Goal: Contribute content: Contribute content

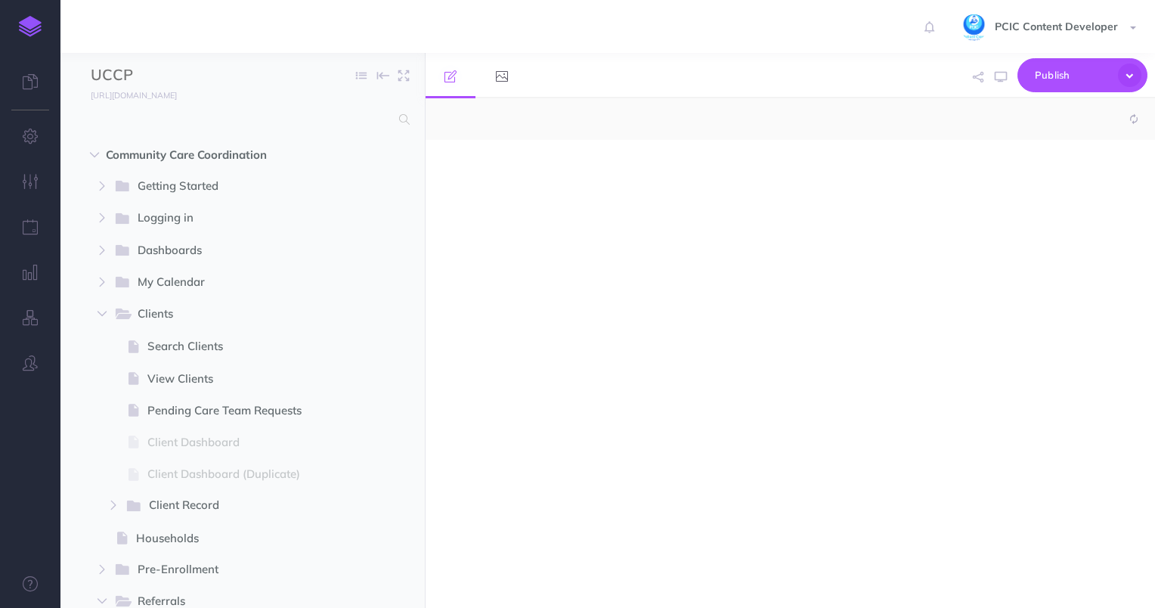
select select "null"
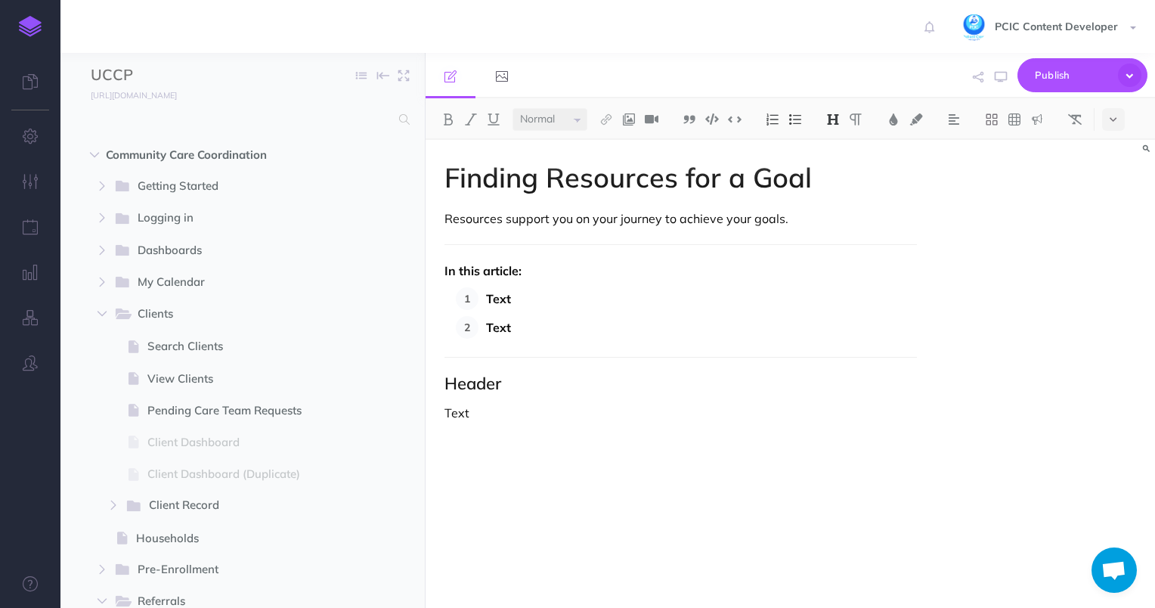
click at [663, 227] on p "Resources support you on your journey to achieve your goals." at bounding box center [680, 218] width 473 height 18
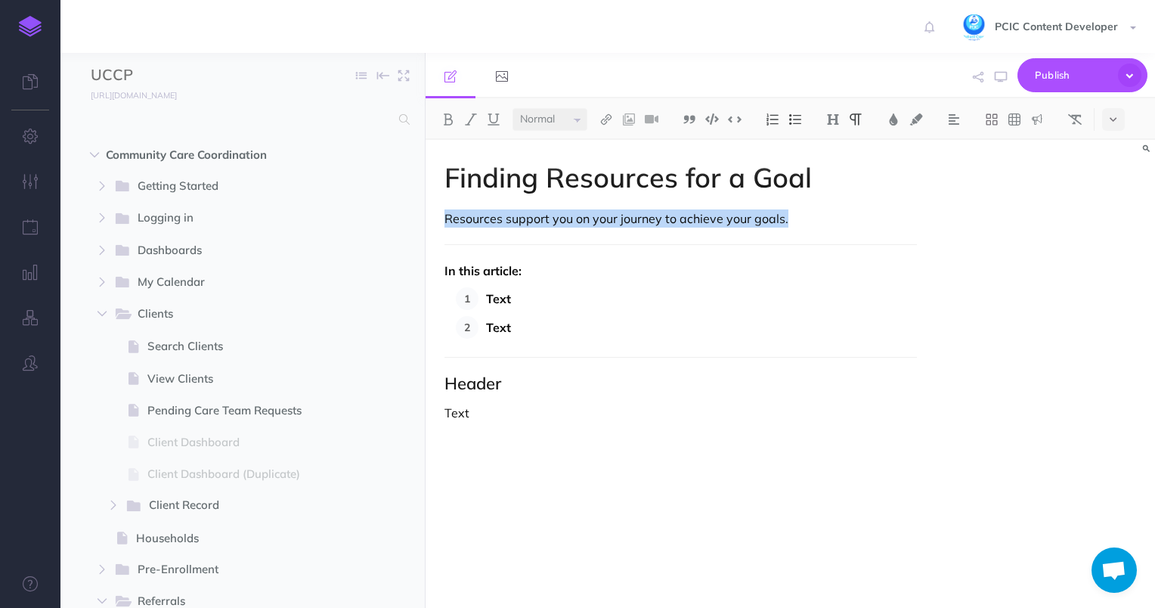
click at [663, 227] on p "Resources support you on your journey to achieve your goals." at bounding box center [680, 218] width 473 height 18
click at [833, 227] on p "Resources support you on your journey to achieve your goals." at bounding box center [680, 218] width 473 height 18
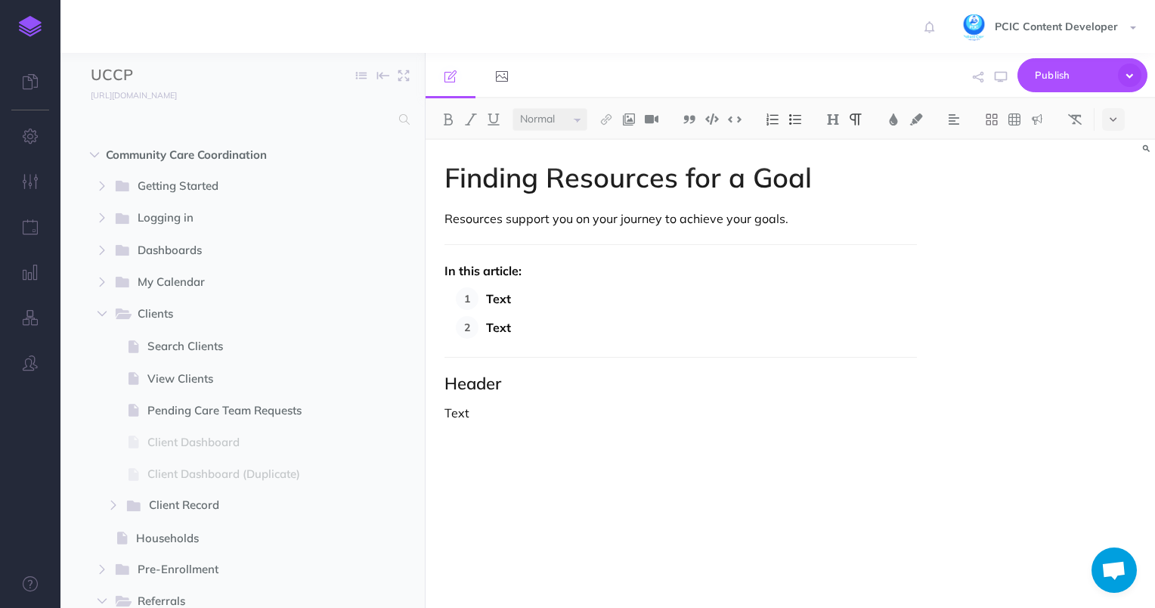
click at [535, 396] on div "Finding Resources for a Goal Resources support you on your journey to achieve y…" at bounding box center [680, 366] width 511 height 453
click at [635, 128] on button at bounding box center [628, 119] width 23 height 23
click at [633, 145] on icon at bounding box center [629, 146] width 12 height 11
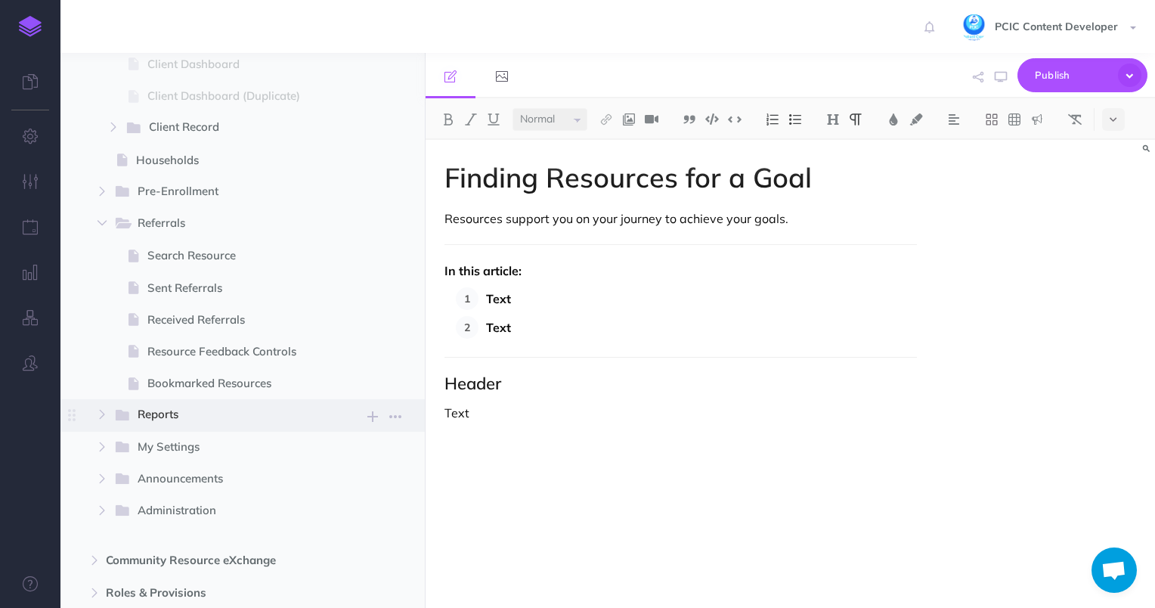
scroll to position [605, 0]
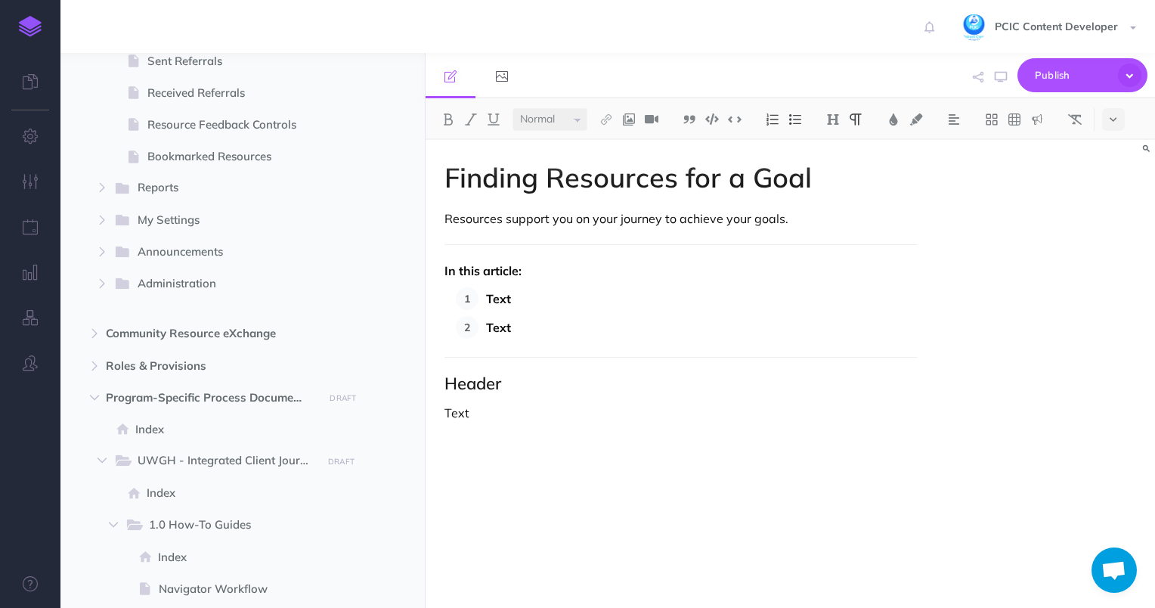
click at [492, 442] on p at bounding box center [680, 438] width 473 height 18
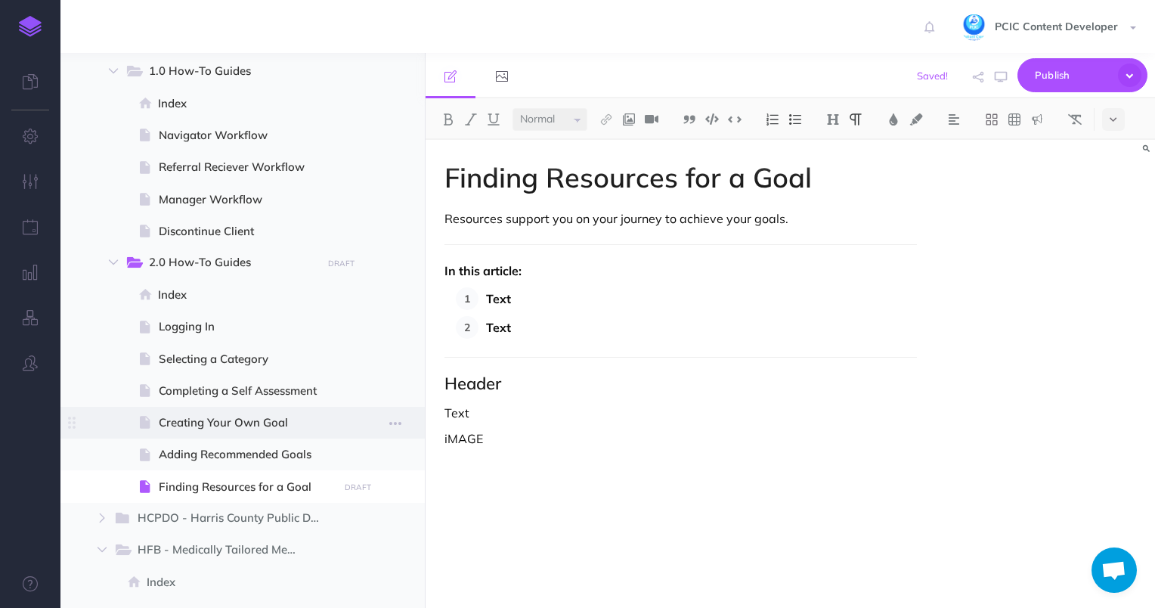
scroll to position [1133, 0]
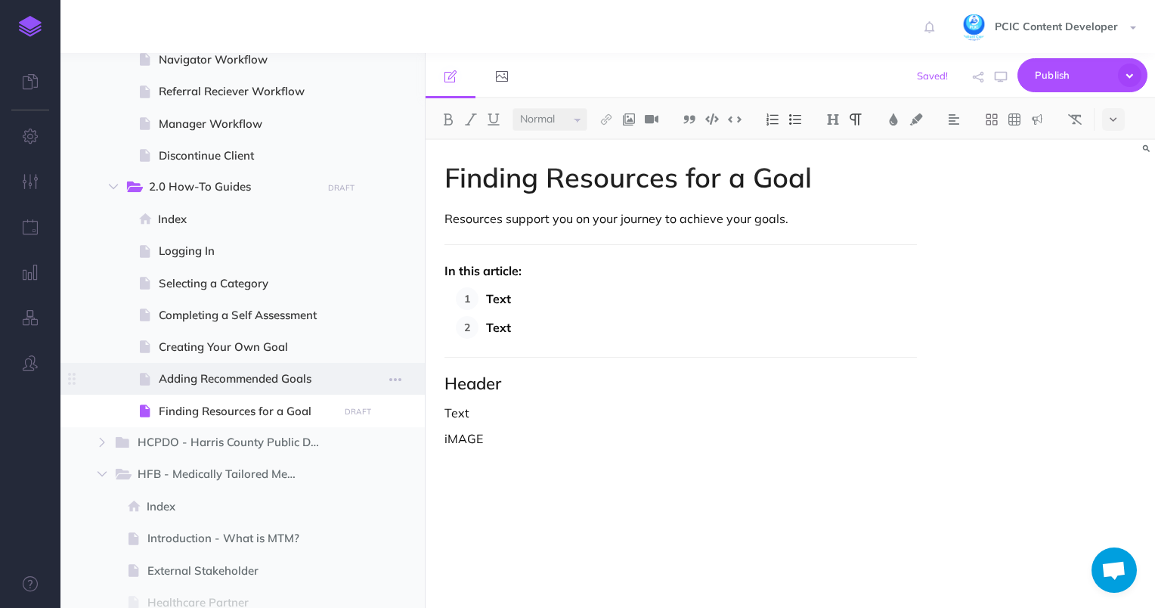
click at [230, 388] on span at bounding box center [242, 379] width 364 height 32
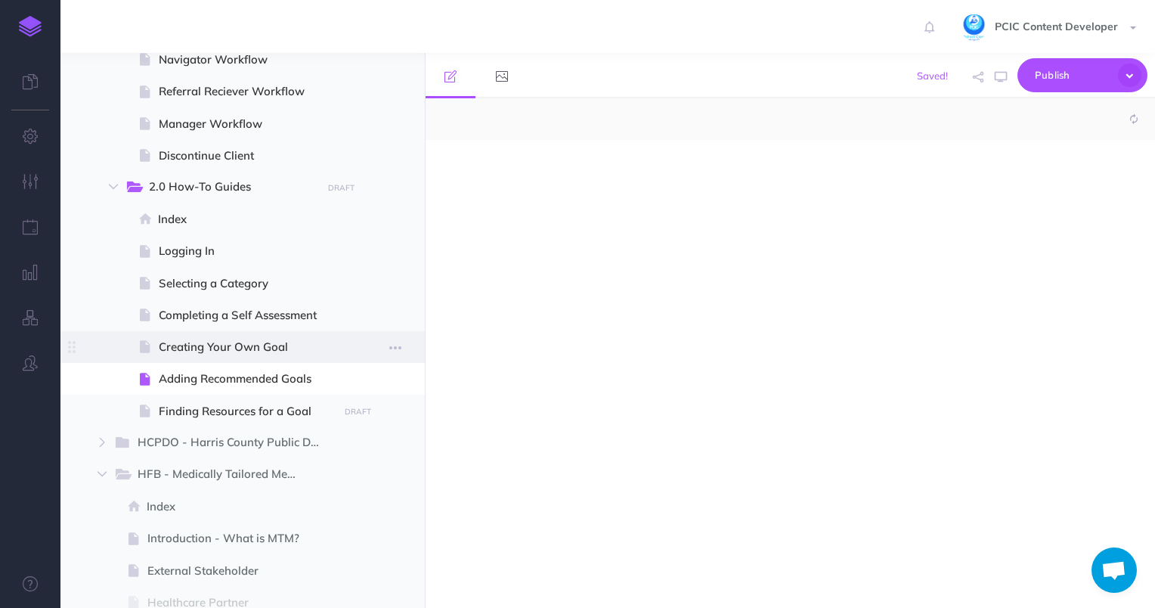
select select "null"
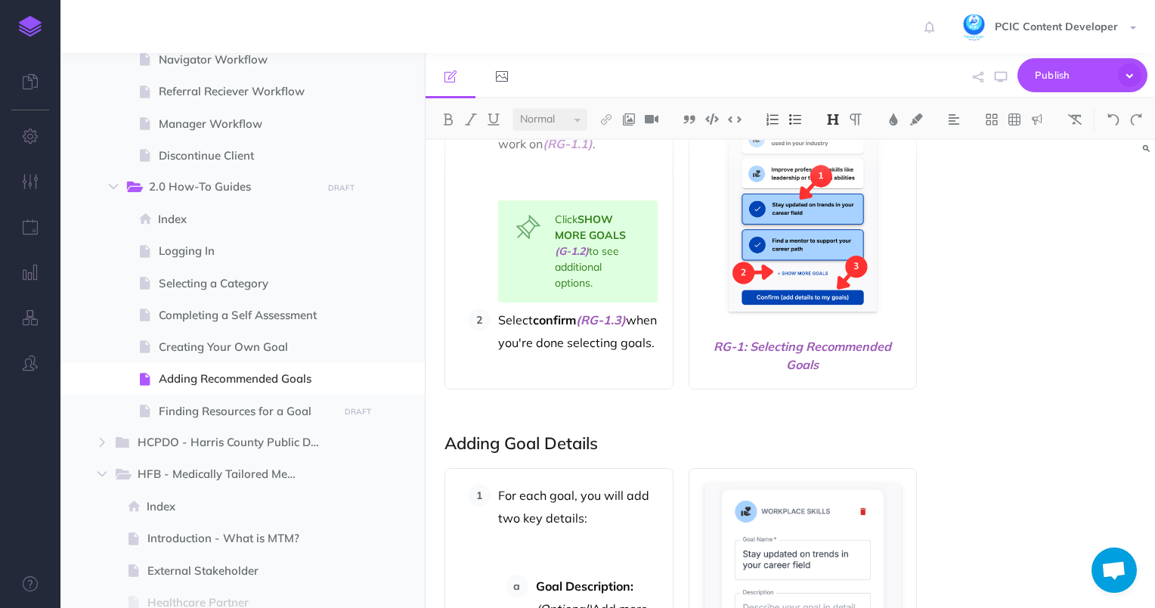
scroll to position [378, 0]
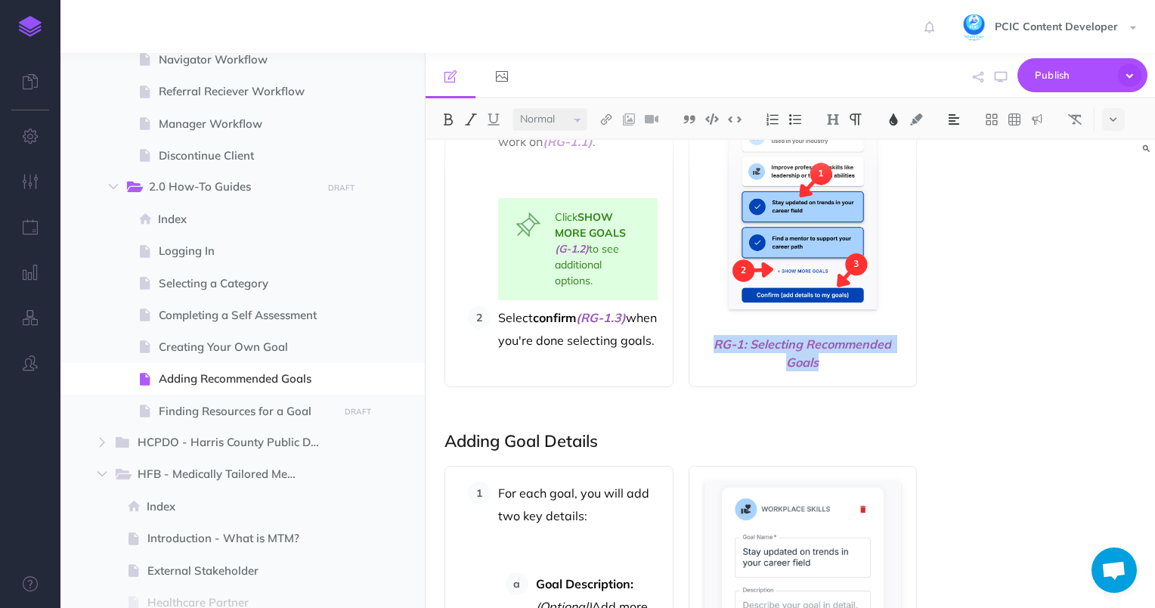
drag, startPoint x: 819, startPoint y: 362, endPoint x: 714, endPoint y: 339, distance: 107.6
click at [714, 339] on span "RG-1: Selecting Recommended Goals" at bounding box center [802, 353] width 197 height 36
copy span "RG-1: Selecting Recommended Goals"
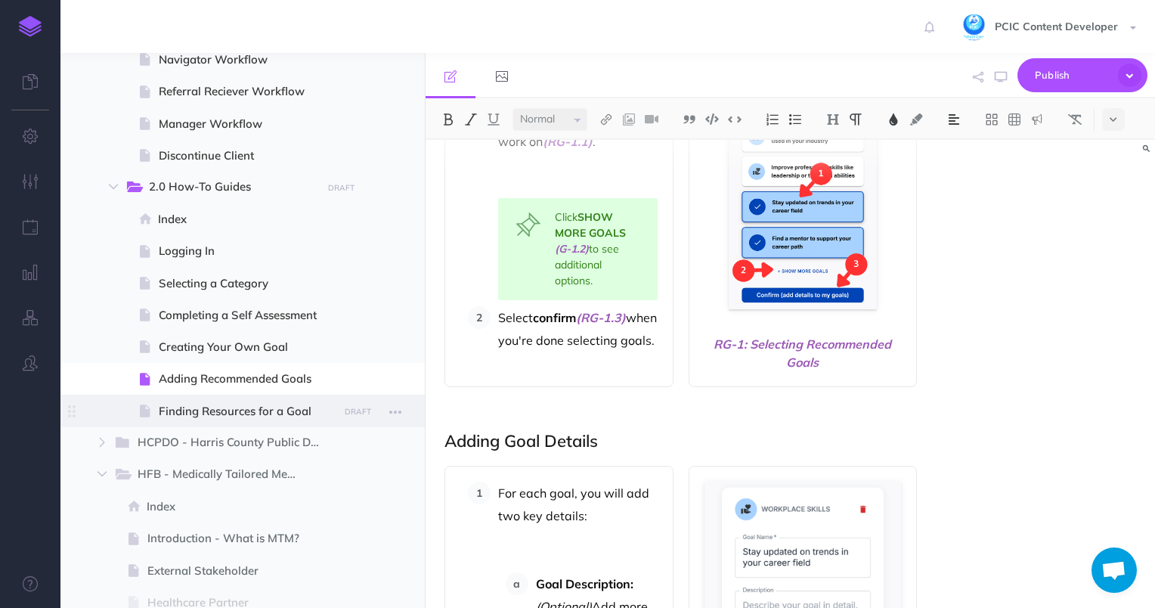
click at [178, 405] on span "Finding Resources for a Goal" at bounding box center [246, 411] width 175 height 18
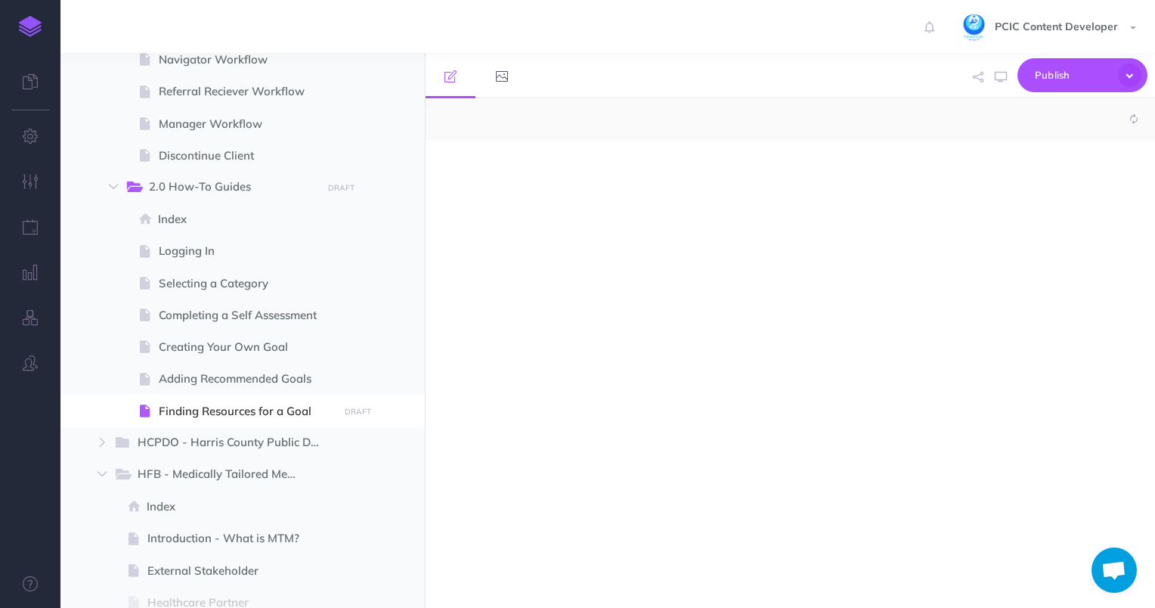
select select "null"
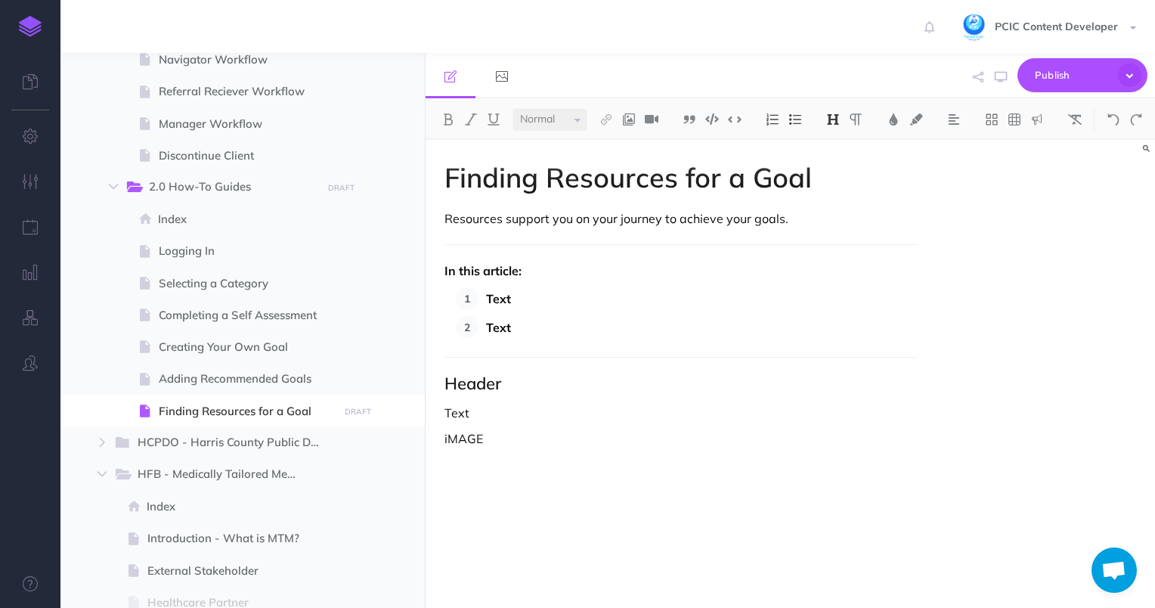
click at [500, 471] on p at bounding box center [680, 464] width 473 height 18
drag, startPoint x: 807, startPoint y: 487, endPoint x: 595, endPoint y: 488, distance: 211.6
click at [595, 488] on span "RG-1: Selecting Recommended Goals" at bounding box center [680, 490] width 473 height 18
drag, startPoint x: 792, startPoint y: 492, endPoint x: 660, endPoint y: 485, distance: 131.7
click at [660, 485] on span "R1: Selecting Recommended Goals" at bounding box center [680, 490] width 473 height 18
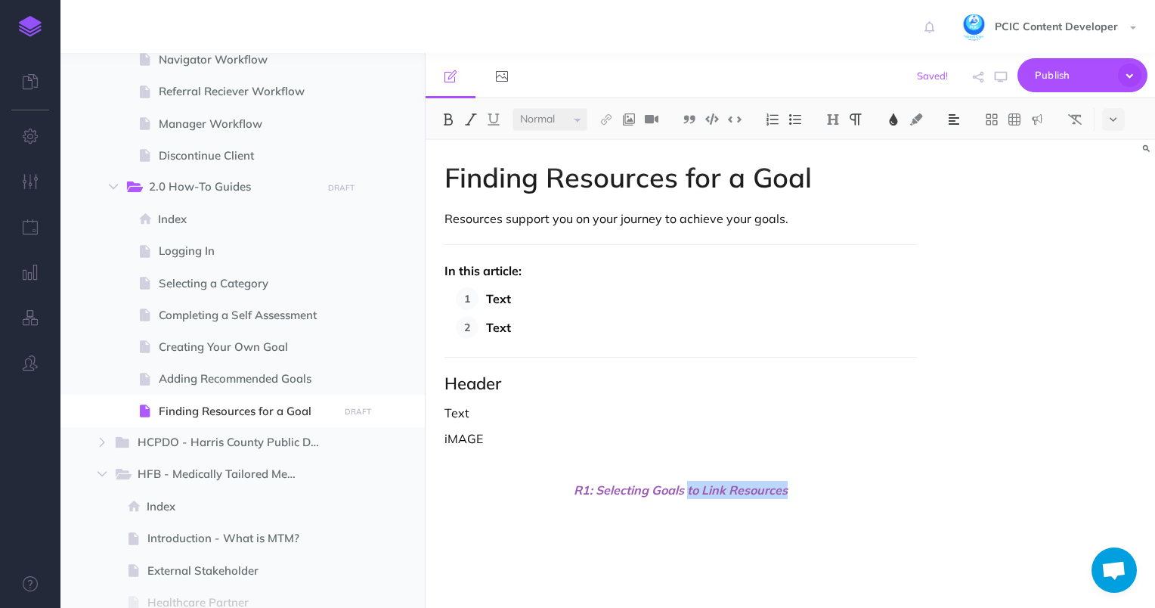
click at [687, 490] on span "R1: Selecting Goals to Link Resources" at bounding box center [680, 490] width 473 height 18
click at [614, 489] on span "R1: Selecting Goals to Link to a" at bounding box center [680, 490] width 473 height 18
click at [650, 455] on p at bounding box center [680, 464] width 473 height 18
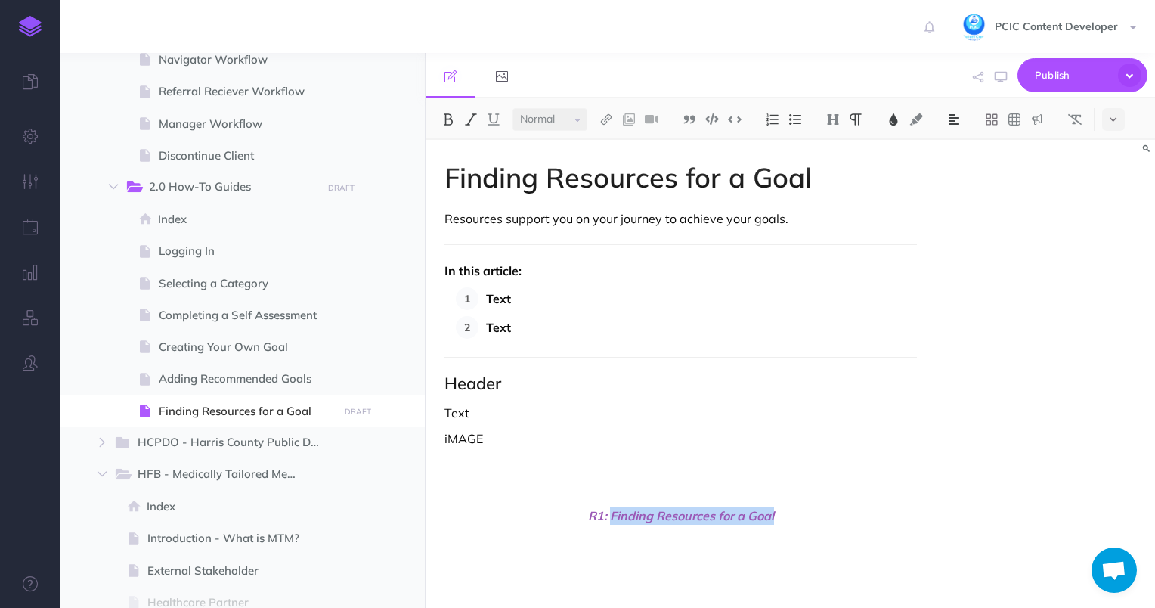
drag, startPoint x: 787, startPoint y: 515, endPoint x: 611, endPoint y: 511, distance: 175.3
click at [609, 460] on p at bounding box center [680, 464] width 473 height 18
click at [618, 483] on p at bounding box center [680, 490] width 473 height 18
click at [628, 118] on img at bounding box center [629, 119] width 14 height 12
click at [630, 146] on icon at bounding box center [629, 146] width 12 height 11
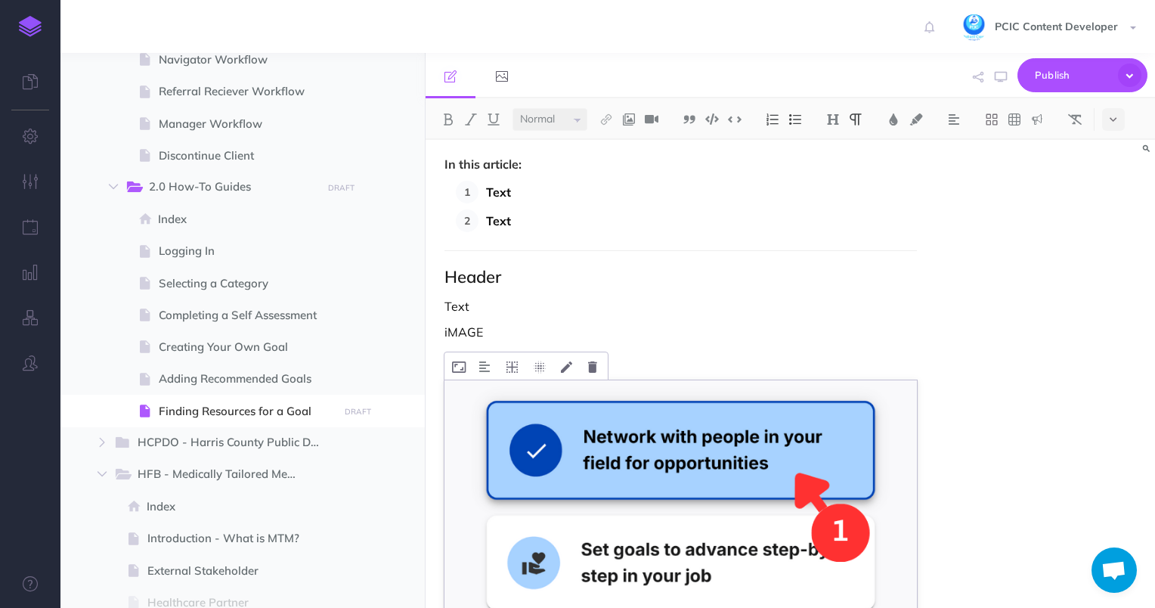
scroll to position [302, 0]
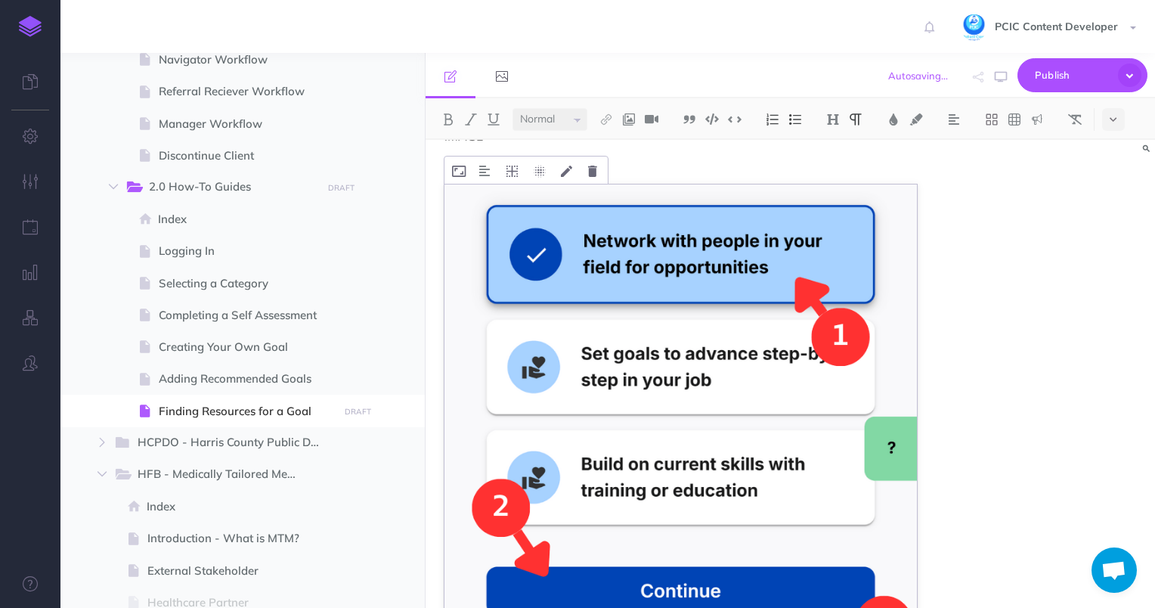
click at [703, 354] on img at bounding box center [680, 445] width 473 height 523
click at [461, 165] on icon at bounding box center [459, 170] width 14 height 11
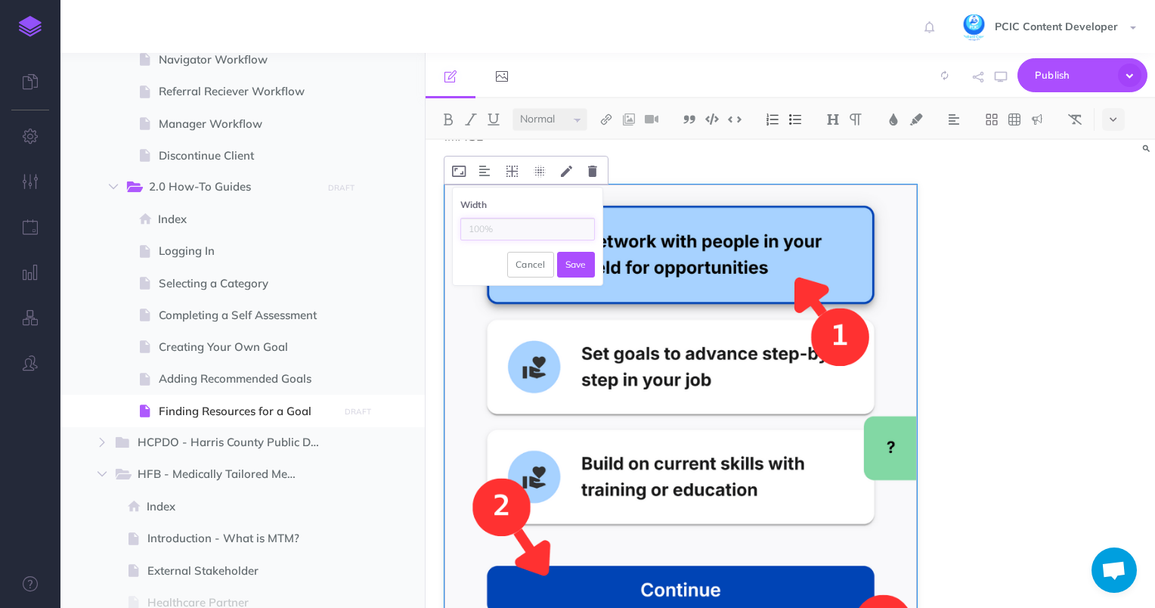
click at [484, 229] on input "text" at bounding box center [527, 229] width 135 height 23
click at [482, 172] on img at bounding box center [484, 171] width 11 height 12
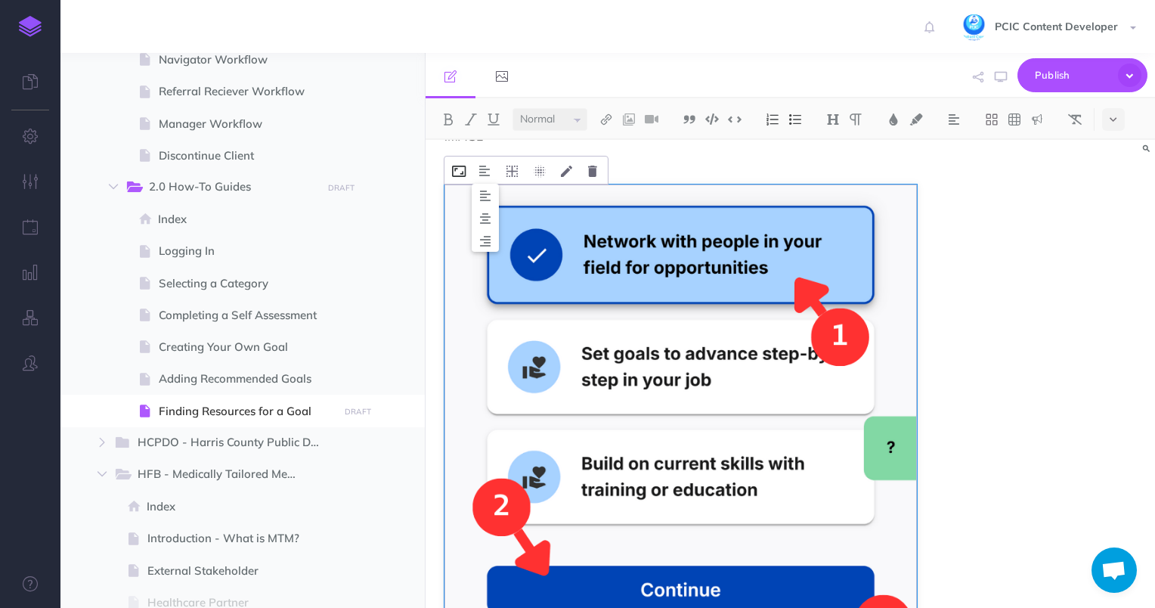
click at [463, 167] on icon at bounding box center [459, 170] width 14 height 11
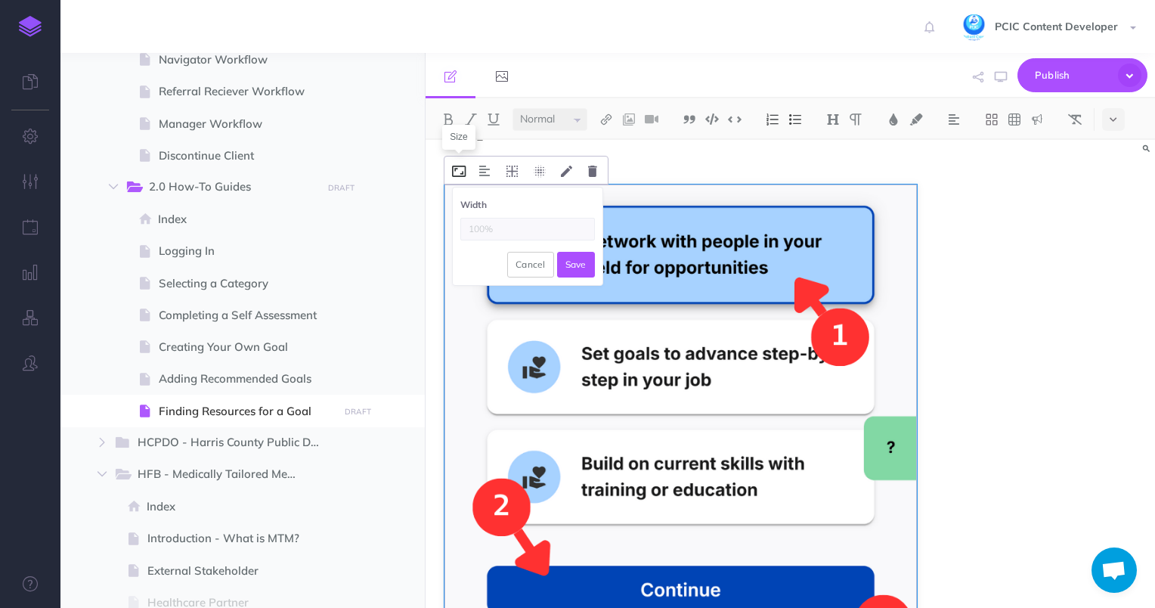
click at [465, 168] on icon at bounding box center [459, 170] width 14 height 11
click at [460, 167] on icon at bounding box center [459, 170] width 14 height 11
click at [782, 279] on img at bounding box center [680, 445] width 473 height 523
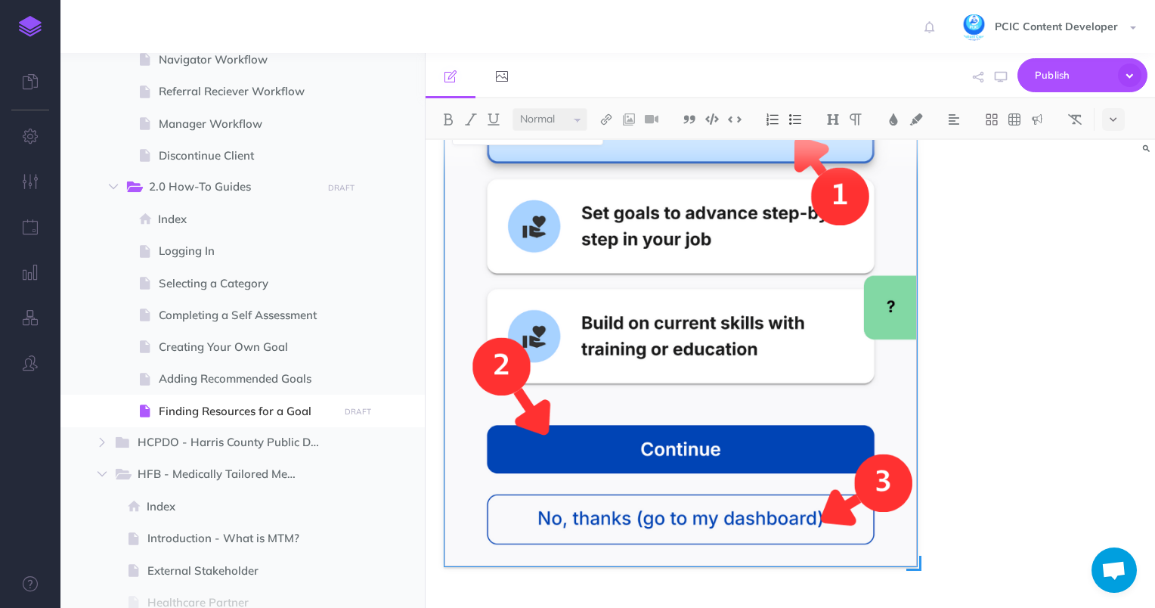
scroll to position [556, 0]
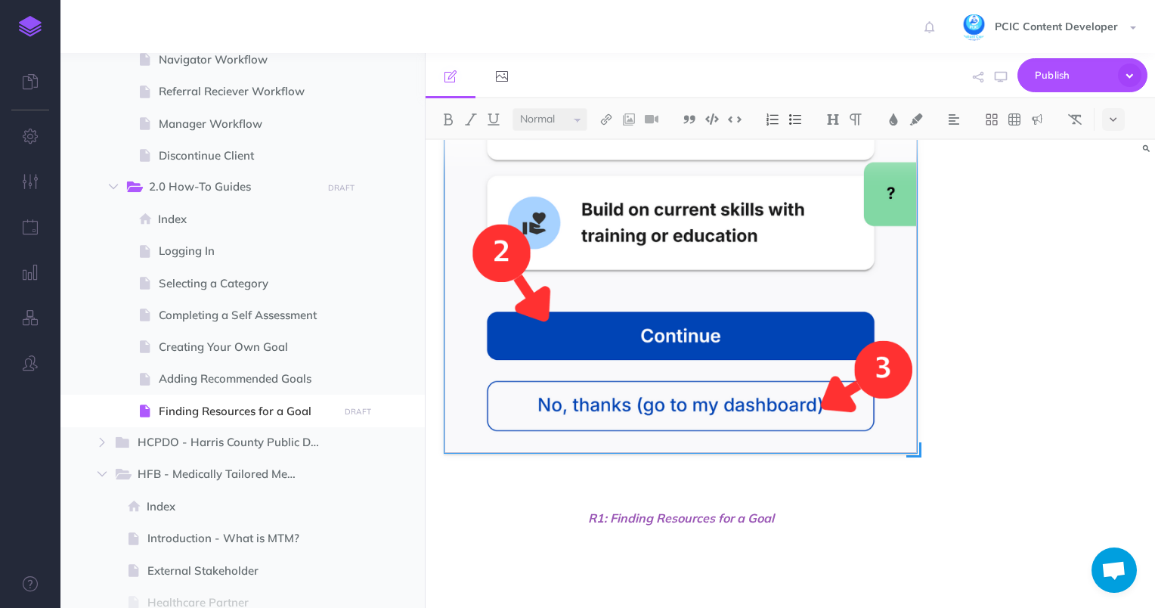
drag, startPoint x: 919, startPoint y: 453, endPoint x: 819, endPoint y: 377, distance: 125.6
click at [819, 377] on div "Width Cancel Save" at bounding box center [680, 191] width 473 height 523
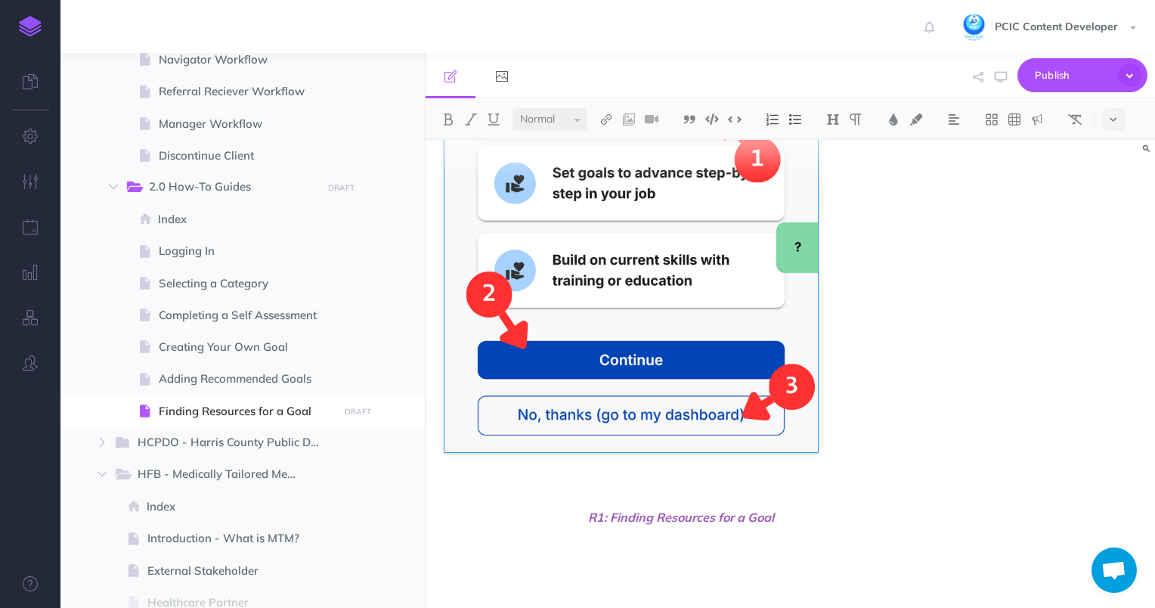
scroll to position [70, 0]
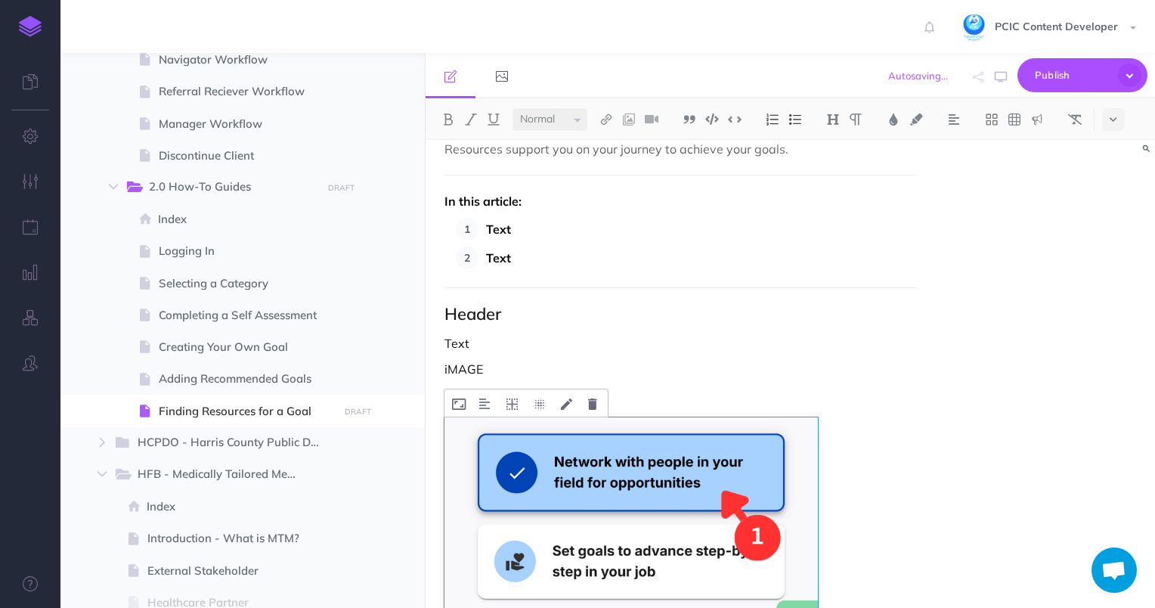
click at [455, 400] on icon at bounding box center [459, 403] width 14 height 11
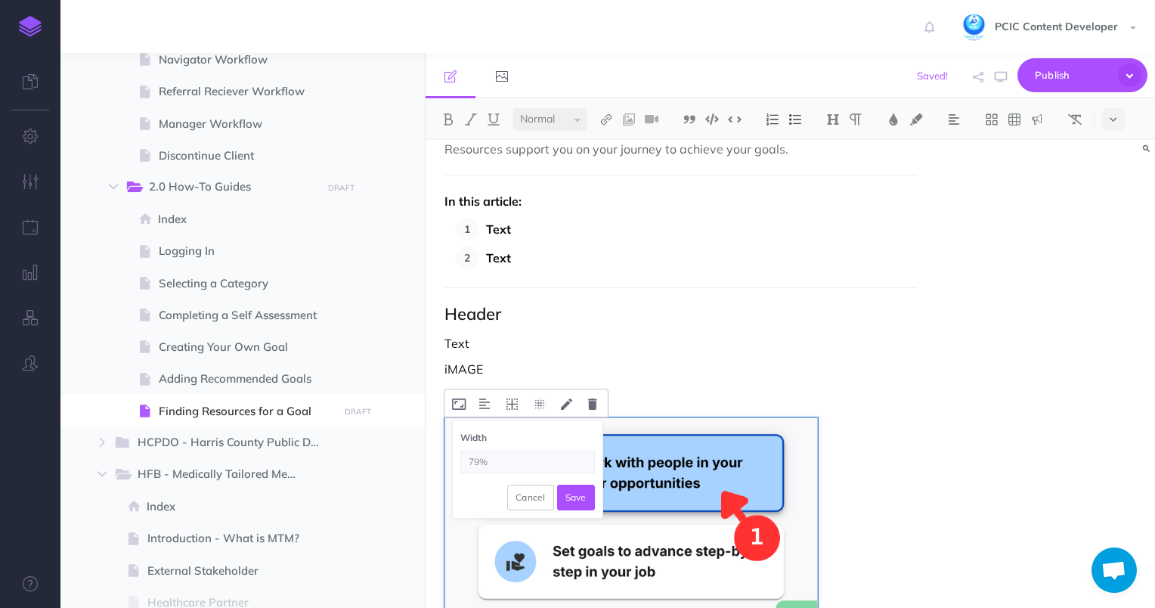
click at [493, 463] on input "79%" at bounding box center [527, 461] width 135 height 23
click at [496, 462] on input "79%" at bounding box center [527, 461] width 135 height 23
click at [498, 458] on input "79%" at bounding box center [527, 461] width 135 height 23
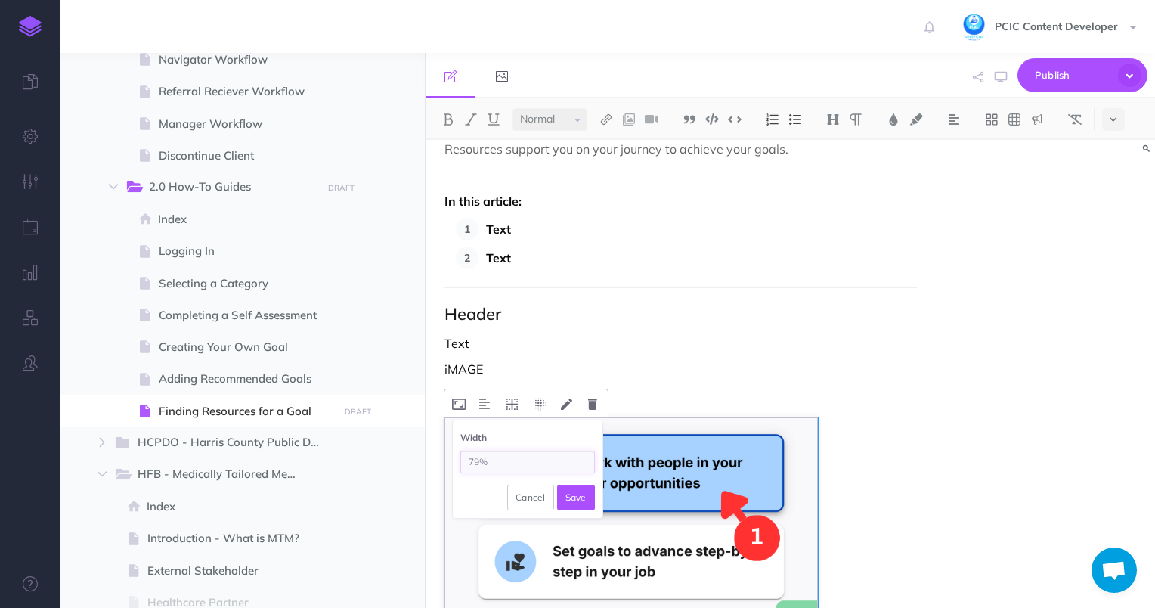
click at [498, 458] on input "79%" at bounding box center [527, 461] width 135 height 23
click at [485, 458] on input "79%" at bounding box center [527, 461] width 135 height 23
click at [484, 458] on input "79%" at bounding box center [527, 461] width 135 height 23
type input "30"
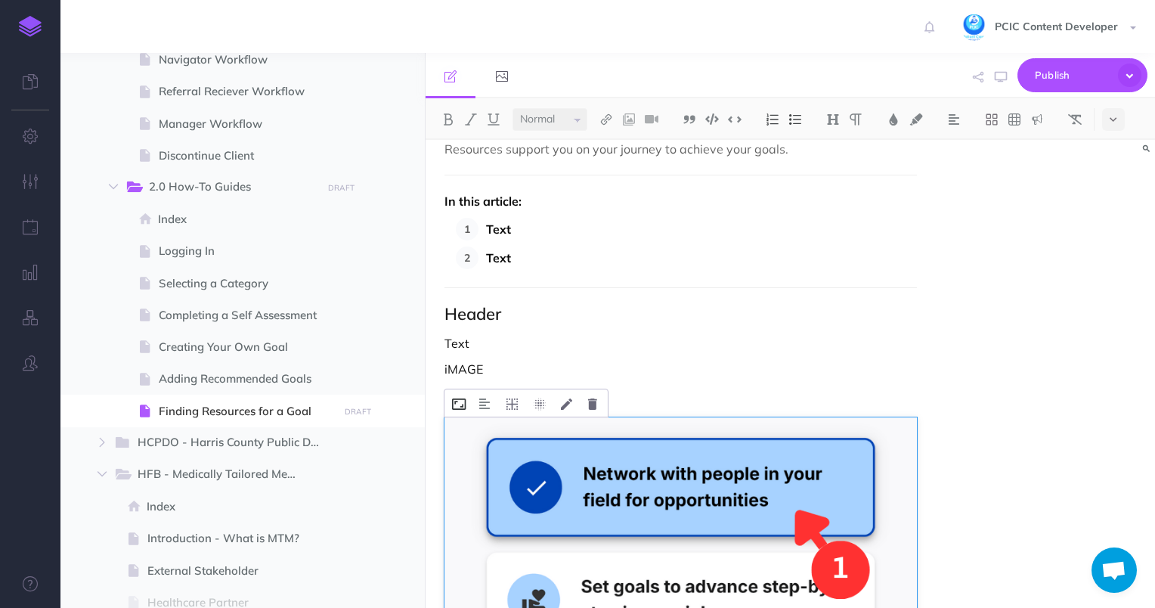
click at [454, 399] on icon at bounding box center [459, 403] width 14 height 11
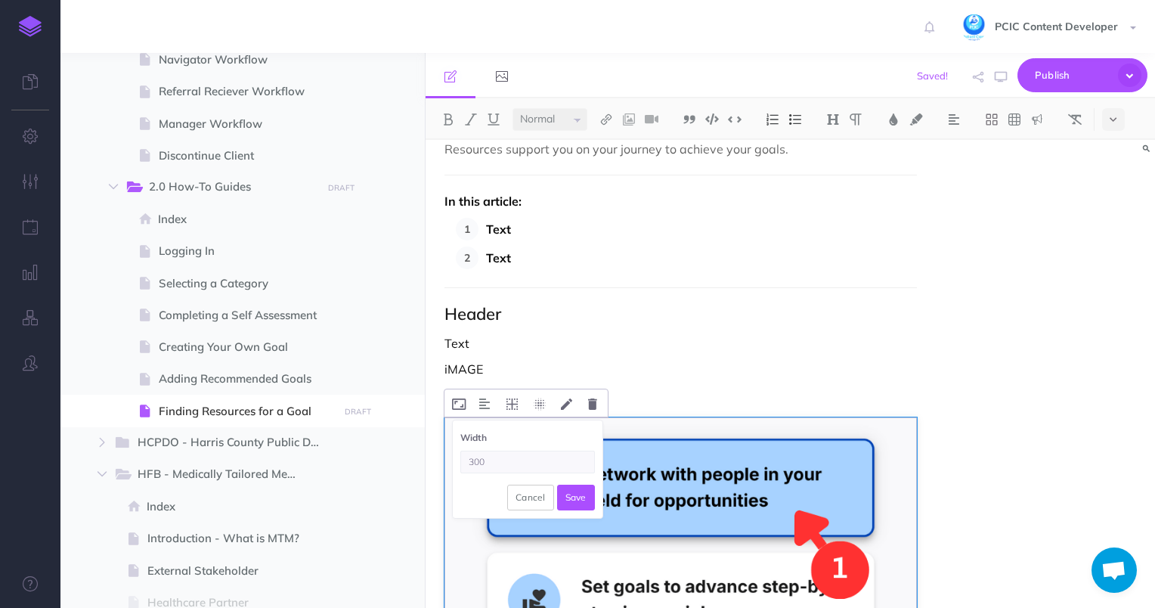
type input "300"
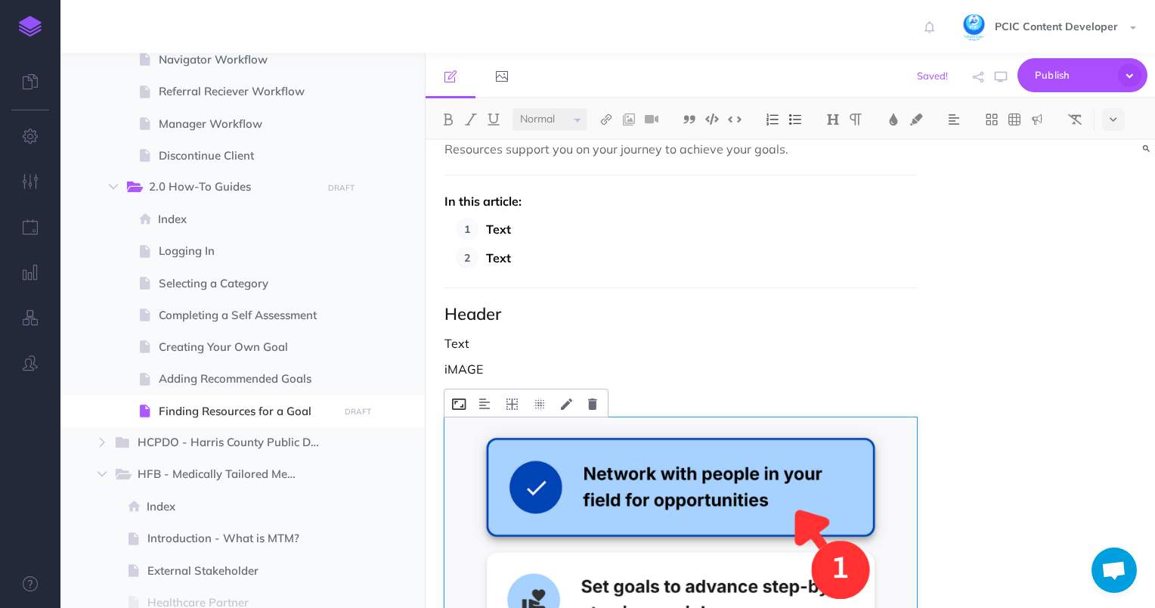
click at [459, 400] on icon at bounding box center [459, 403] width 14 height 11
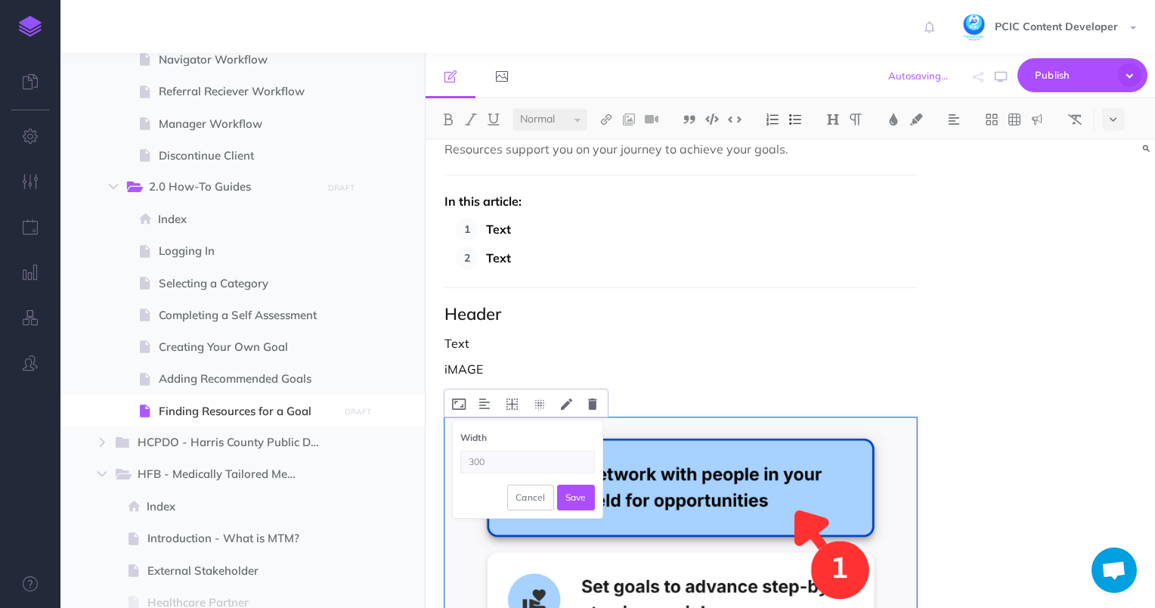
click at [489, 459] on input "300" at bounding box center [527, 461] width 135 height 23
click at [490, 460] on input "300" at bounding box center [527, 461] width 135 height 23
click at [509, 465] on input "300" at bounding box center [527, 461] width 135 height 23
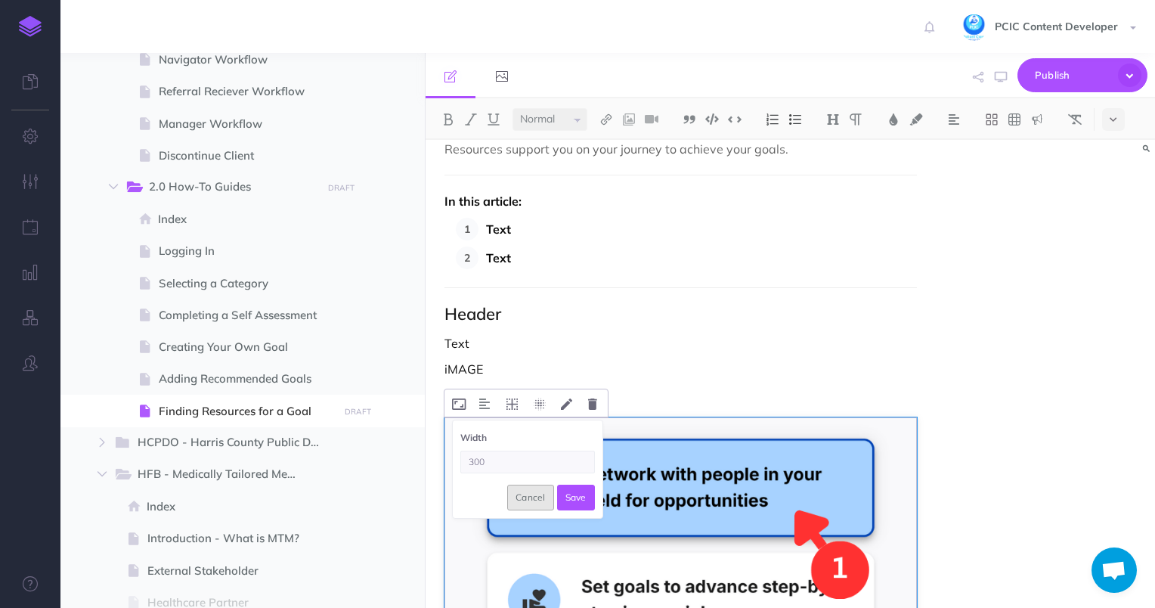
click at [530, 501] on button "Cancel" at bounding box center [530, 497] width 47 height 26
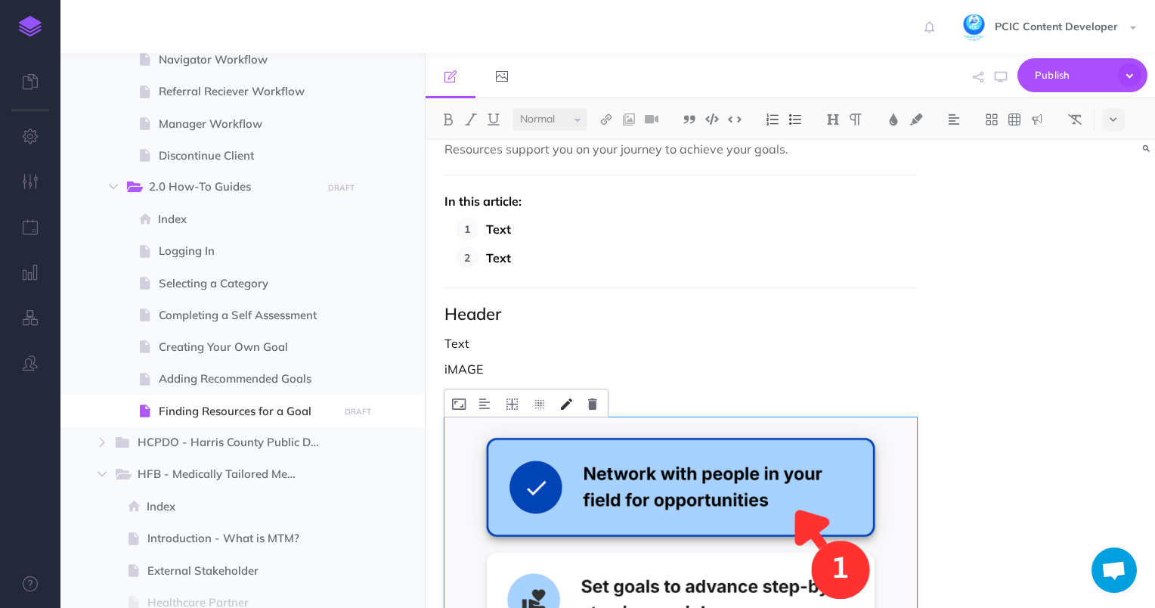
click at [568, 404] on icon at bounding box center [566, 403] width 11 height 11
click at [0, 0] on icon at bounding box center [0, 0] width 0 height 0
click at [0, 0] on input "300" at bounding box center [0, 0] width 0 height 0
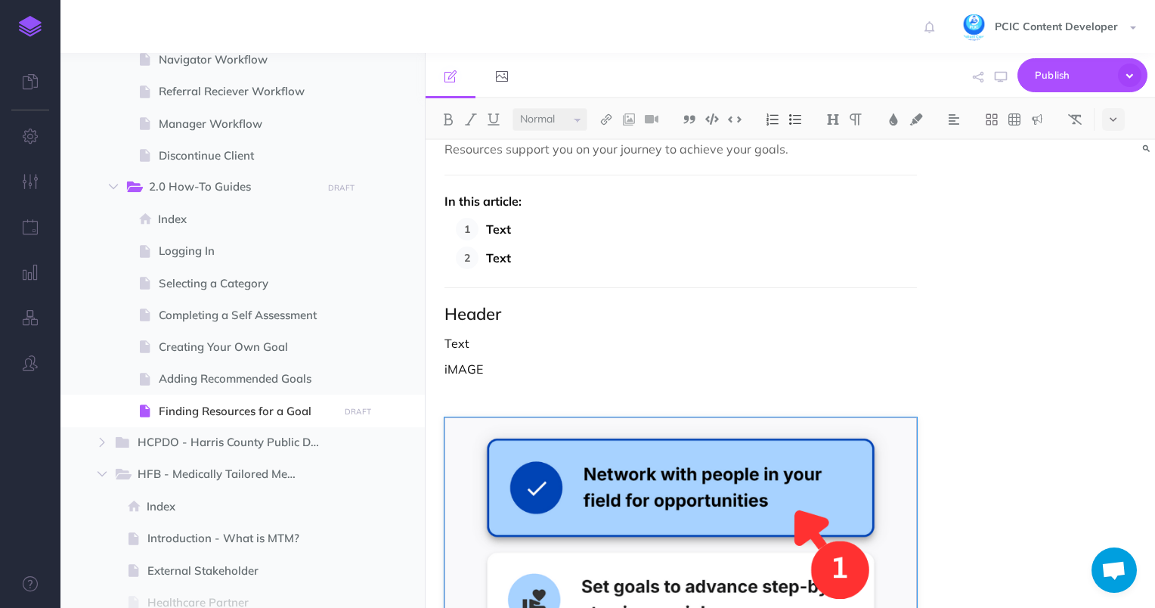
click at [0, 0] on input "300" at bounding box center [0, 0] width 0 height 0
type input "300"
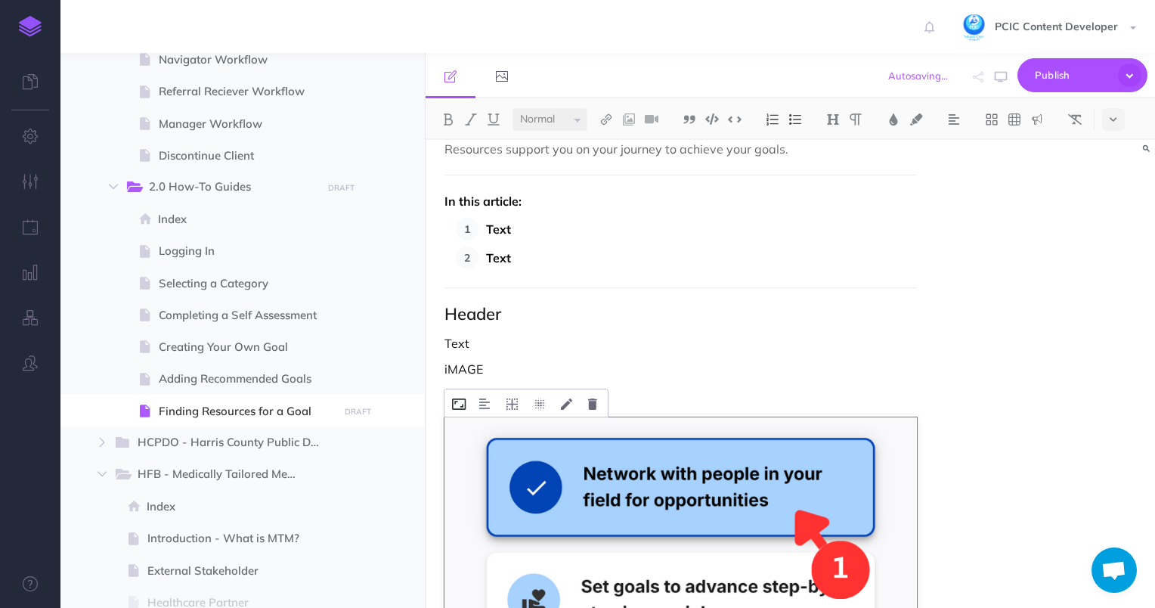
click at [461, 402] on icon at bounding box center [459, 403] width 14 height 11
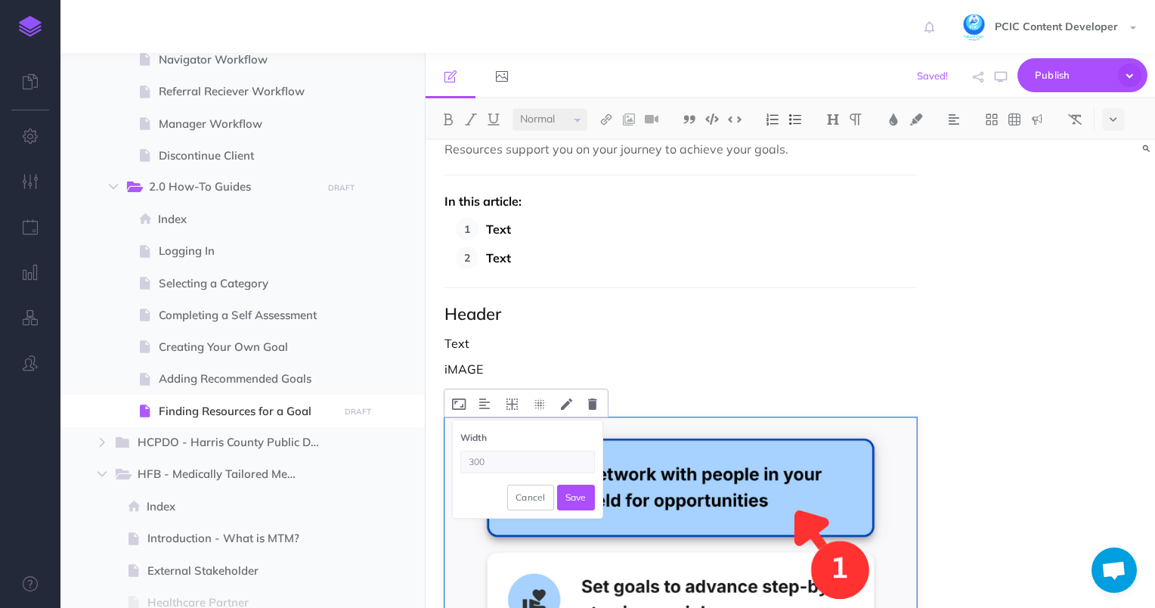
click at [472, 458] on input "300" at bounding box center [527, 461] width 135 height 23
type input "30"
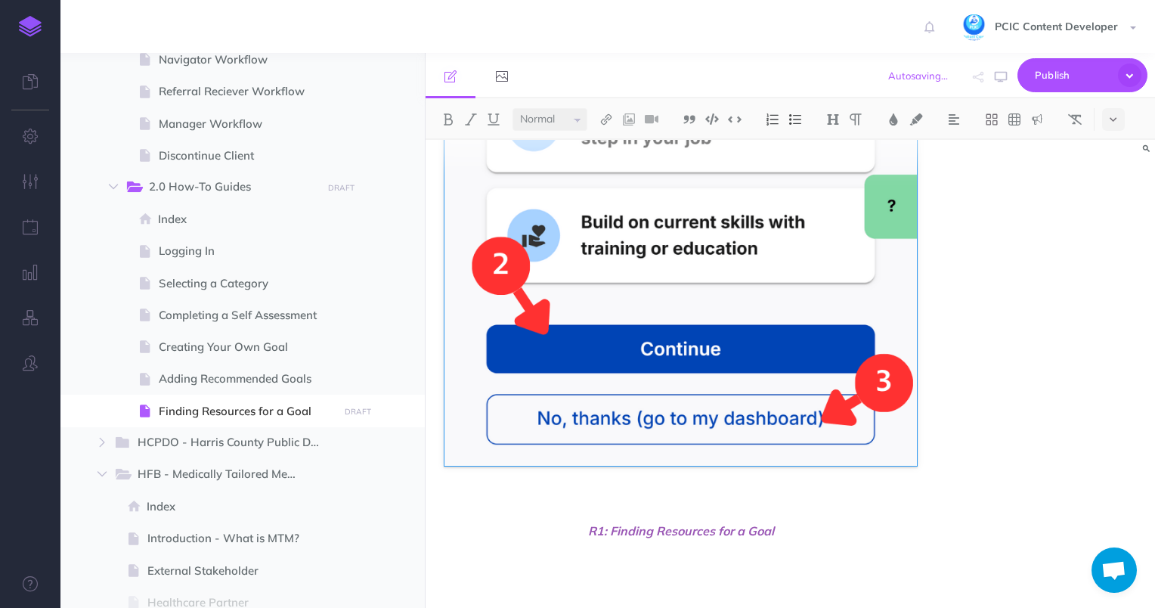
scroll to position [556, 0]
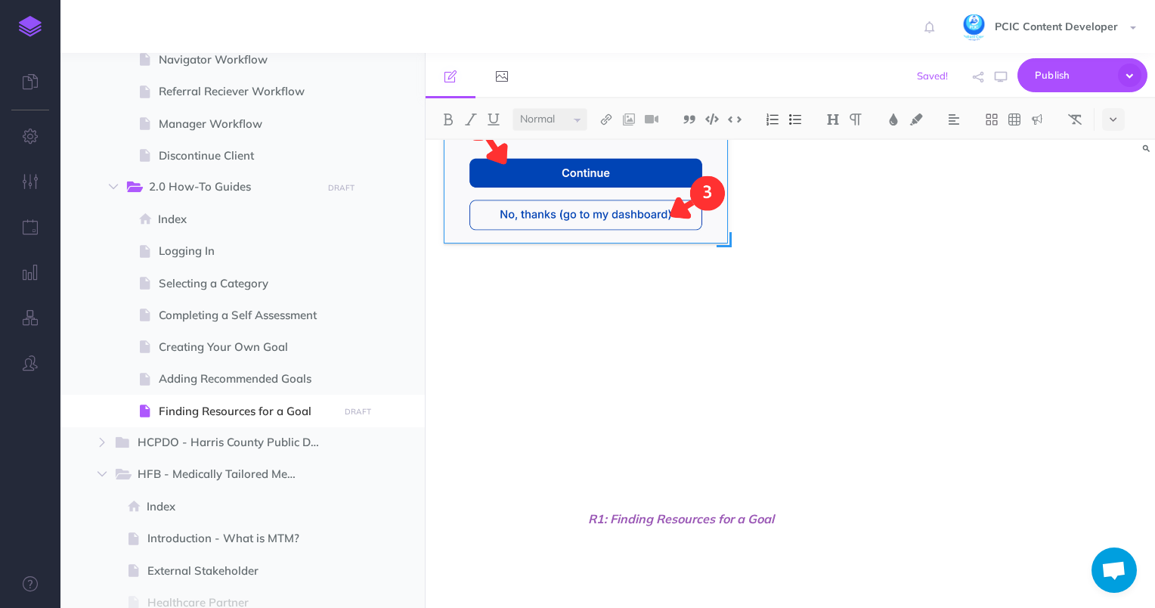
drag, startPoint x: 919, startPoint y: 452, endPoint x: 728, endPoint y: 305, distance: 240.3
click at [728, 305] on div at bounding box center [680, 191] width 473 height 523
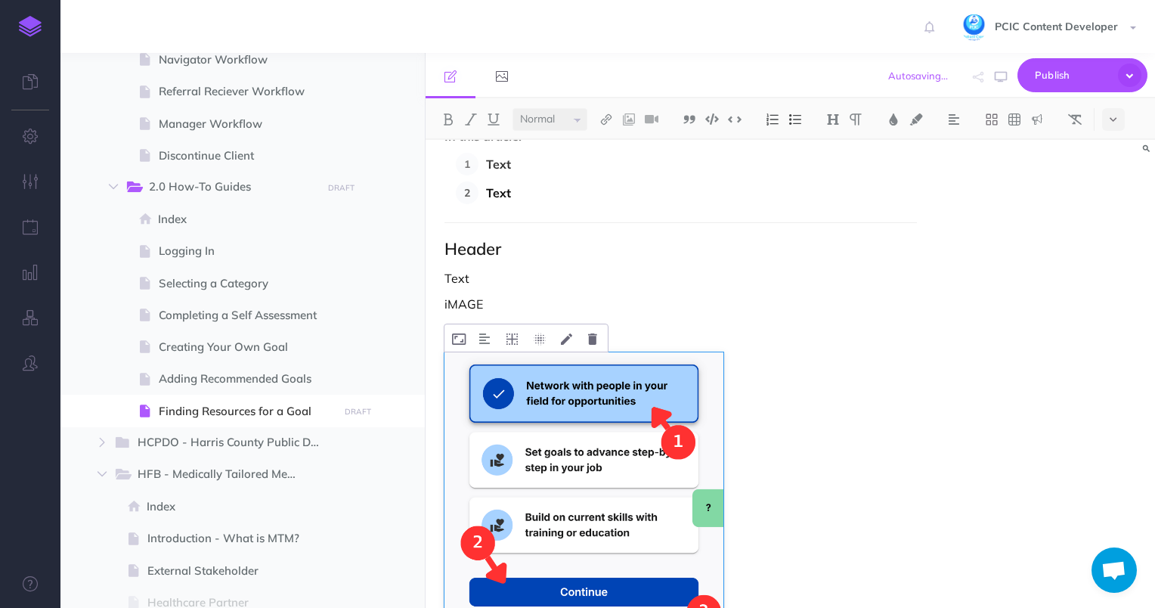
scroll to position [227, 0]
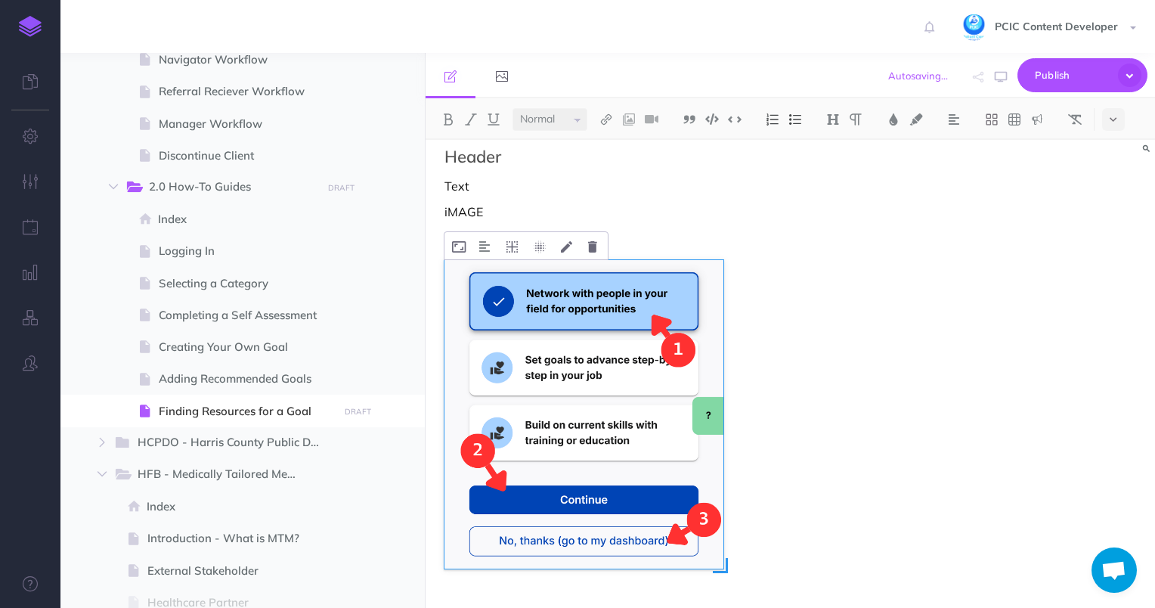
click at [586, 285] on img at bounding box center [583, 414] width 279 height 308
click at [485, 245] on img at bounding box center [484, 246] width 11 height 12
click at [479, 288] on img at bounding box center [485, 294] width 27 height 12
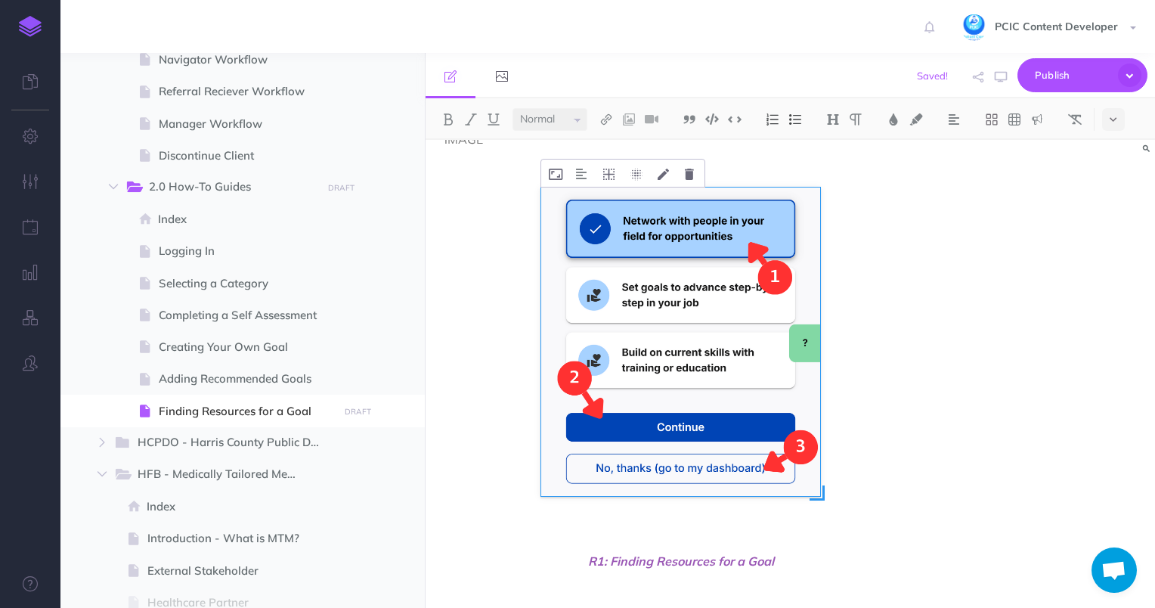
scroll to position [342, 0]
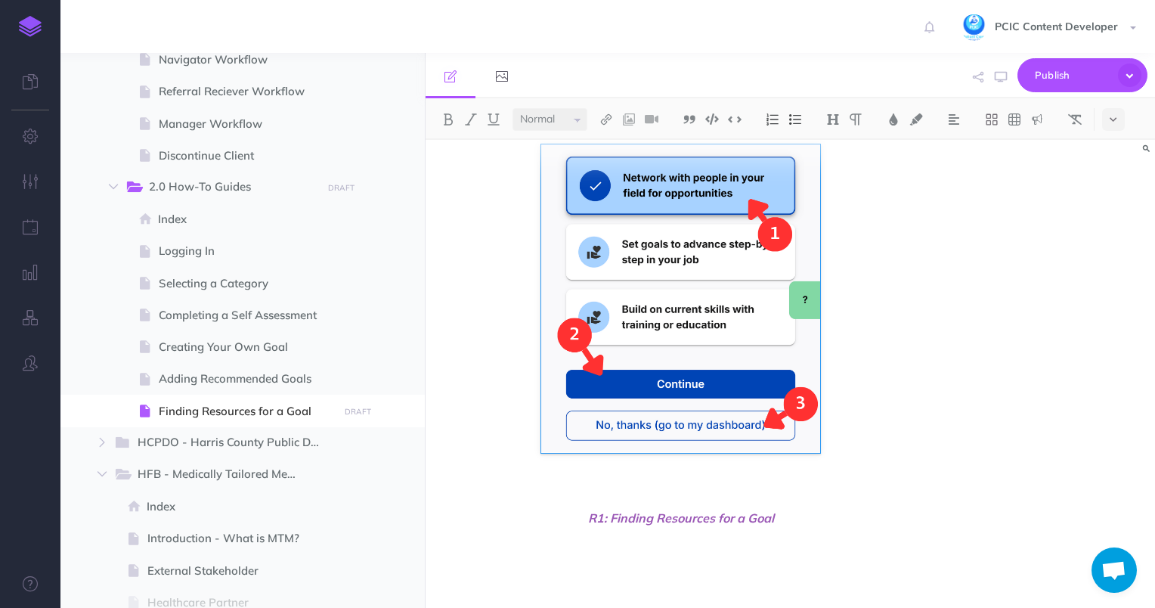
click at [705, 474] on div "Finding Resources for a Goal Resources support you on your journey to achieve y…" at bounding box center [680, 202] width 511 height 811
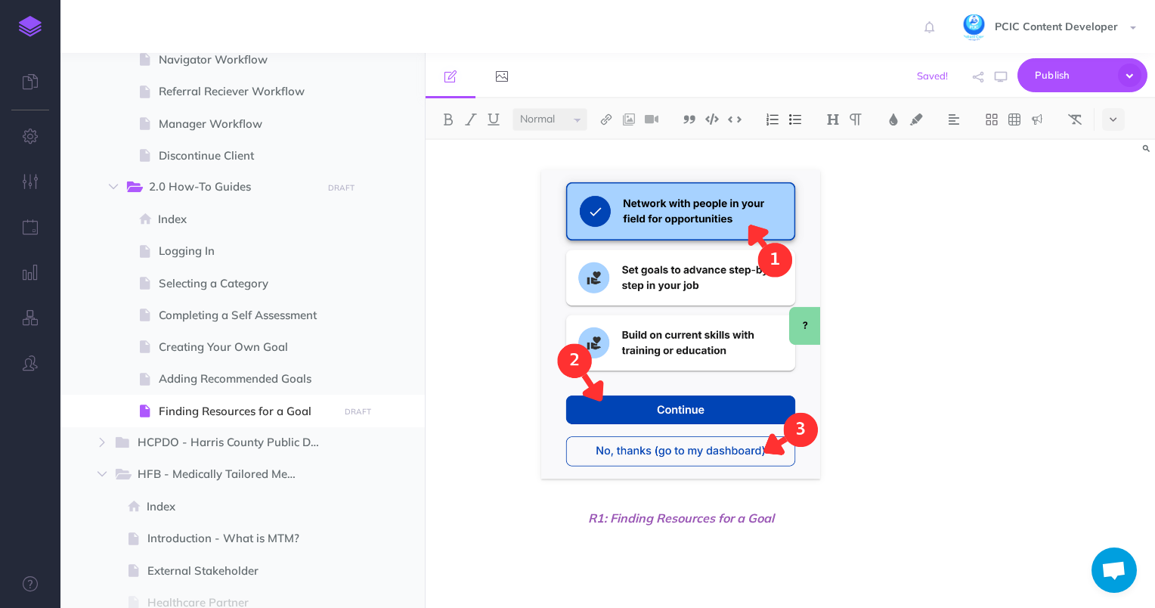
click at [666, 498] on div "Finding Resources for a Goal Resources support you on your journey to achieve y…" at bounding box center [680, 215] width 511 height 785
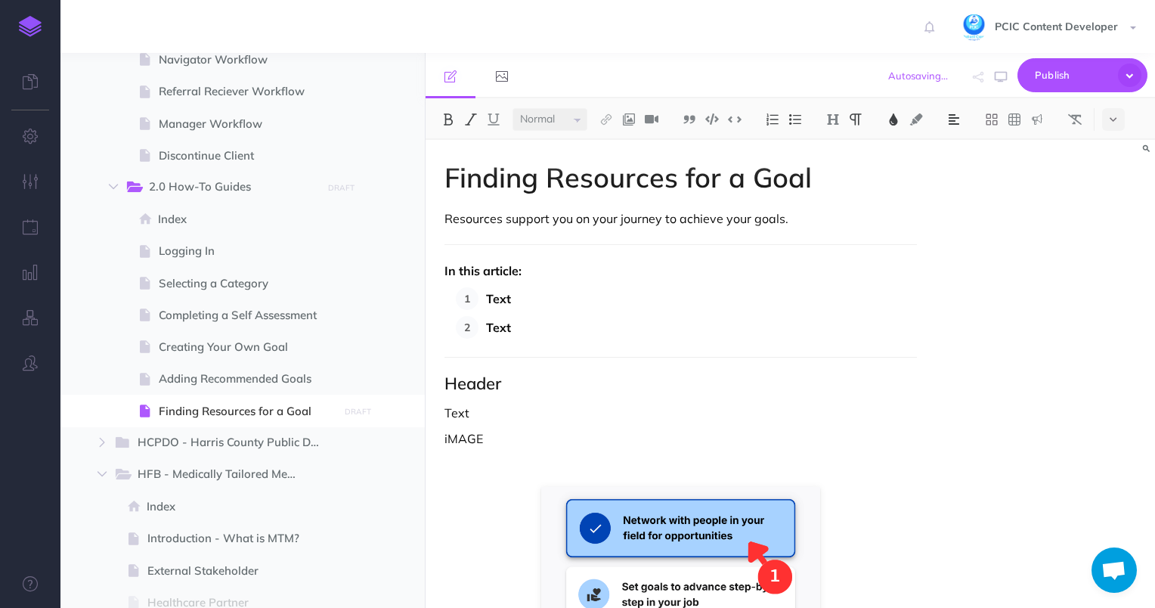
click at [466, 400] on div "Finding Resources for a Goal Resources support you on your journey to achieve y…" at bounding box center [680, 532] width 511 height 785
drag, startPoint x: 492, startPoint y: 447, endPoint x: 441, endPoint y: 416, distance: 59.6
click at [441, 416] on div "Finding Resources for a Goal Resources support you on your journey to achieve y…" at bounding box center [680, 532] width 511 height 785
click at [476, 382] on h2 "Header" at bounding box center [680, 383] width 473 height 18
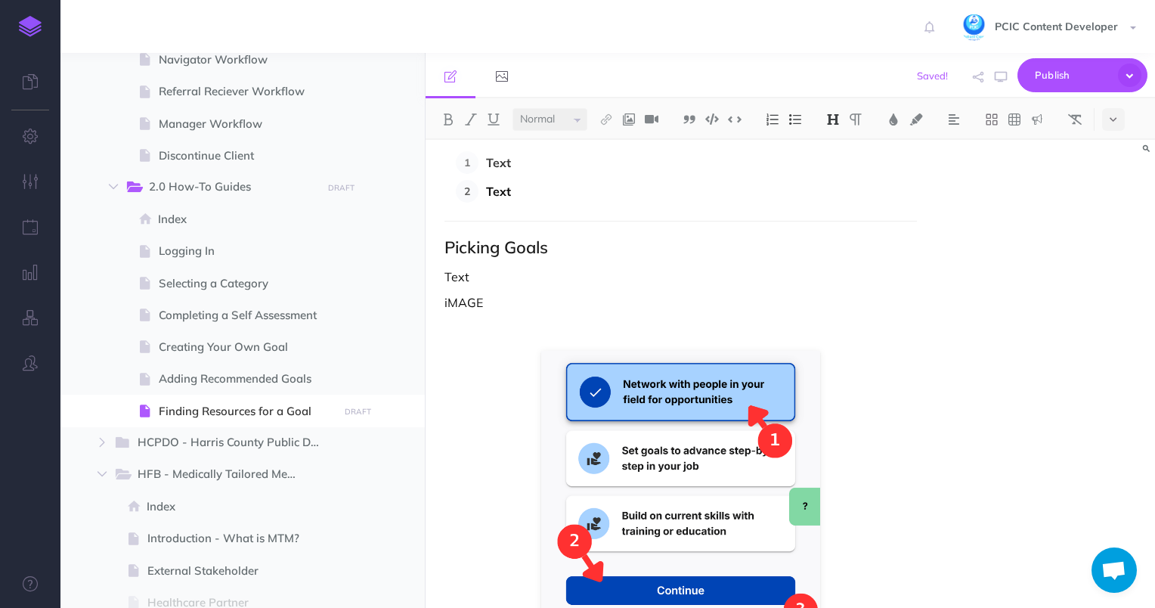
scroll to position [76, 0]
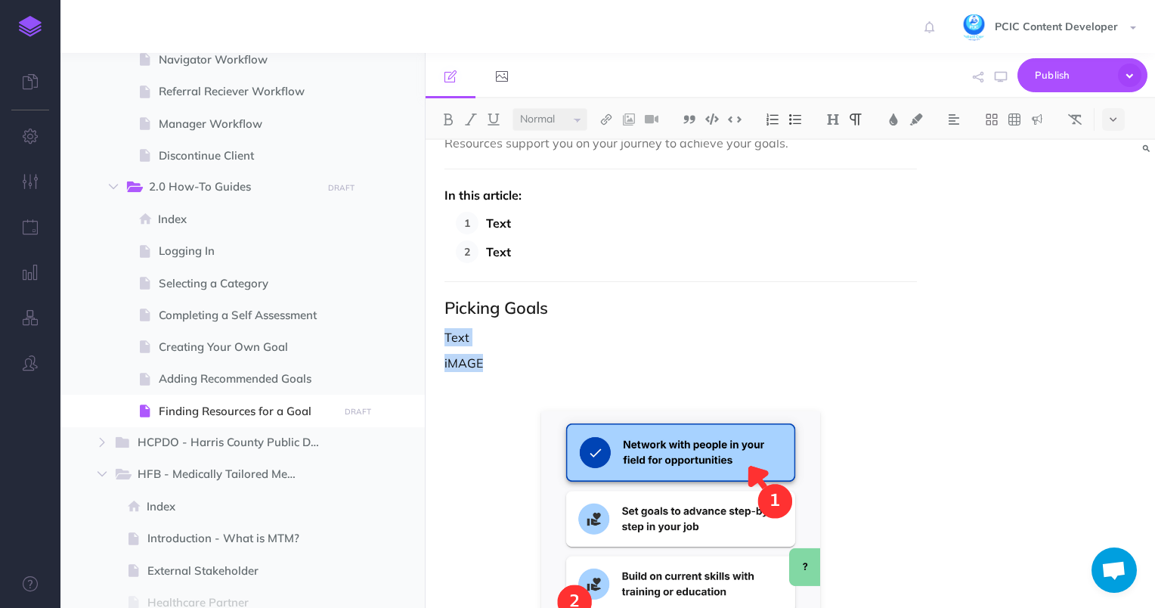
drag, startPoint x: 481, startPoint y: 363, endPoint x: 442, endPoint y: 345, distance: 42.6
click at [442, 345] on div "Finding Resources for a Goal Resources support you on your journey to achieve y…" at bounding box center [680, 456] width 511 height 785
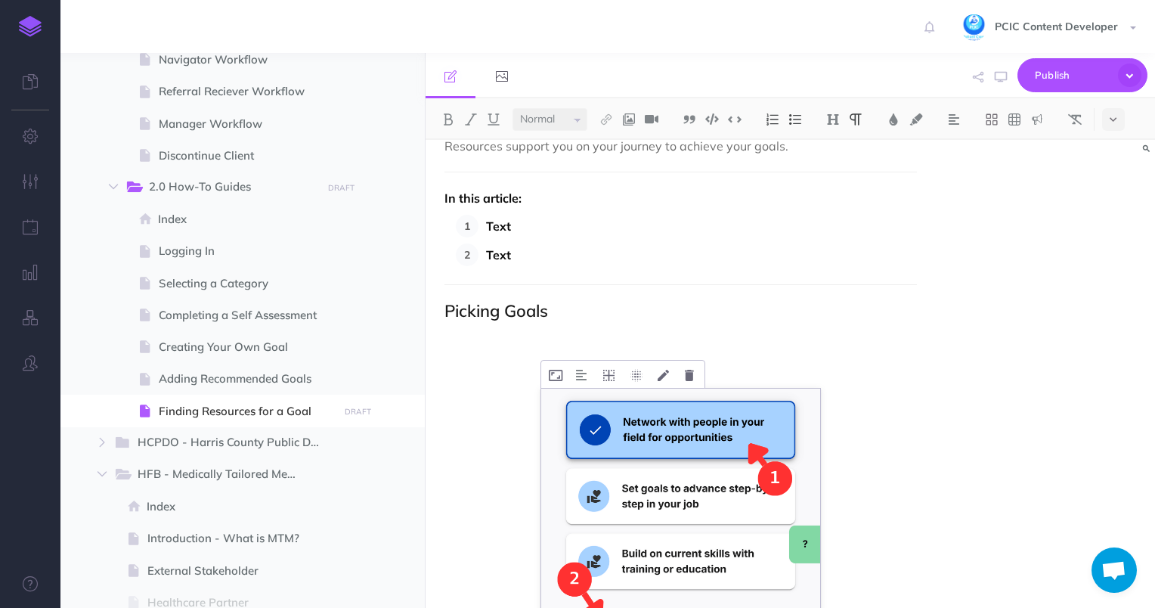
scroll to position [64, 0]
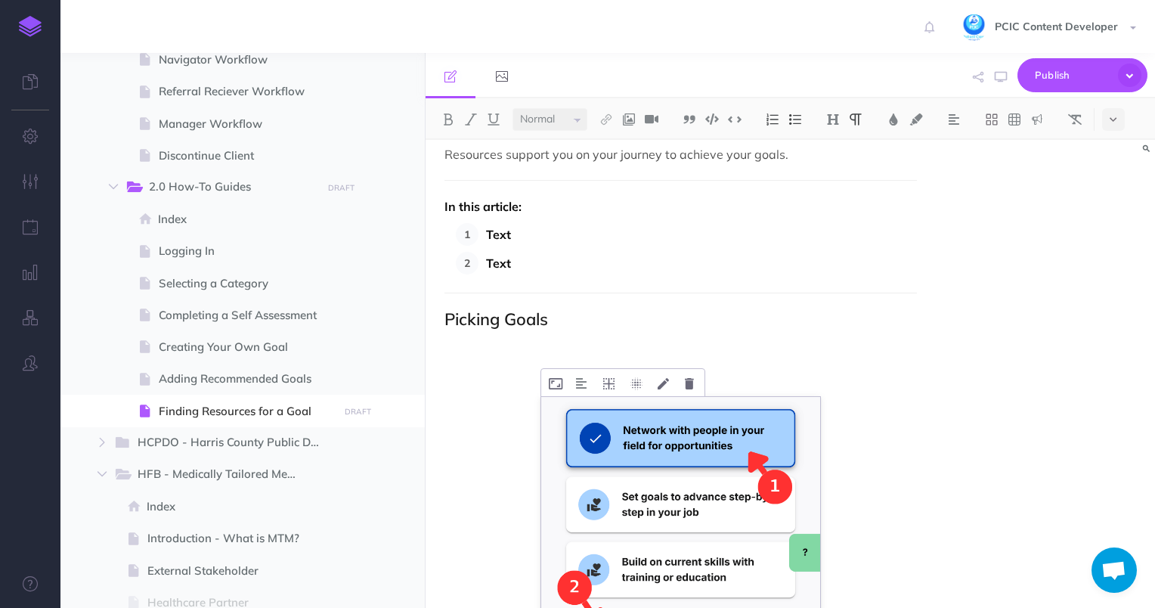
click at [683, 487] on img at bounding box center [680, 551] width 279 height 308
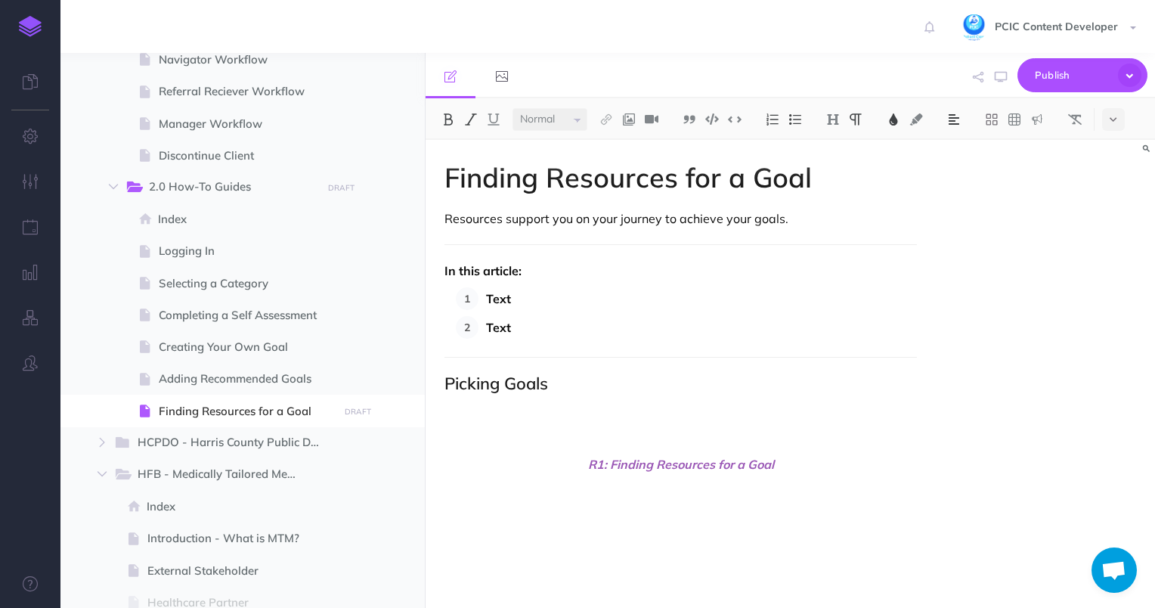
scroll to position [0, 0]
click at [524, 422] on div "Finding Resources for a Goal Resources support you on your journey to achieve y…" at bounding box center [680, 366] width 511 height 453
drag, startPoint x: 792, startPoint y: 465, endPoint x: 611, endPoint y: 462, distance: 180.6
click at [514, 387] on h2 "Picking Goals" at bounding box center [680, 383] width 473 height 18
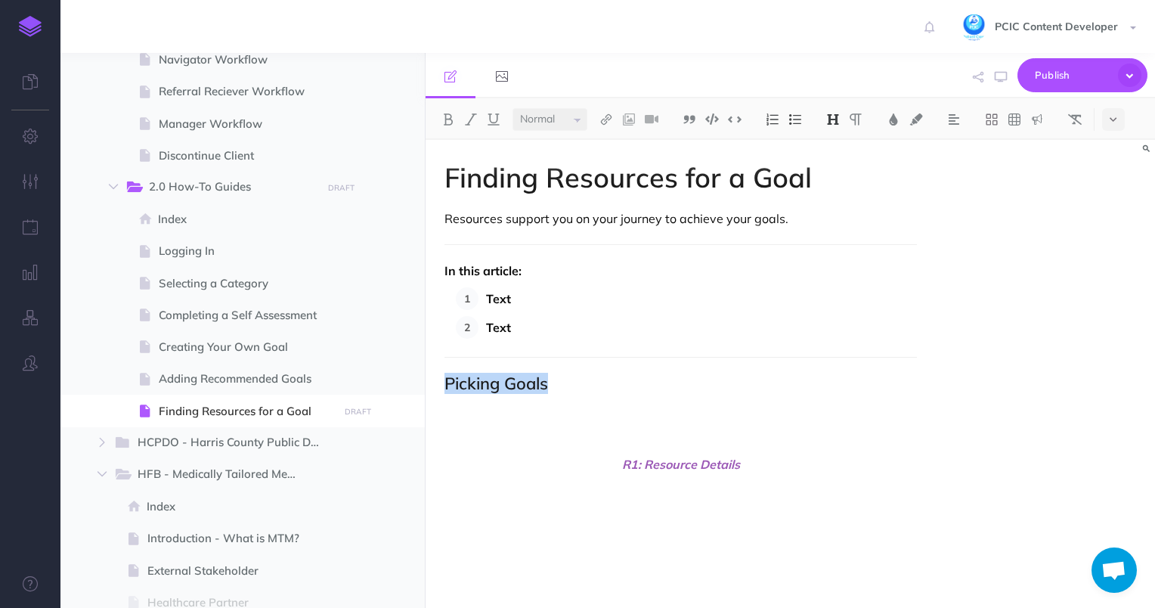
click at [514, 387] on h2 "Picking Goals" at bounding box center [680, 383] width 473 height 18
click at [498, 302] on strong "Text" at bounding box center [498, 298] width 25 height 15
drag, startPoint x: 594, startPoint y: 375, endPoint x: 450, endPoint y: 260, distance: 183.9
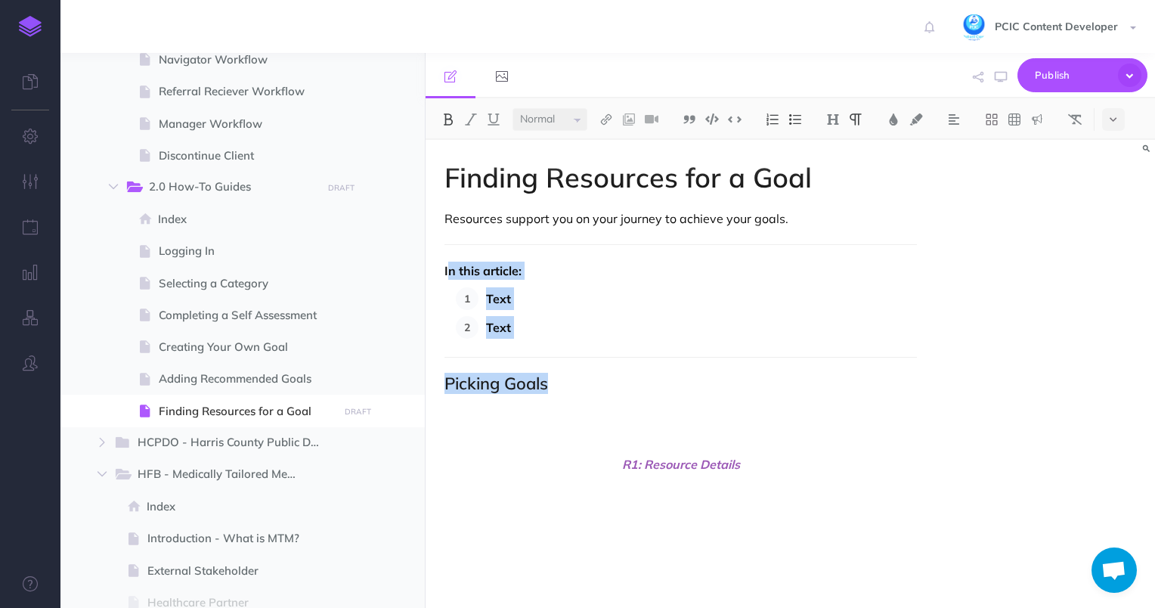
click at [450, 259] on div "Finding Resources for a Goal Resources support you on your journey to achieve y…" at bounding box center [680, 366] width 511 height 453
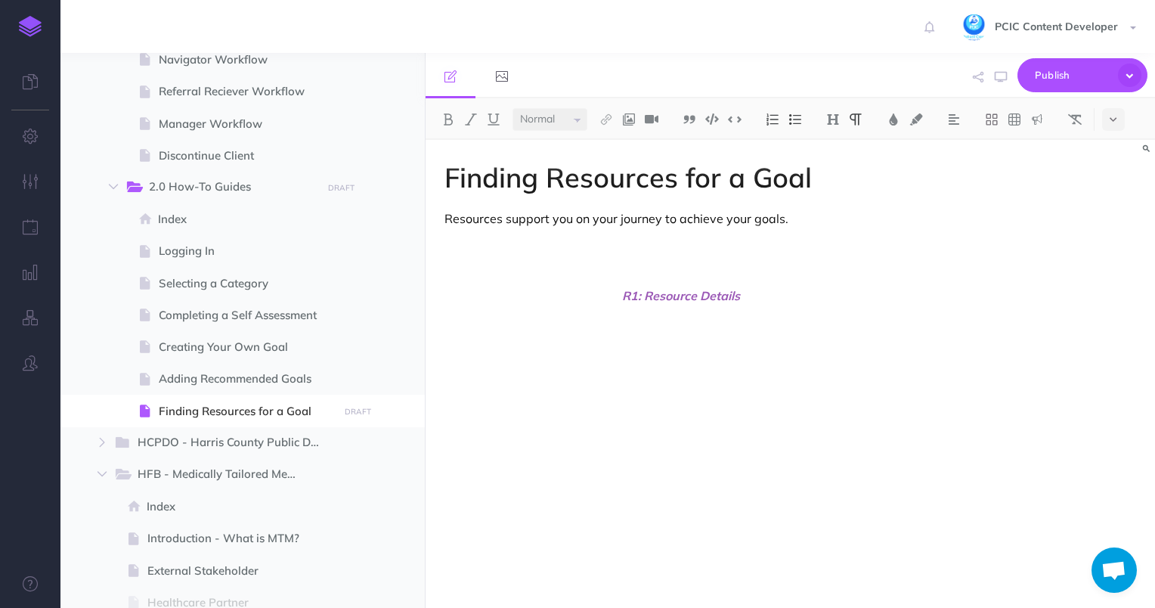
click at [547, 225] on p "Resources support you on your journey to achieve your goals." at bounding box center [680, 218] width 473 height 18
click at [767, 117] on img at bounding box center [772, 119] width 14 height 12
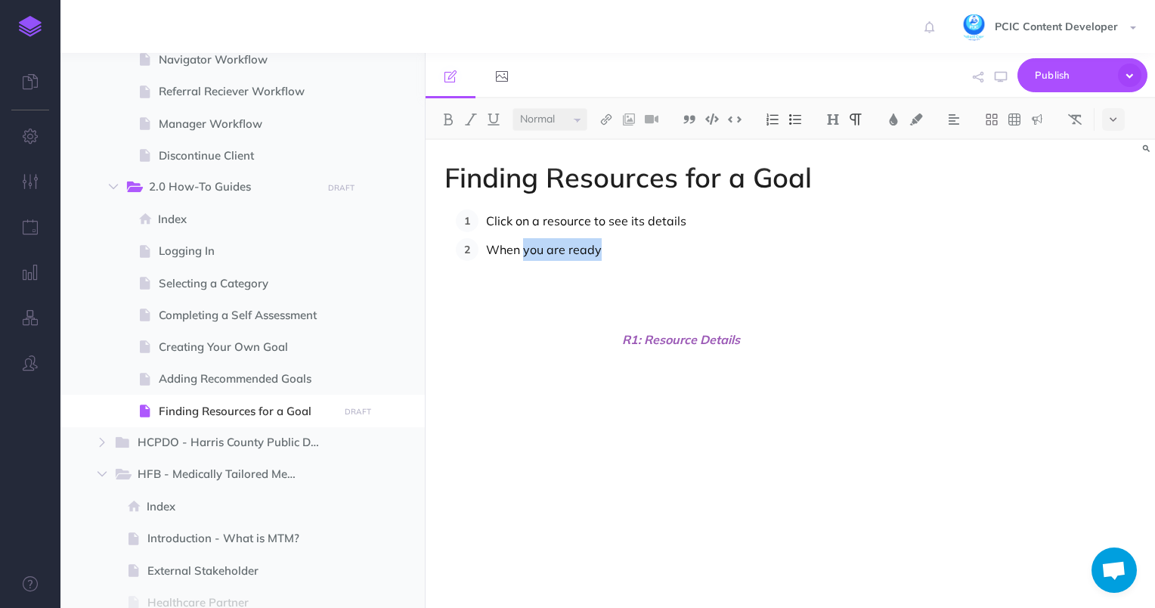
drag, startPoint x: 598, startPoint y: 249, endPoint x: 522, endPoint y: 251, distance: 76.3
click at [522, 251] on p "When you are ready" at bounding box center [701, 249] width 431 height 23
click at [623, 212] on p "Click on a resource to see its details" at bounding box center [701, 220] width 431 height 23
click at [617, 215] on p "Click on a resource to see its details" at bounding box center [701, 220] width 431 height 23
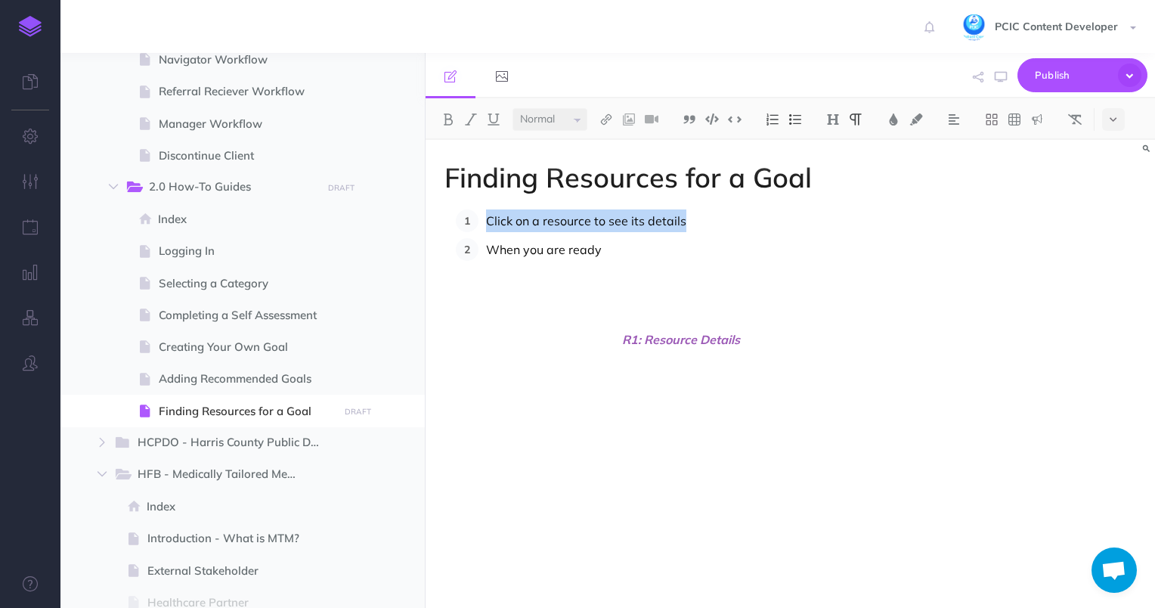
click at [617, 222] on p "Click on a resource to see its details" at bounding box center [701, 220] width 431 height 23
click at [611, 261] on div "Finding Resources for a Goal Click on a resource to view its details When you a…" at bounding box center [680, 366] width 511 height 453
click at [618, 248] on p "When you are ready" at bounding box center [701, 249] width 431 height 23
click at [488, 249] on p "To select a resource, click" at bounding box center [701, 249] width 431 height 23
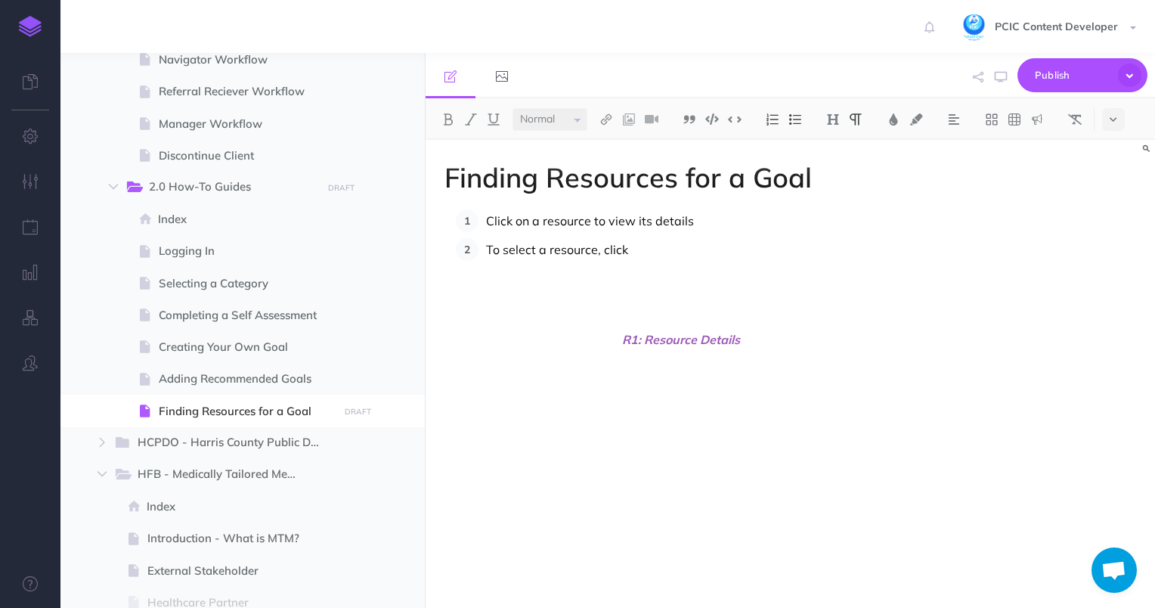
click at [697, 217] on p "Click on a resource to view its details" at bounding box center [701, 220] width 431 height 23
click at [671, 273] on p "To select a resource, click" at bounding box center [701, 272] width 431 height 23
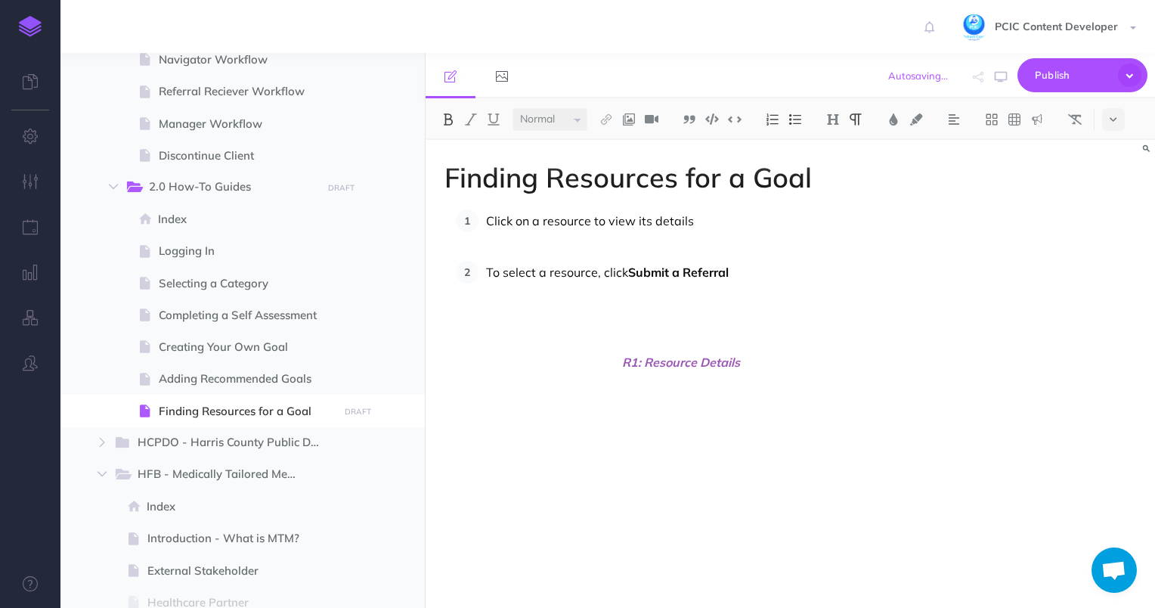
click at [592, 269] on p "To select a resource, click Submit a Referral" at bounding box center [701, 272] width 431 height 23
click at [601, 241] on p at bounding box center [701, 243] width 431 height 23
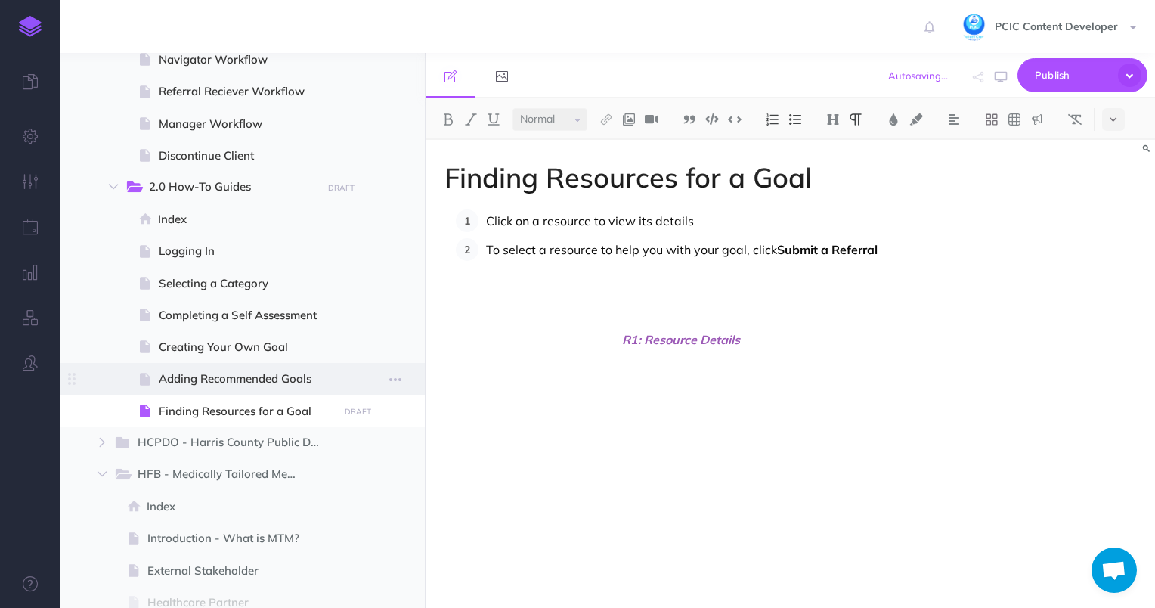
click at [275, 368] on span at bounding box center [242, 379] width 364 height 32
click at [230, 390] on span at bounding box center [242, 379] width 364 height 32
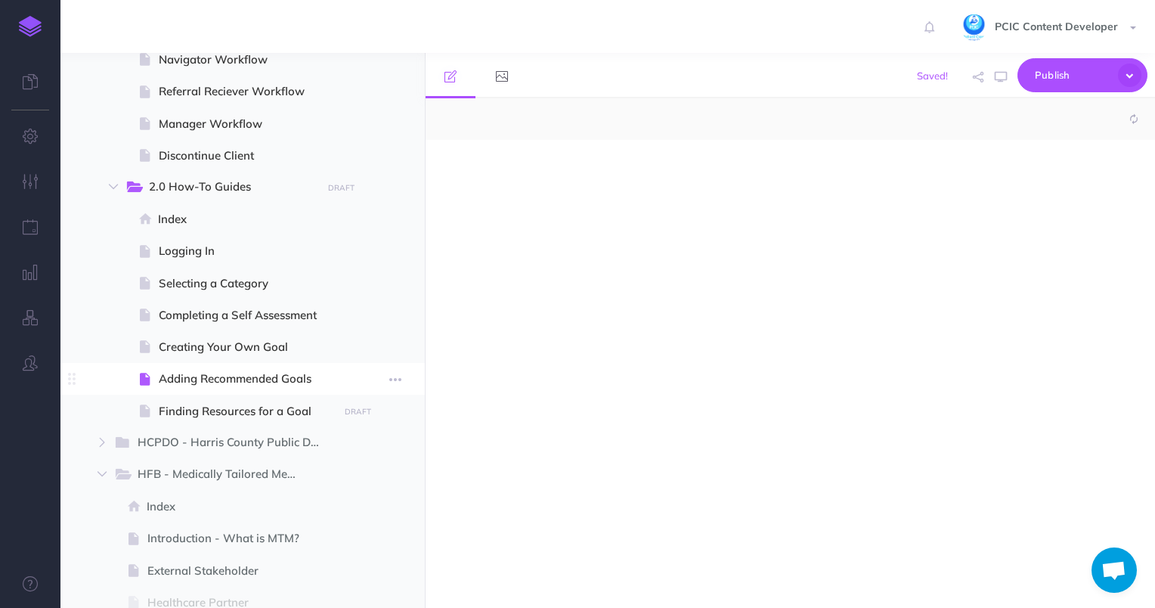
select select "null"
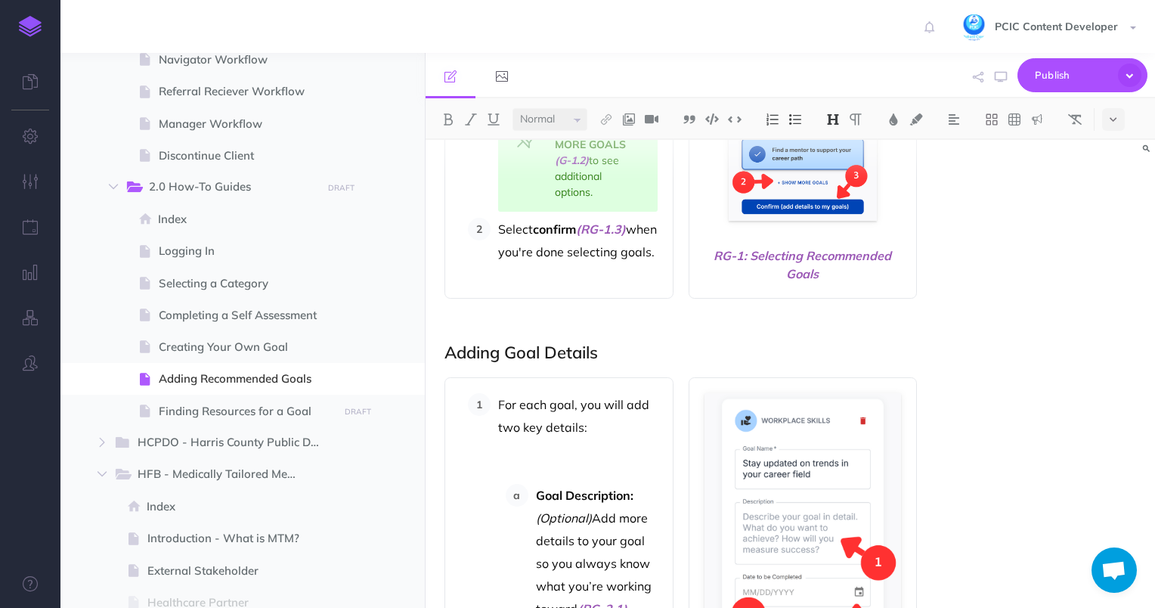
scroll to position [177, 0]
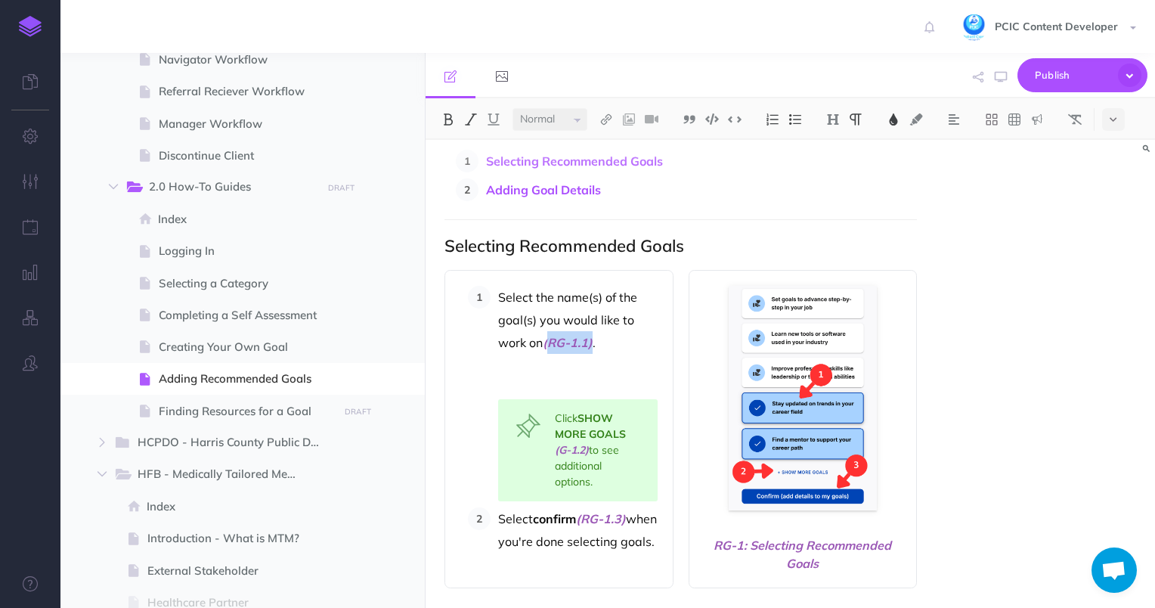
drag, startPoint x: 595, startPoint y: 341, endPoint x: 552, endPoint y: 343, distance: 43.1
click at [552, 343] on p "Select the name(s) of the goal(s) you would like to work on (RG-1.1) ." at bounding box center [577, 320] width 159 height 68
click at [547, 341] on span "(RG-1.1)" at bounding box center [568, 342] width 50 height 15
copy span "(RG-1.1)"
click at [191, 410] on span "Finding Resources for a Goal" at bounding box center [246, 411] width 175 height 18
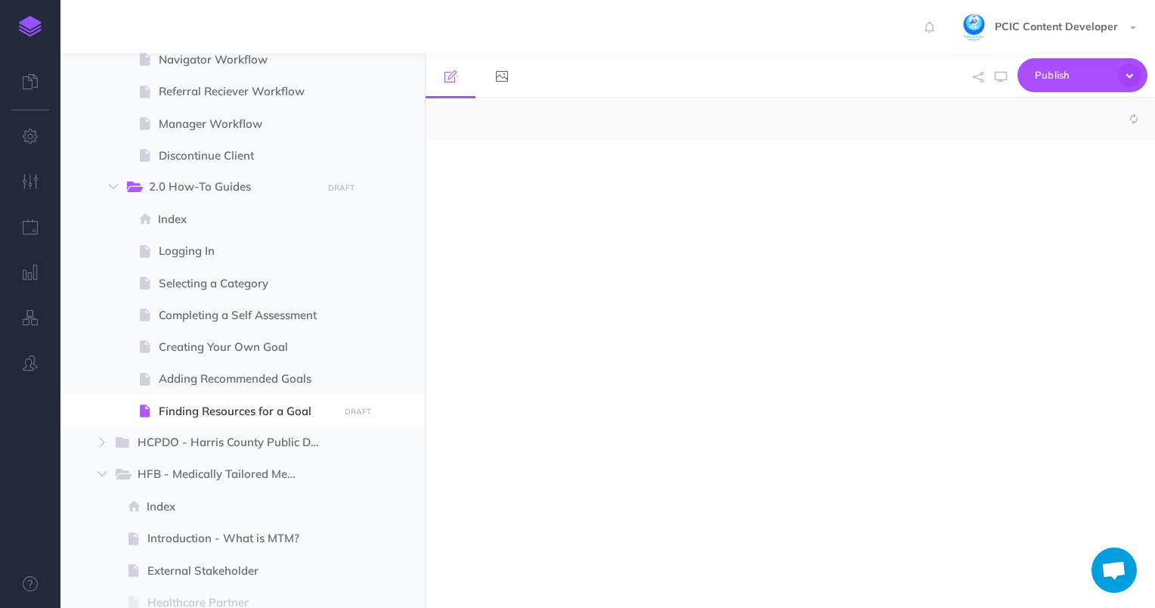
select select "null"
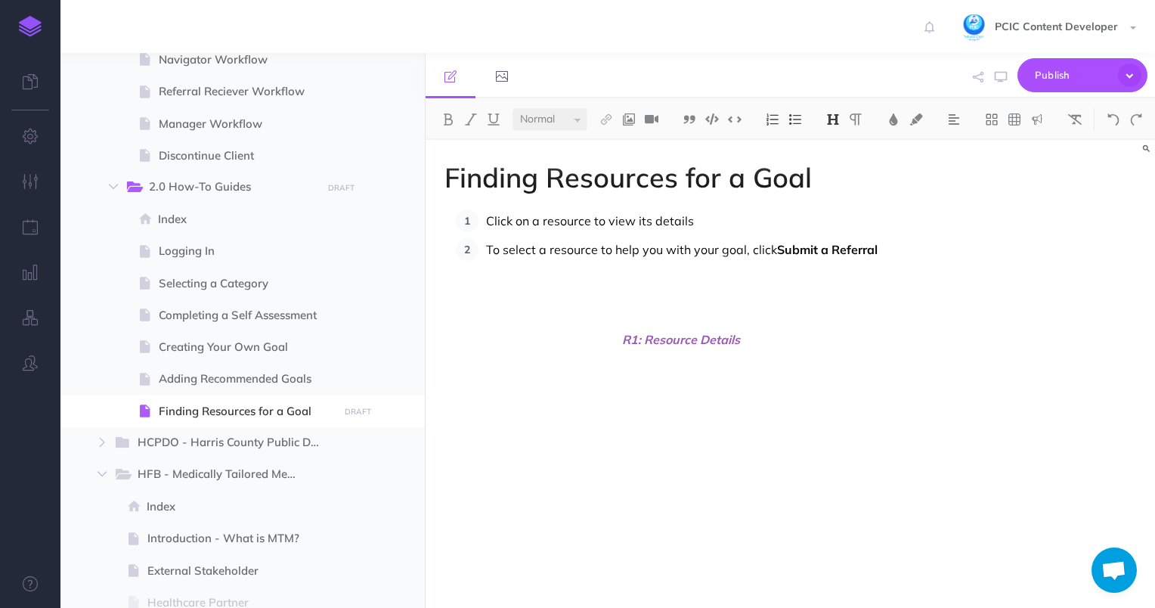
click at [734, 218] on p "Click on a resource to view its details" at bounding box center [701, 220] width 431 height 23
click at [710, 215] on span "(RG-1.1)" at bounding box center [719, 220] width 50 height 15
click at [909, 249] on p "To select a resource to help you with your goal, click Submit a Referral" at bounding box center [701, 249] width 431 height 23
click at [895, 248] on span "(RG-1.1)" at bounding box center [695, 261] width 419 height 38
click at [506, 269] on span "(R-1.1)" at bounding box center [691, 261] width 410 height 38
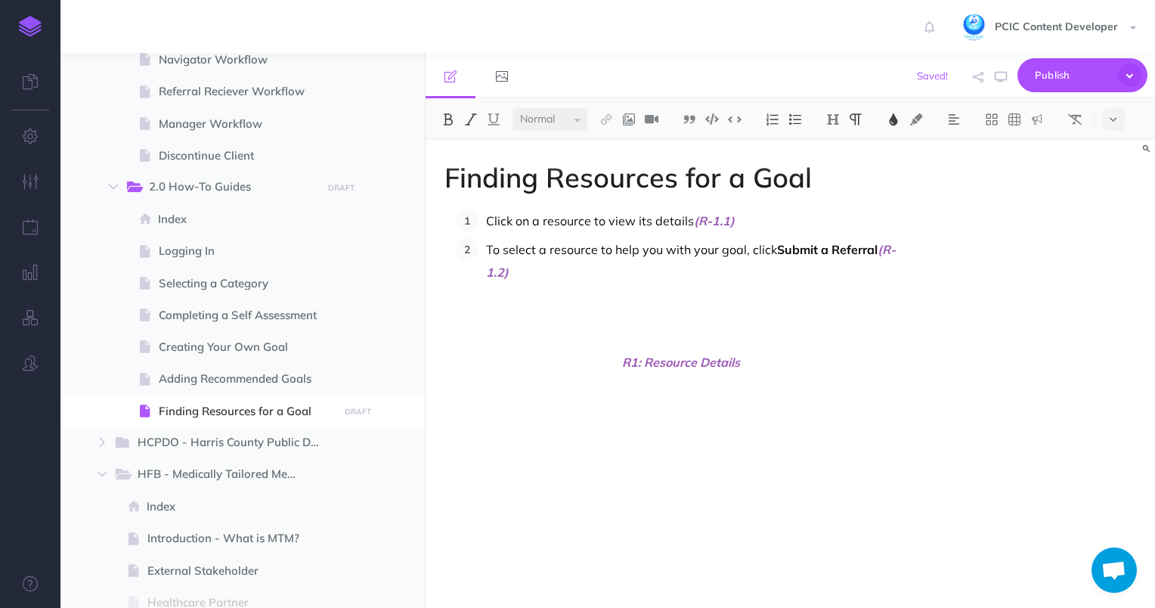
click at [756, 320] on div "Finding Resources for a Goal Click on a resource to view its details (R-1.1) To…" at bounding box center [680, 366] width 511 height 453
click at [629, 121] on img at bounding box center [629, 119] width 14 height 12
click at [630, 147] on icon at bounding box center [629, 146] width 12 height 11
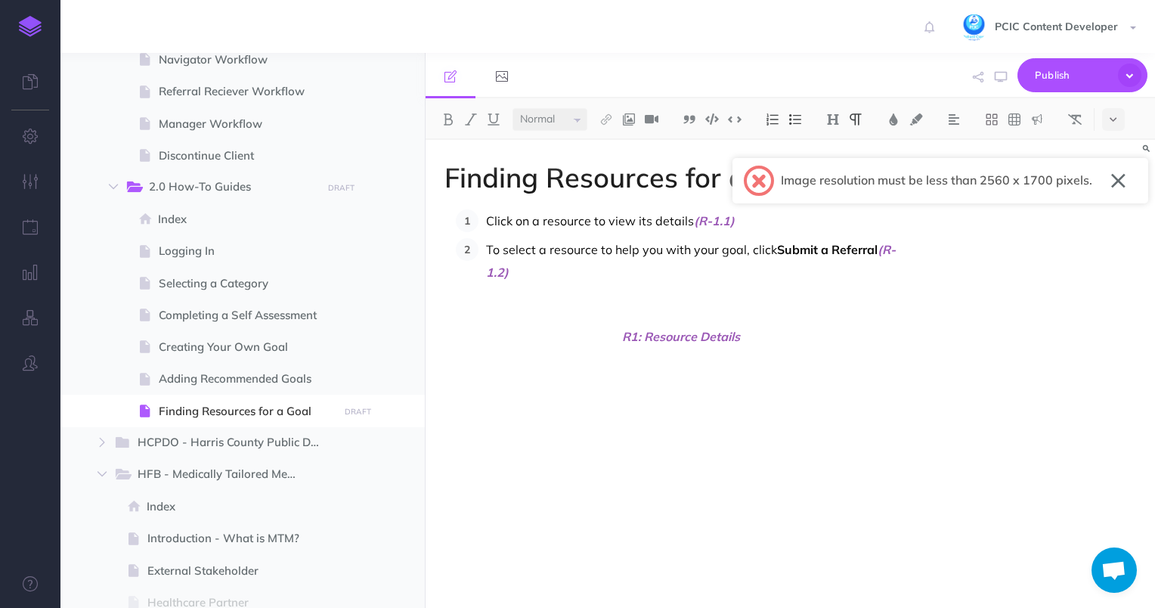
click at [705, 304] on p at bounding box center [680, 310] width 473 height 18
click at [1121, 125] on button at bounding box center [1113, 119] width 23 height 23
click at [512, 71] on link at bounding box center [502, 75] width 50 height 45
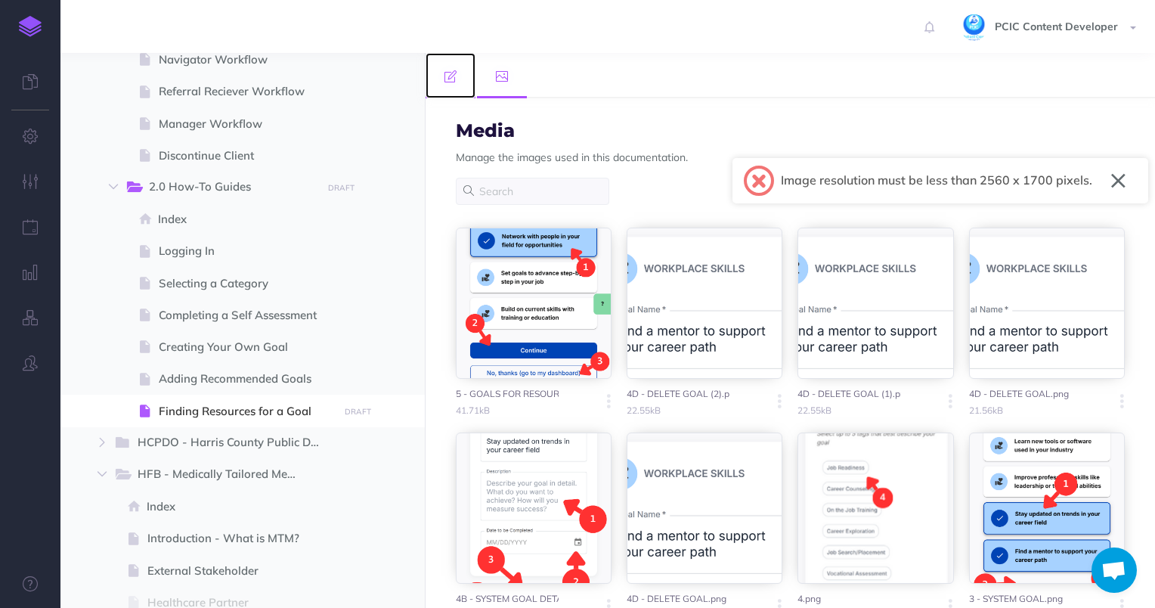
click at [447, 82] on icon at bounding box center [450, 76] width 12 height 12
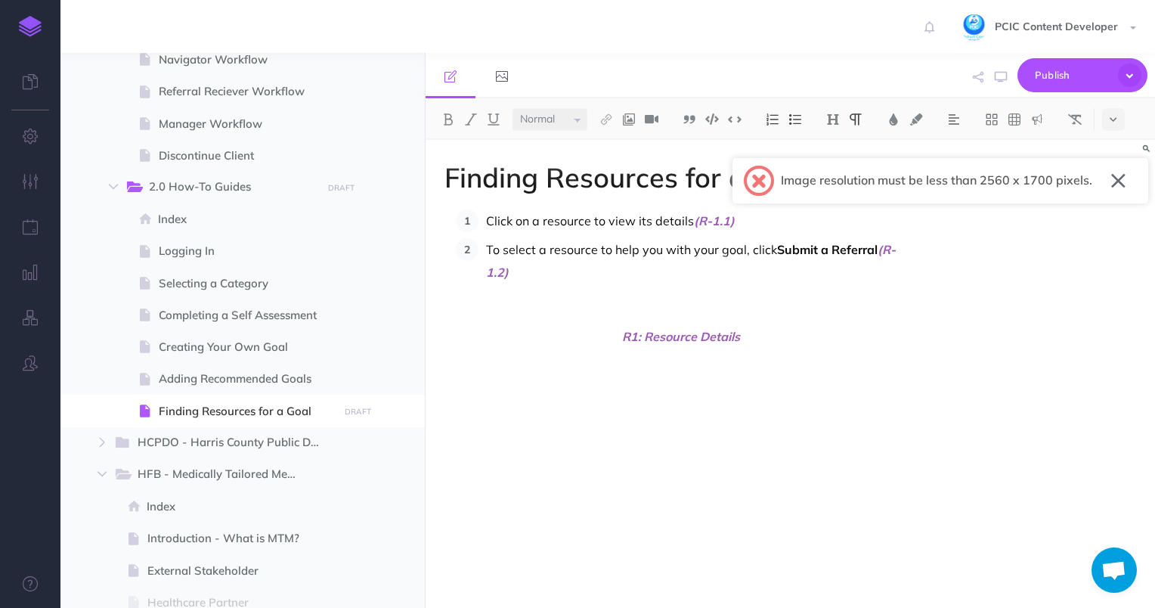
click at [678, 305] on p at bounding box center [680, 310] width 473 height 18
click at [635, 119] on img at bounding box center [629, 119] width 14 height 12
click at [629, 141] on icon at bounding box center [629, 146] width 12 height 11
drag, startPoint x: 1114, startPoint y: 183, endPoint x: 1076, endPoint y: 196, distance: 40.2
click at [1115, 184] on button "button" at bounding box center [1118, 181] width 14 height 24
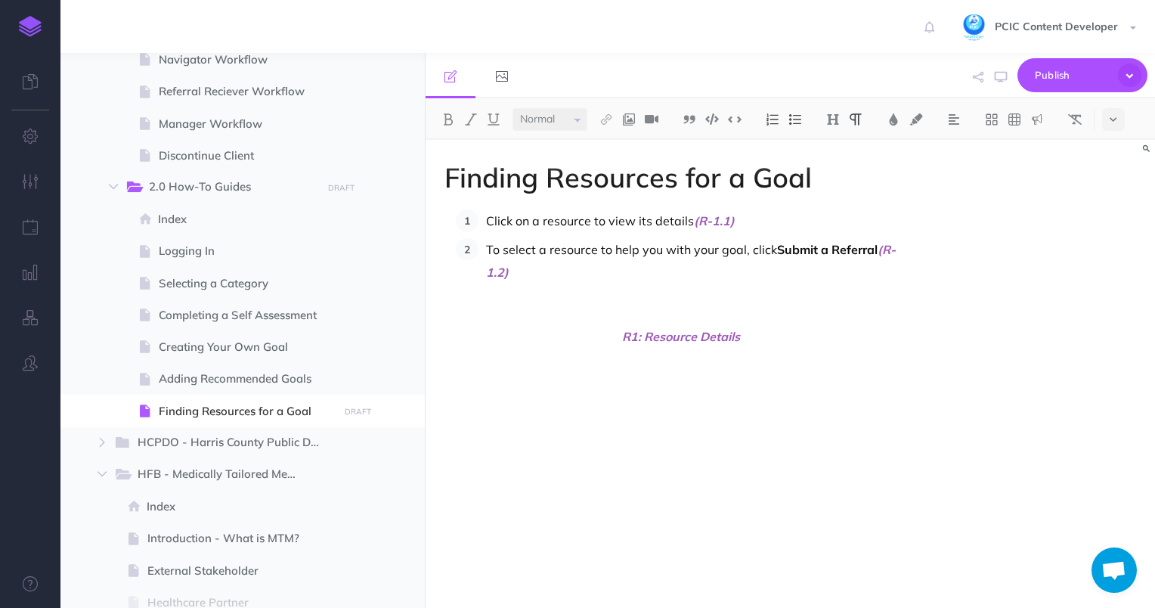
click at [517, 311] on p at bounding box center [680, 310] width 473 height 18
drag, startPoint x: 574, startPoint y: 309, endPoint x: 599, endPoint y: 323, distance: 29.1
click at [574, 309] on p at bounding box center [680, 310] width 473 height 18
click at [635, 116] on img at bounding box center [629, 119] width 14 height 12
click at [635, 139] on button at bounding box center [628, 146] width 23 height 23
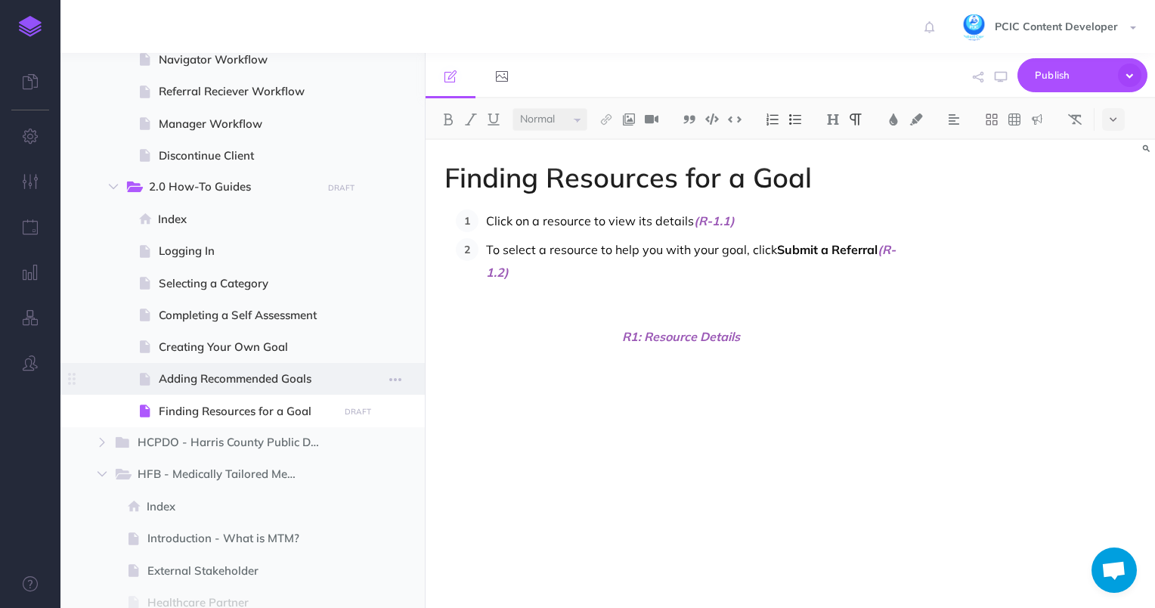
click at [257, 375] on span "Adding Recommended Goals" at bounding box center [246, 379] width 175 height 18
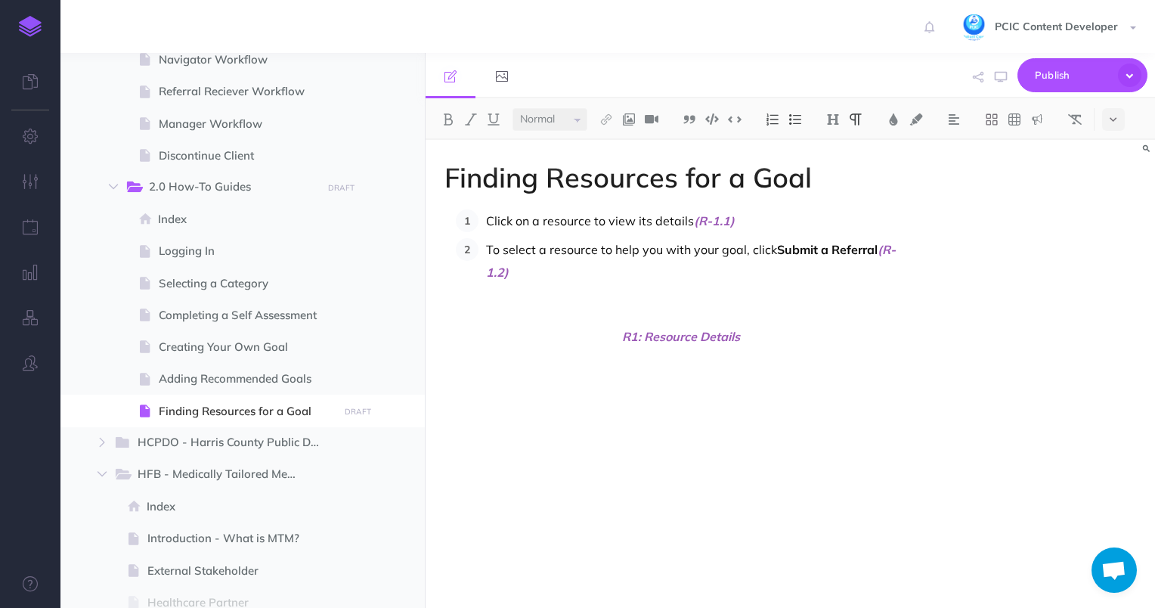
click at [674, 306] on p at bounding box center [680, 310] width 473 height 18
click at [635, 234] on ol "Click on a resource to view its details (R-1.1) To select a resource to help yo…" at bounding box center [687, 246] width 462 height 74
drag, startPoint x: 670, startPoint y: 304, endPoint x: 759, endPoint y: 369, distance: 109.7
click at [674, 304] on p at bounding box center [680, 310] width 473 height 18
click at [742, 372] on div "Finding Resources for a Goal Click on a resource to view its details (R-1.1) To…" at bounding box center [680, 366] width 511 height 453
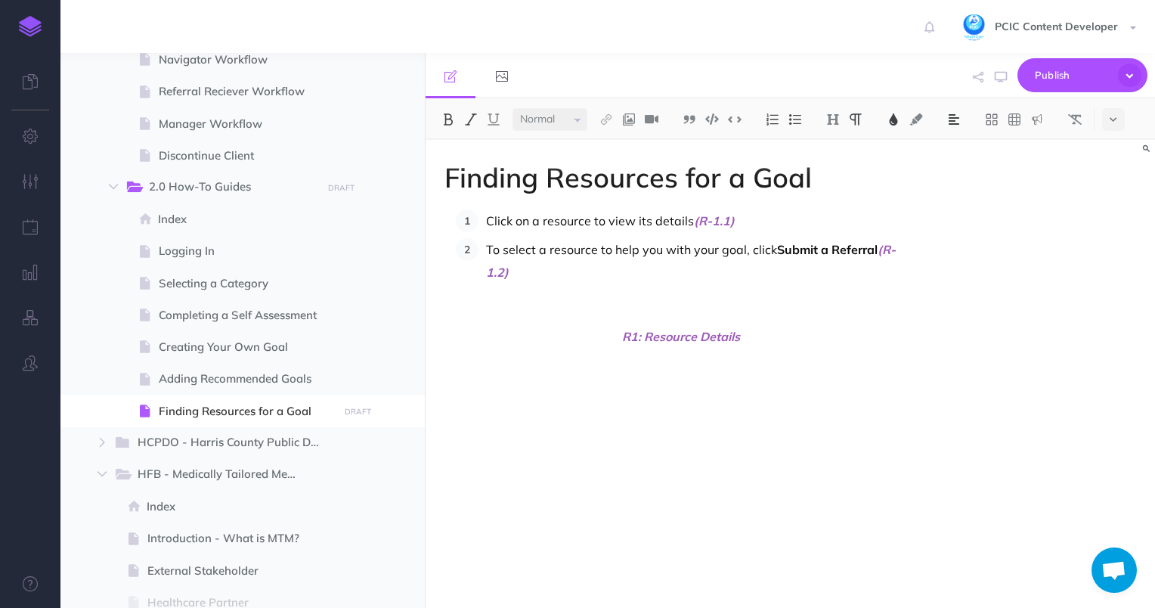
click at [671, 332] on span "R1: Resource Details" at bounding box center [680, 336] width 473 height 18
click at [519, 293] on li "R1: Resource Details" at bounding box center [716, 300] width 401 height 23
click at [496, 335] on p "Fill" at bounding box center [701, 335] width 431 height 23
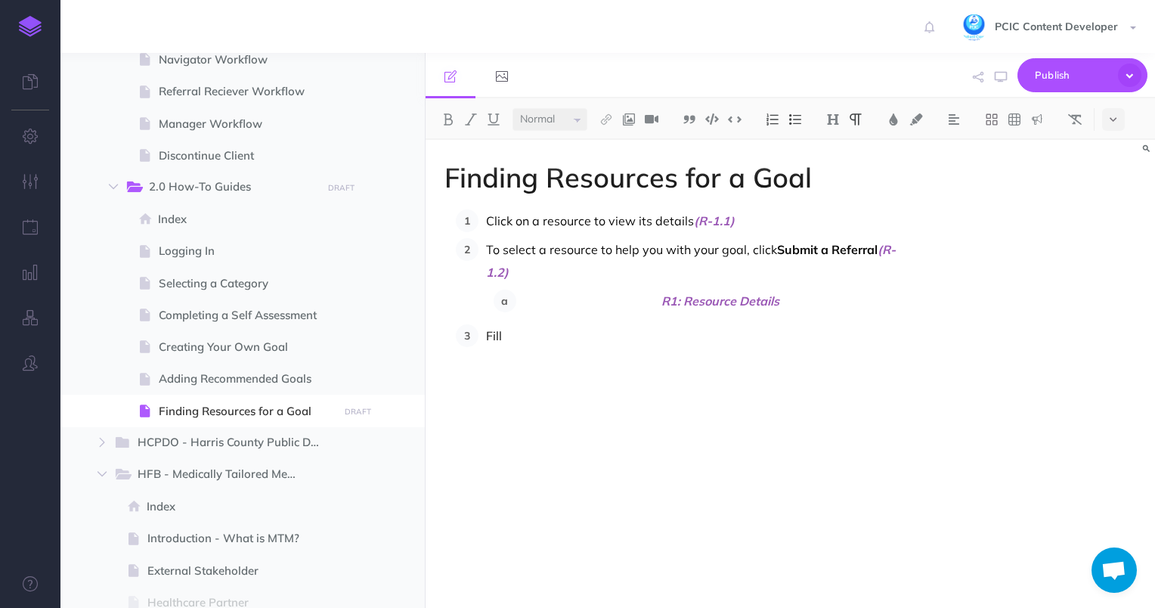
click at [496, 335] on p "Fill" at bounding box center [701, 335] width 431 height 23
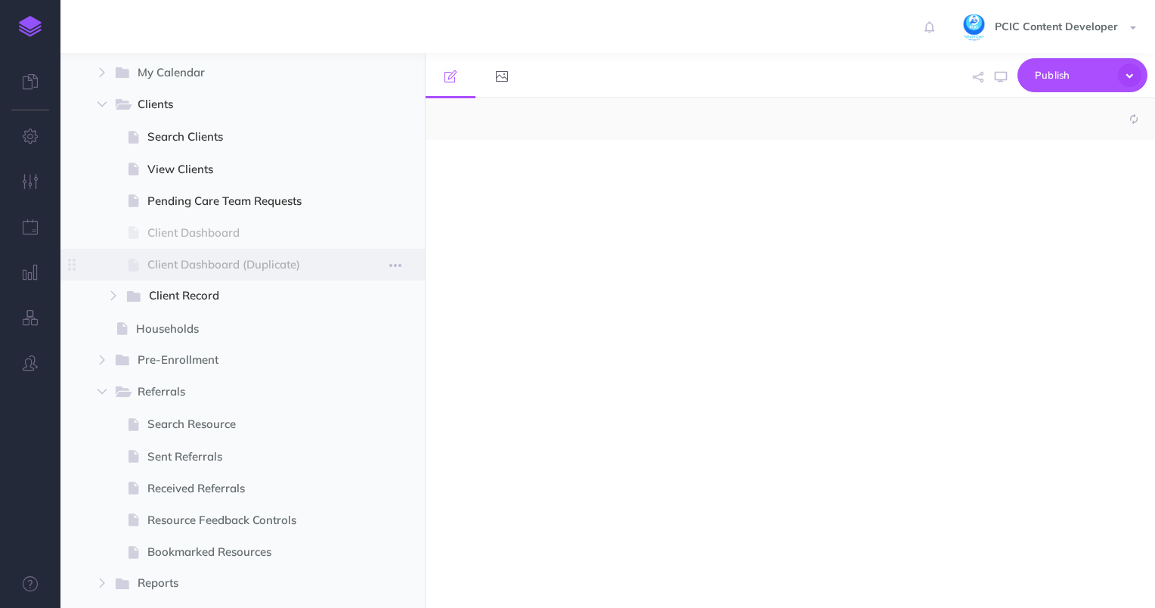
select select "null"
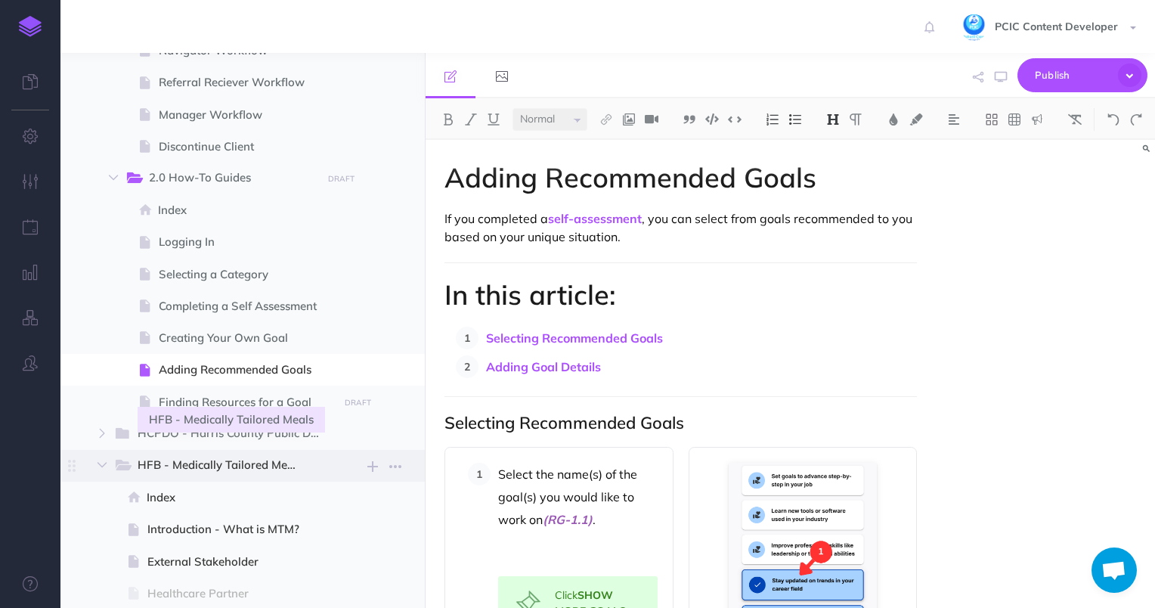
scroll to position [1209, 0]
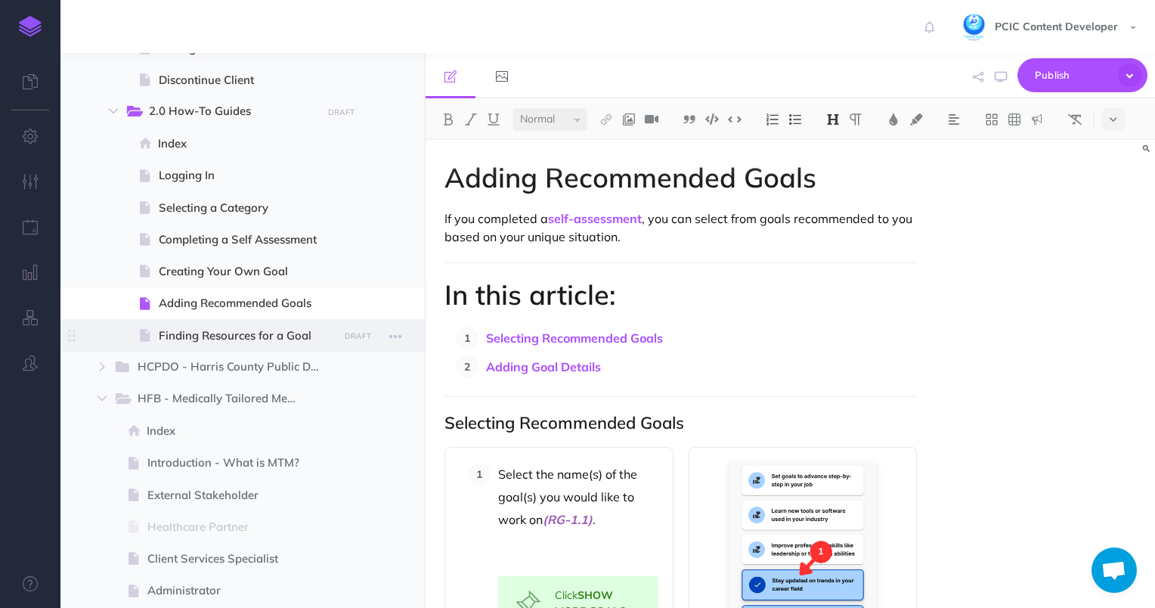
click at [257, 333] on span "Finding Resources for a Goal" at bounding box center [246, 335] width 175 height 18
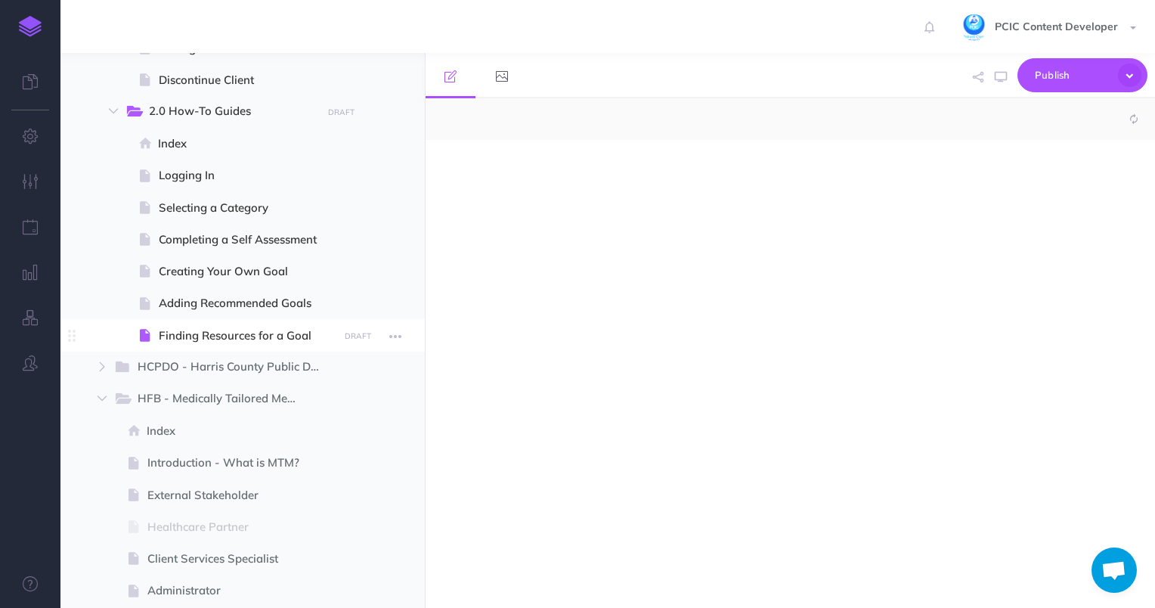
select select "null"
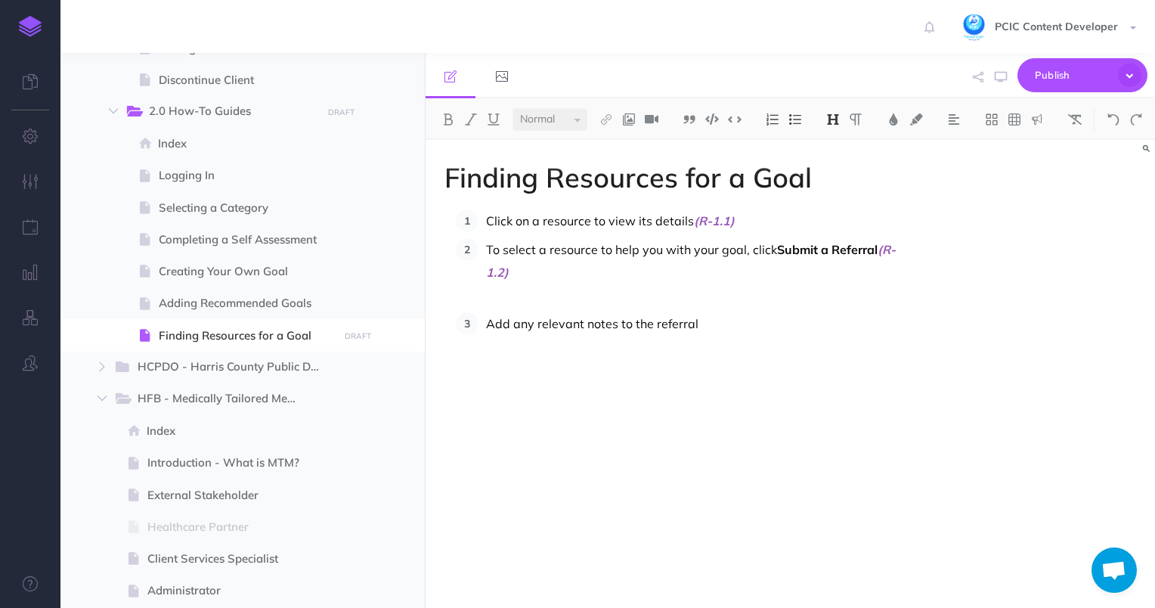
click at [608, 405] on div "Finding Resources for a Goal Click on a resource to view its details (R-1.1) To…" at bounding box center [680, 366] width 511 height 453
click at [628, 118] on img at bounding box center [629, 119] width 14 height 12
click at [627, 147] on icon at bounding box center [629, 146] width 12 height 11
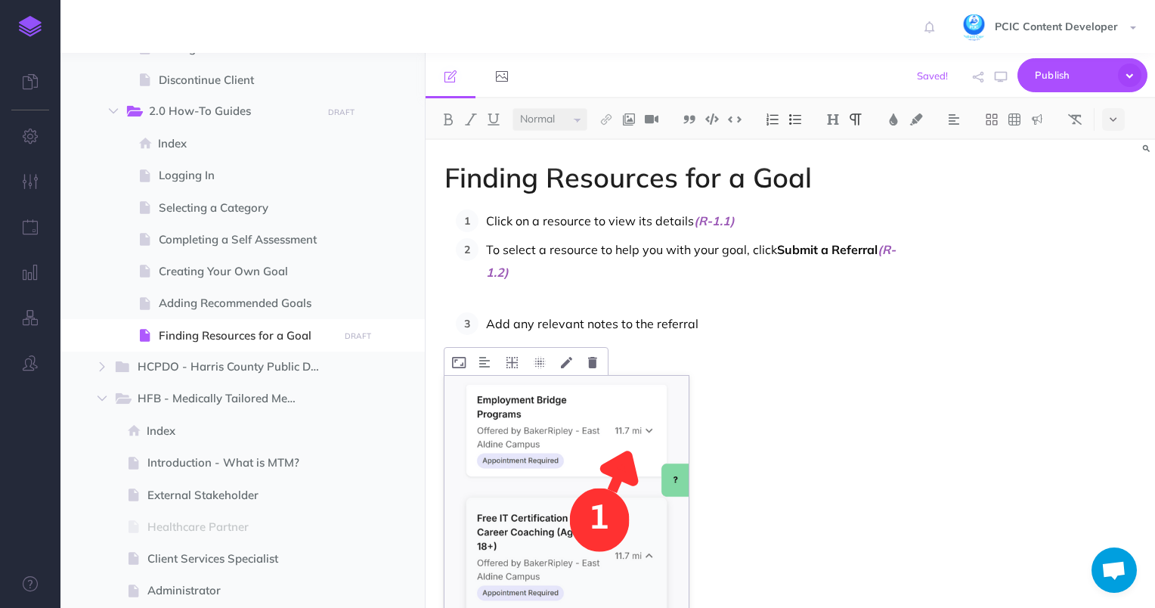
click at [462, 363] on icon at bounding box center [459, 362] width 14 height 11
click at [477, 366] on button at bounding box center [485, 361] width 26 height 27
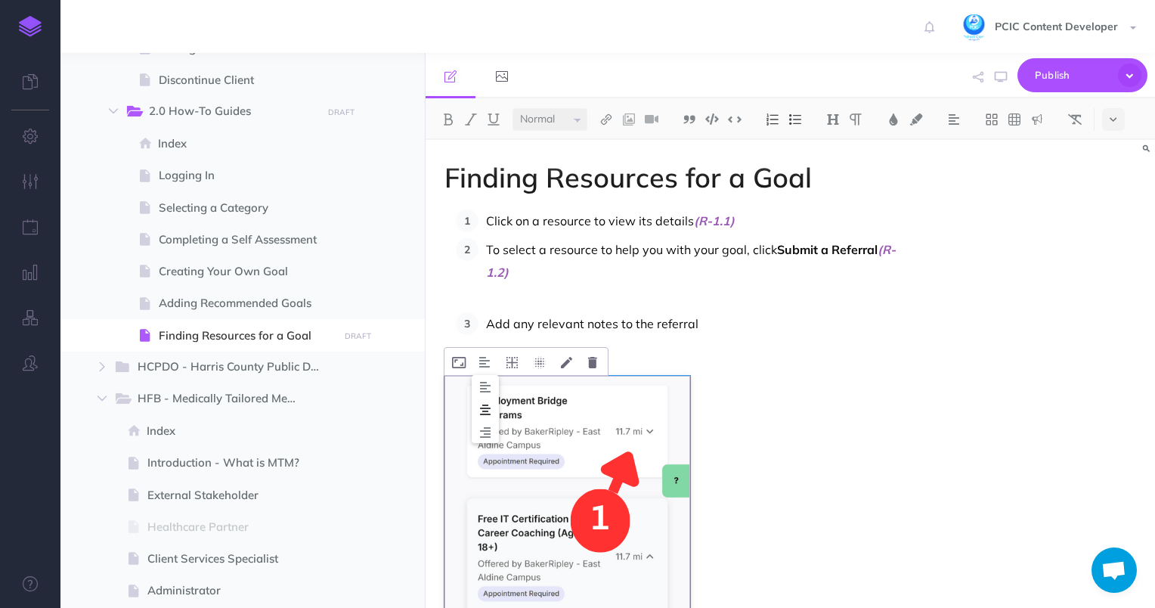
click at [486, 407] on img at bounding box center [485, 410] width 27 height 12
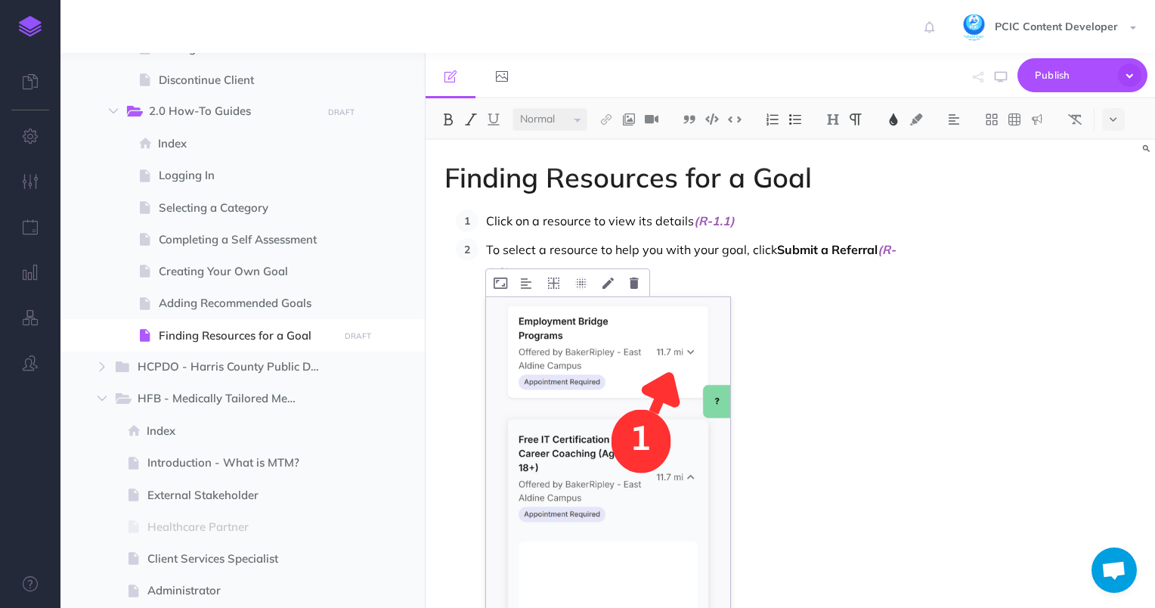
click at [529, 283] on img at bounding box center [526, 283] width 11 height 12
click at [527, 326] on img at bounding box center [526, 331] width 27 height 12
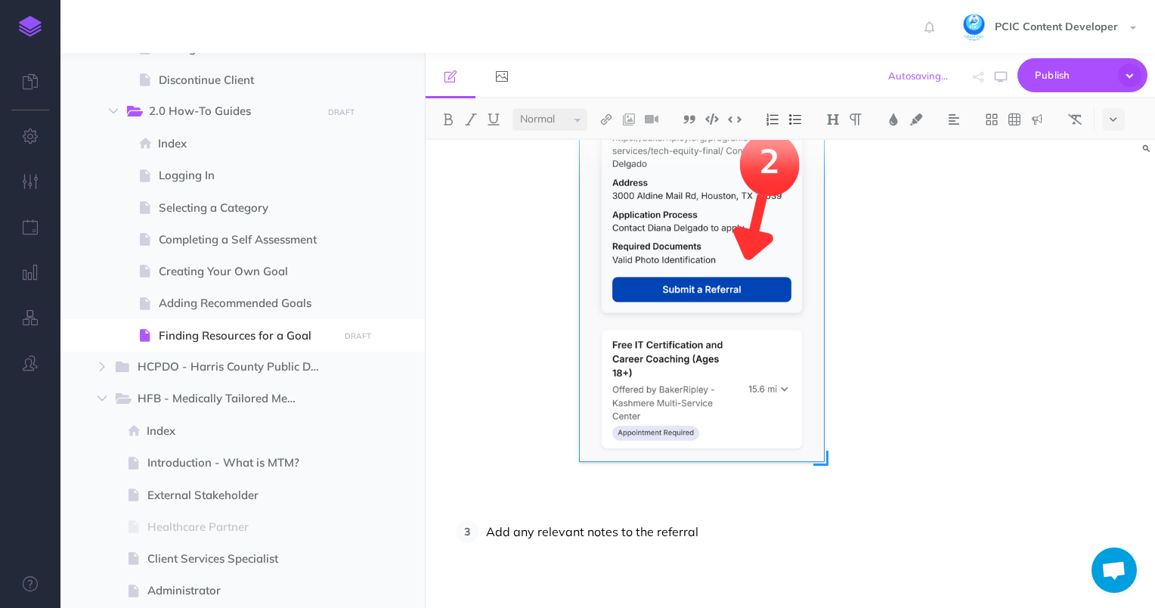
scroll to position [823, 0]
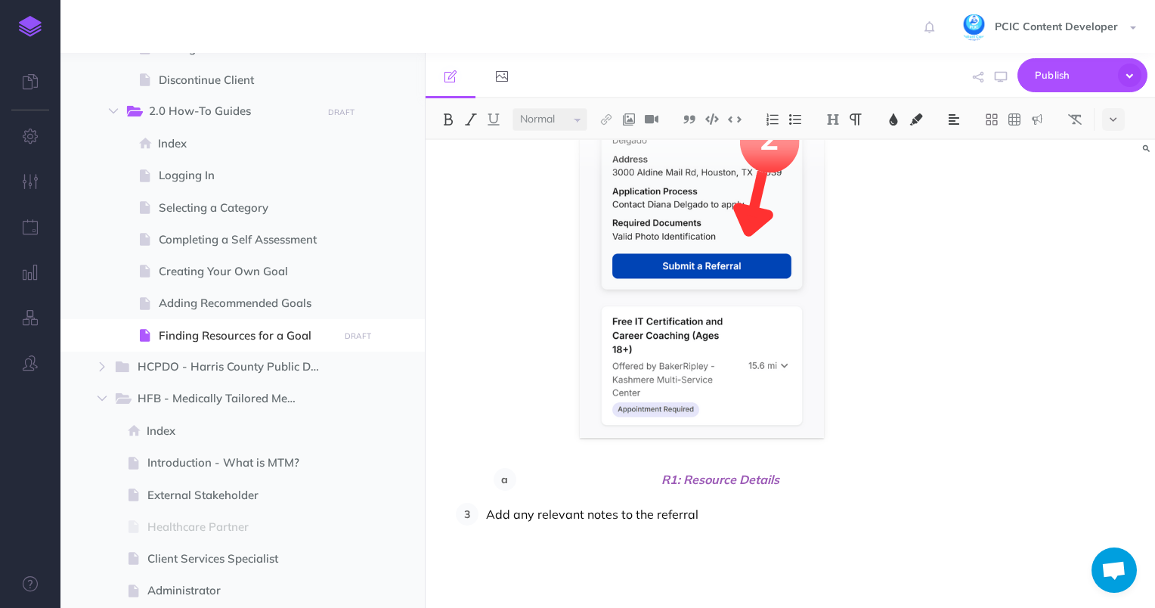
click at [654, 475] on span "R1: Resource Details" at bounding box center [721, 479] width 394 height 23
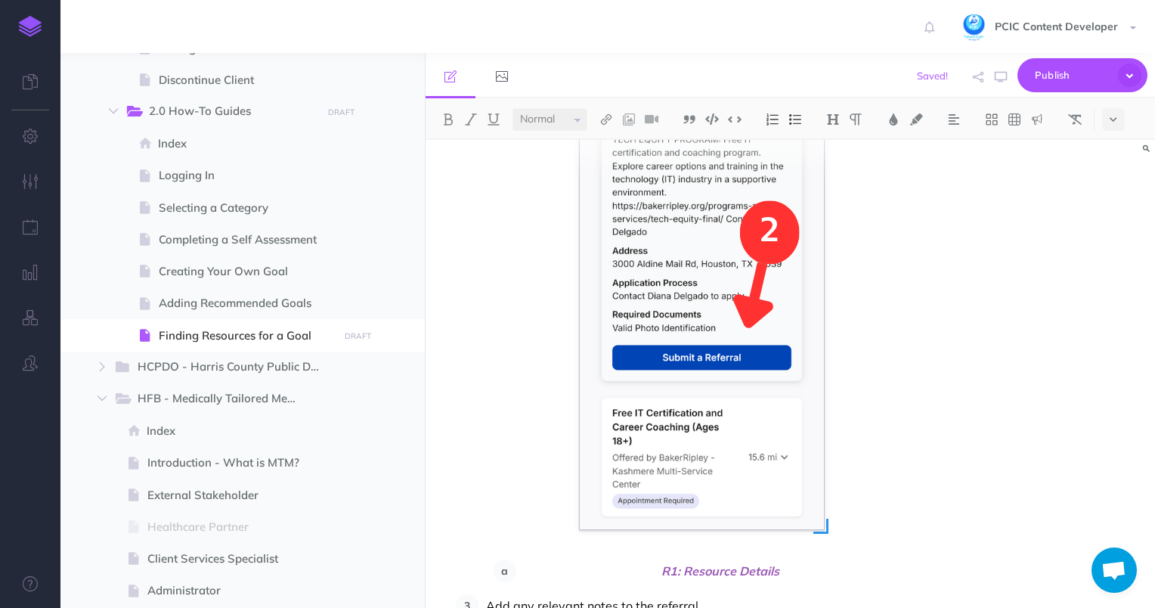
scroll to position [829, 0]
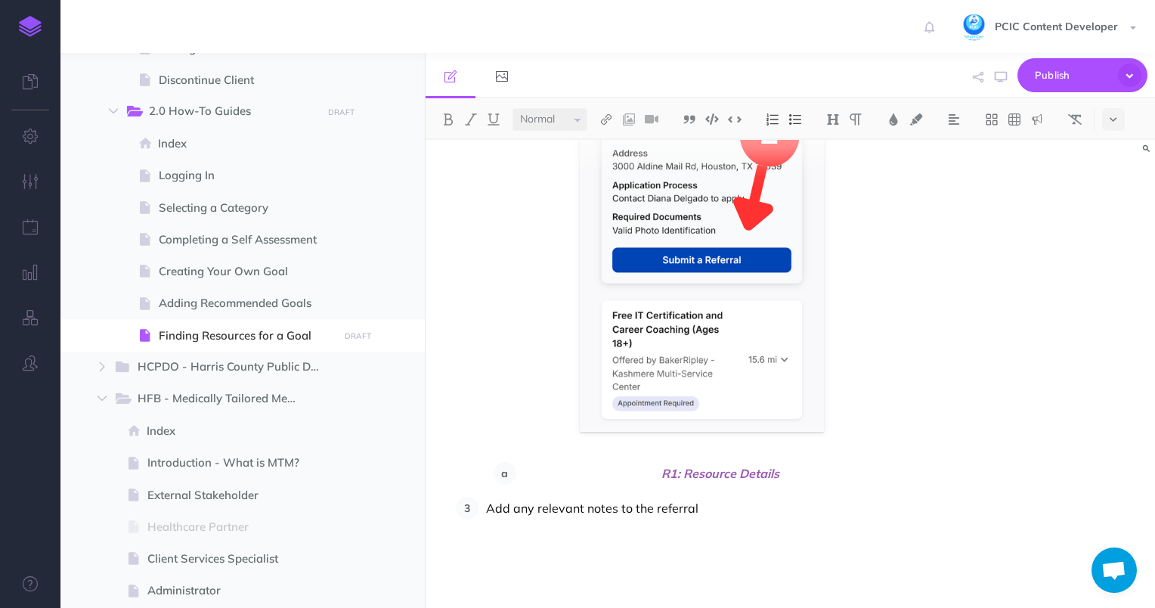
click at [516, 475] on li "R1: Resource Details" at bounding box center [716, 473] width 401 height 23
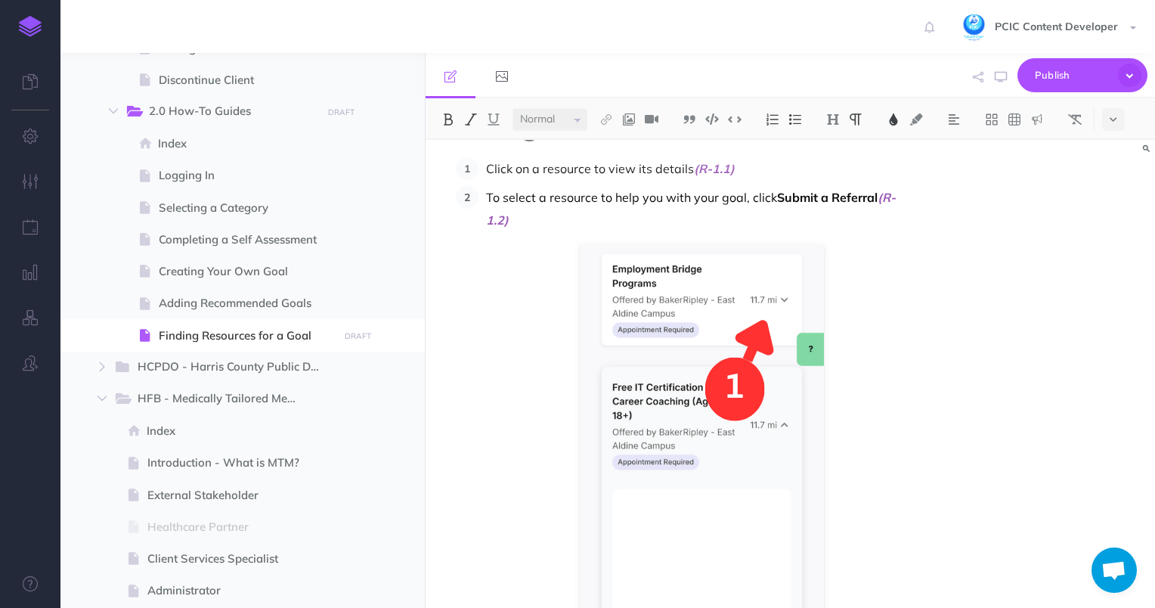
scroll to position [0, 0]
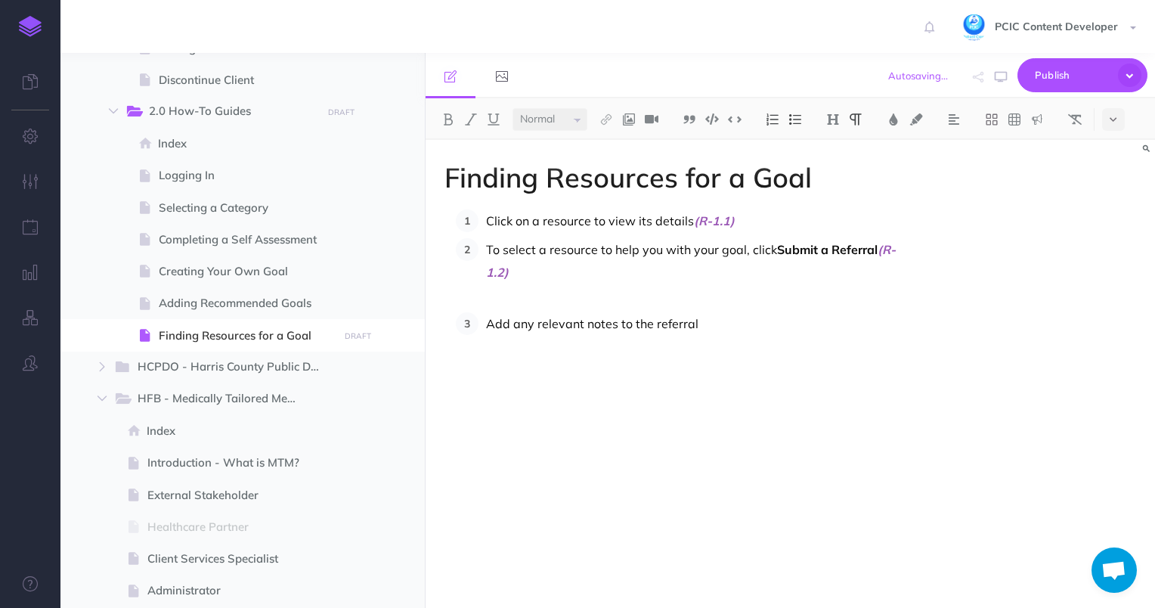
click at [634, 400] on div "Finding Resources for a Goal Click on a resource to view its details (R-1.1) To…" at bounding box center [680, 366] width 511 height 453
click at [631, 122] on img at bounding box center [629, 119] width 14 height 12
click at [633, 147] on icon at bounding box center [629, 146] width 12 height 11
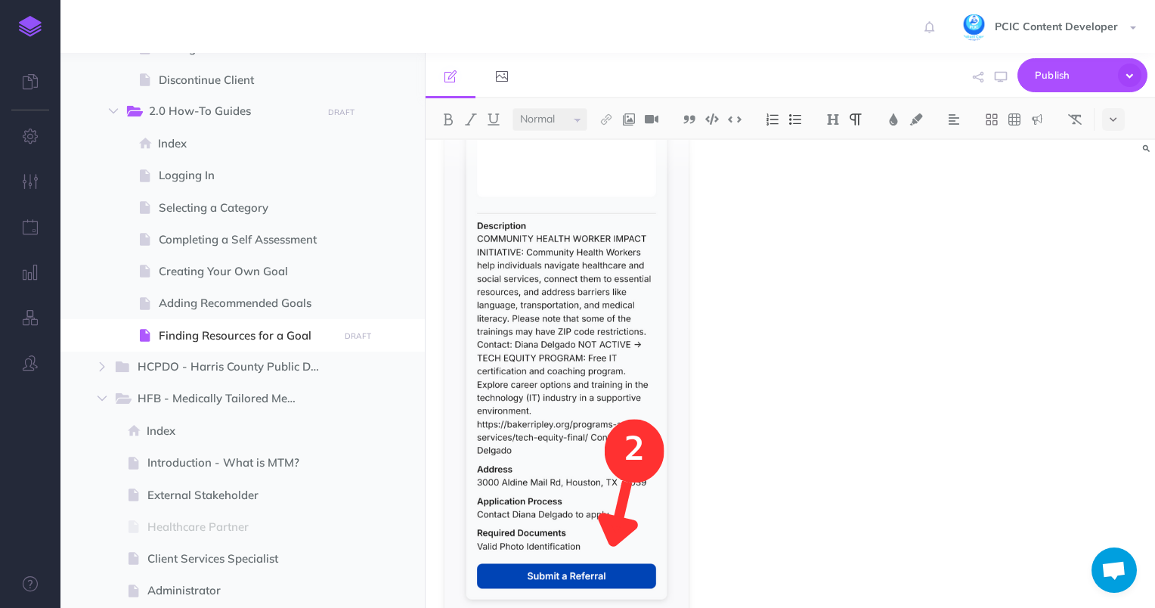
scroll to position [810, 0]
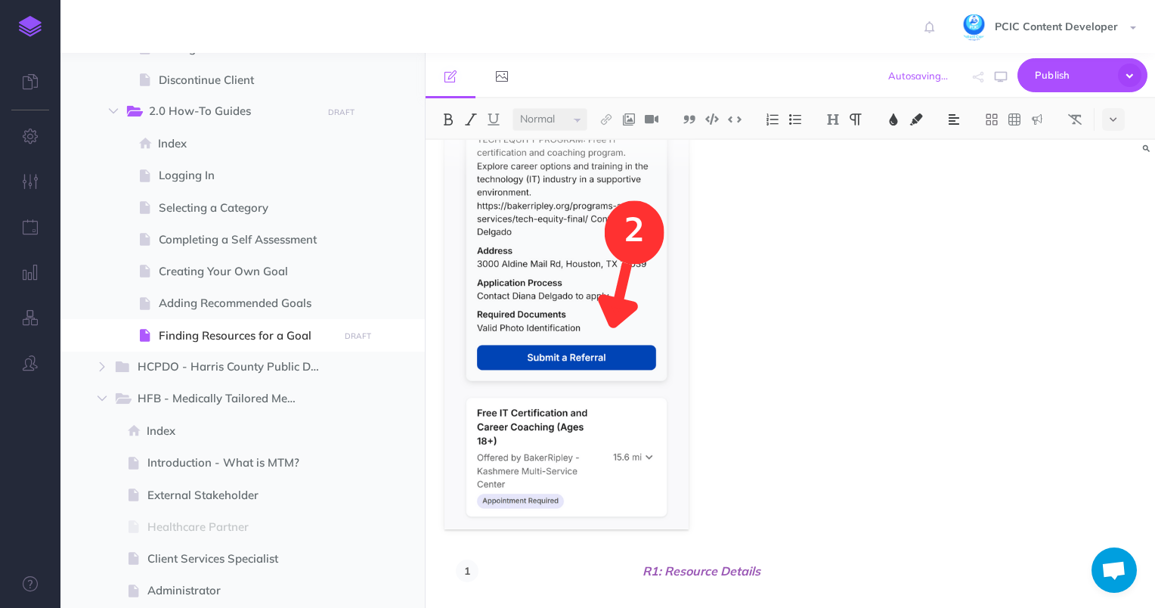
drag, startPoint x: 615, startPoint y: 575, endPoint x: 638, endPoint y: 561, distance: 26.4
click at [617, 574] on span "R1: Resource Details" at bounding box center [701, 570] width 431 height 23
click at [771, 119] on img at bounding box center [772, 119] width 14 height 12
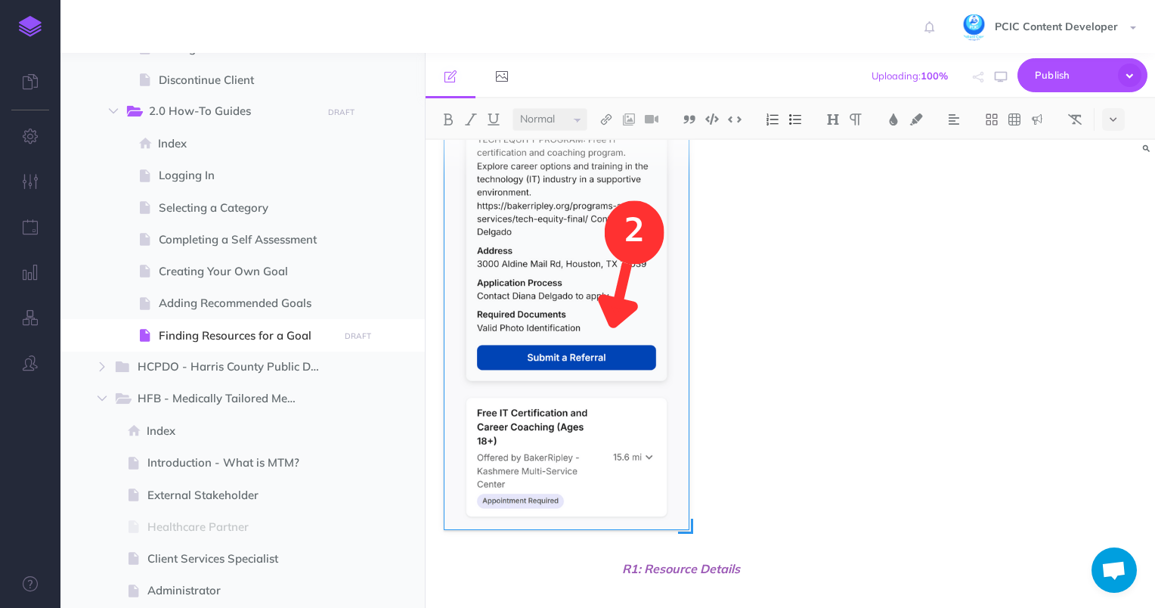
click at [644, 319] on img at bounding box center [566, 47] width 244 height 963
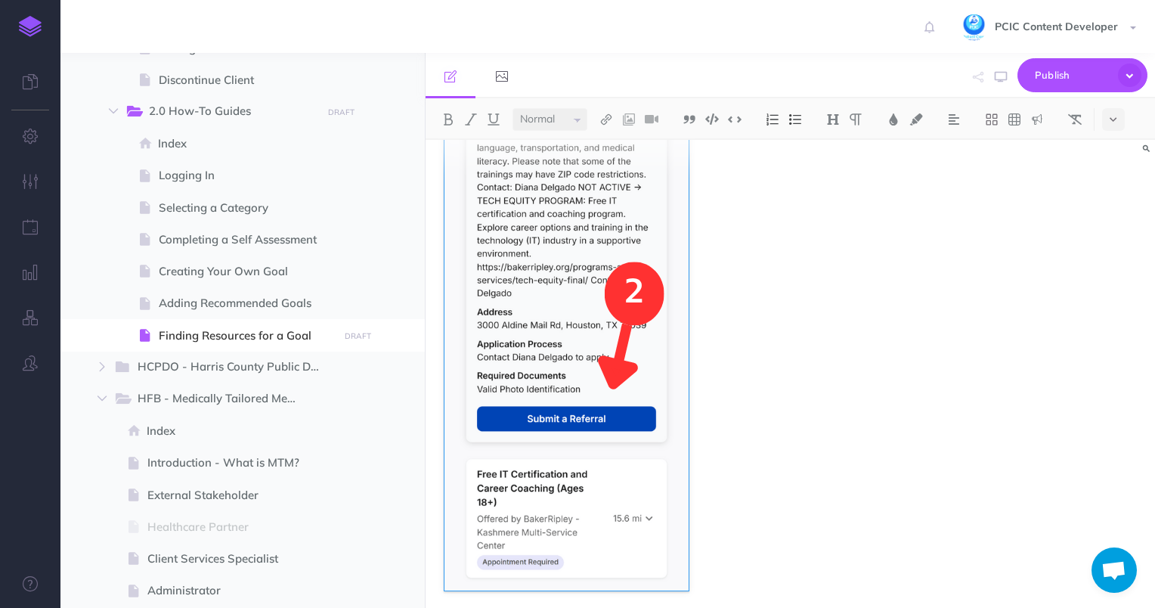
scroll to position [835, 0]
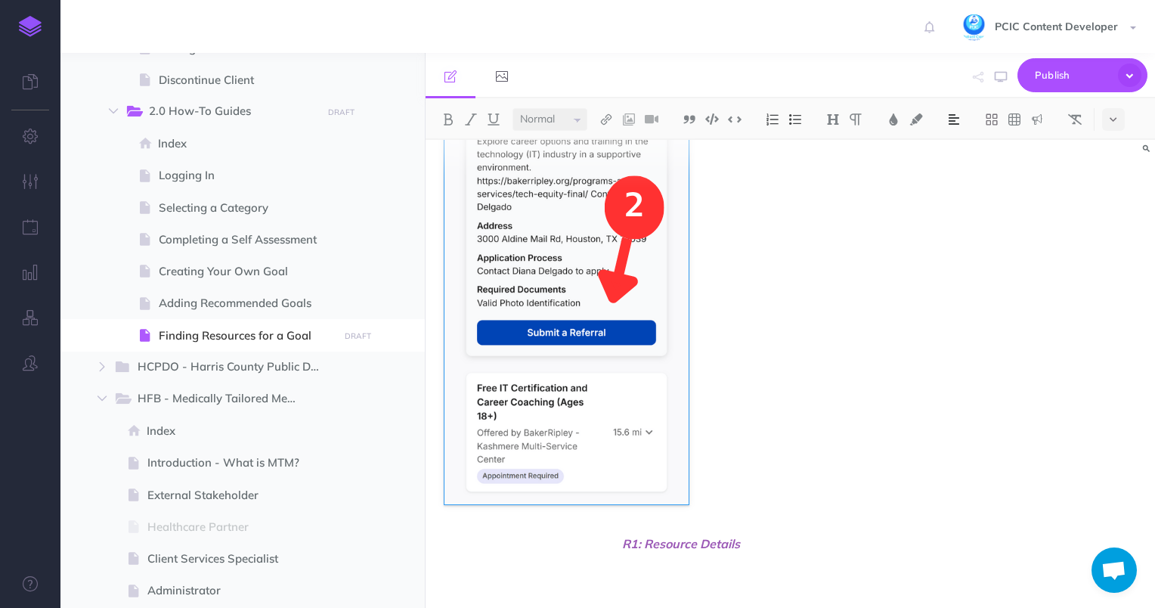
click at [950, 110] on button at bounding box center [953, 119] width 23 height 23
click at [957, 162] on img at bounding box center [954, 168] width 14 height 12
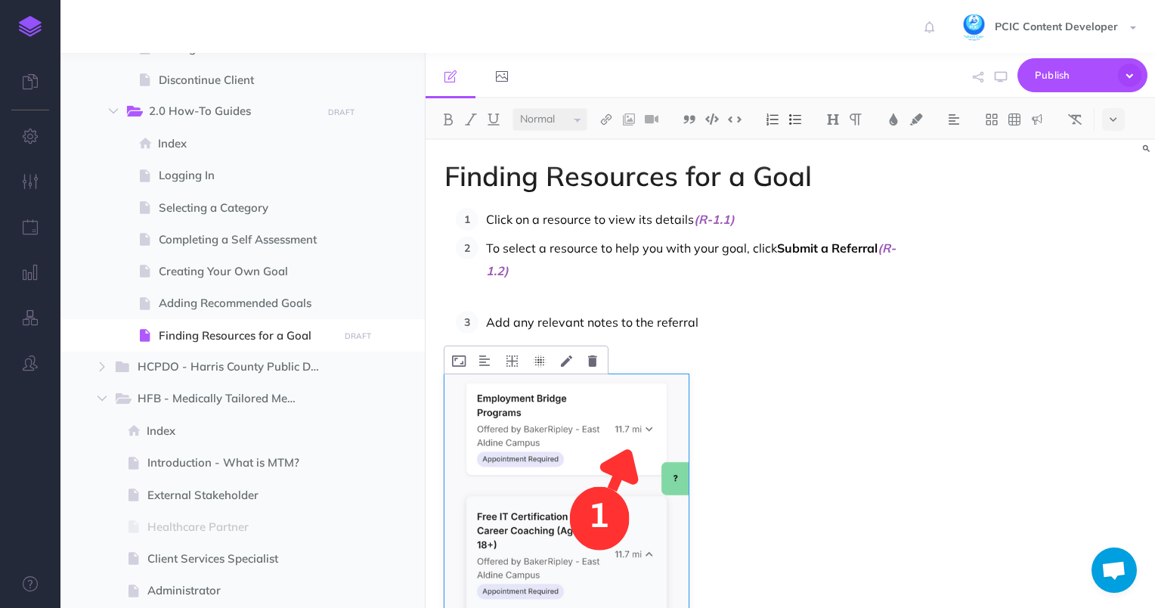
scroll to position [0, 0]
click at [487, 360] on img at bounding box center [484, 362] width 11 height 12
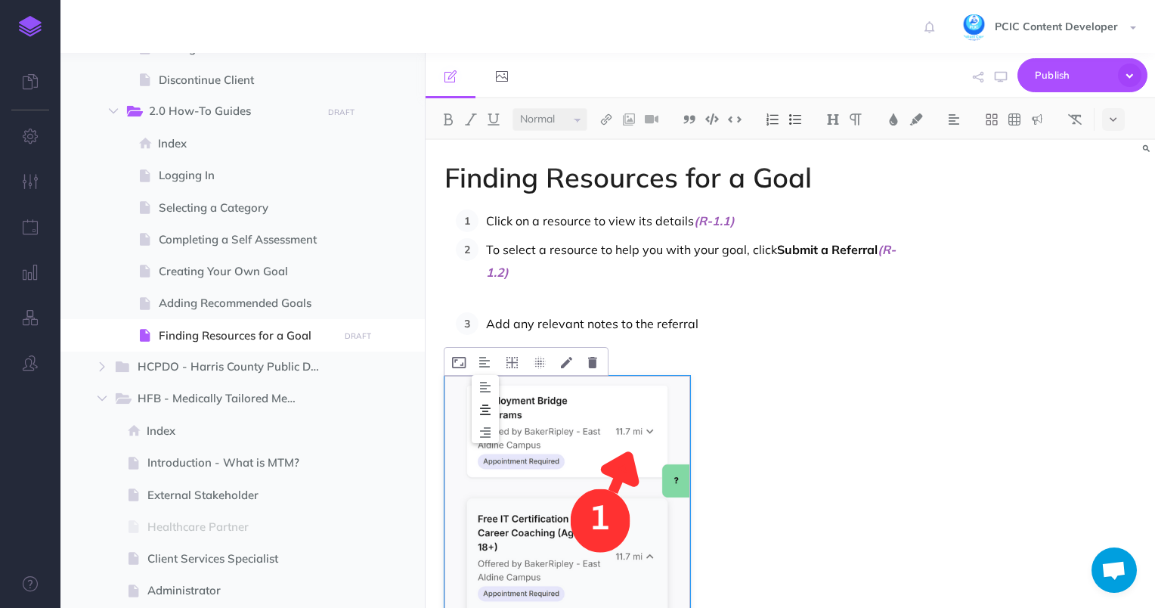
click at [490, 408] on img at bounding box center [485, 410] width 27 height 12
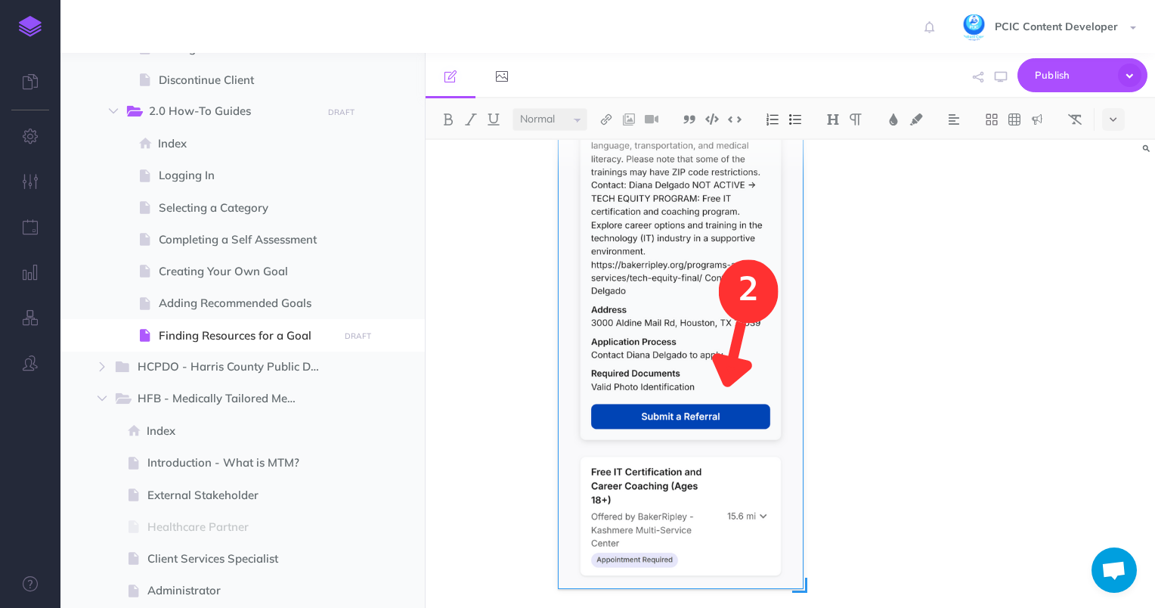
scroll to position [835, 0]
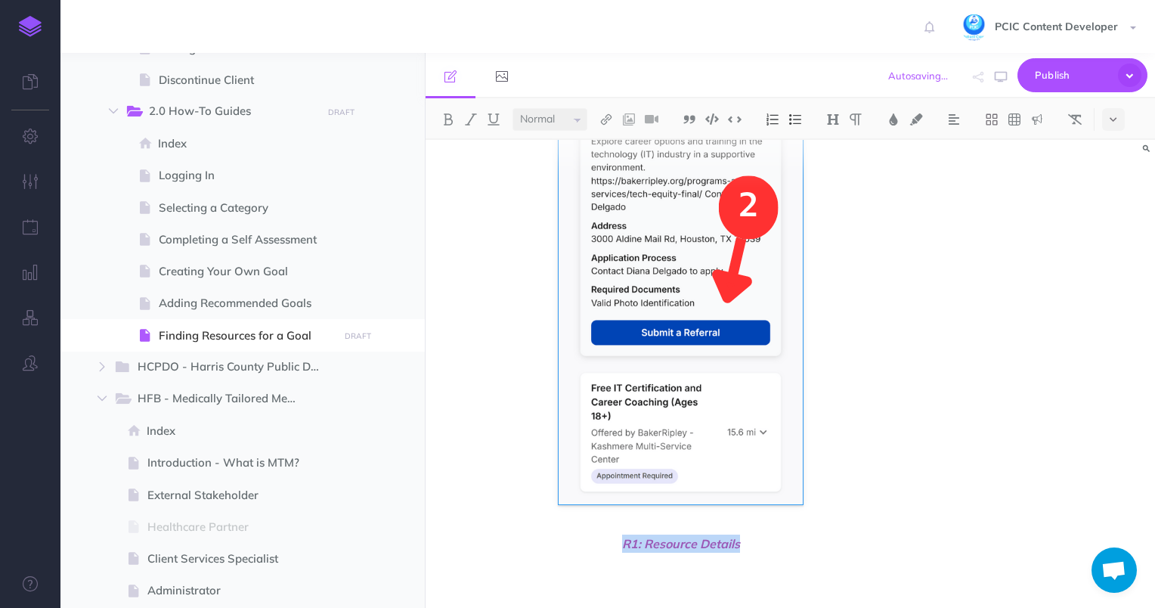
click at [752, 543] on span "R1: Resource Details" at bounding box center [680, 543] width 473 height 18
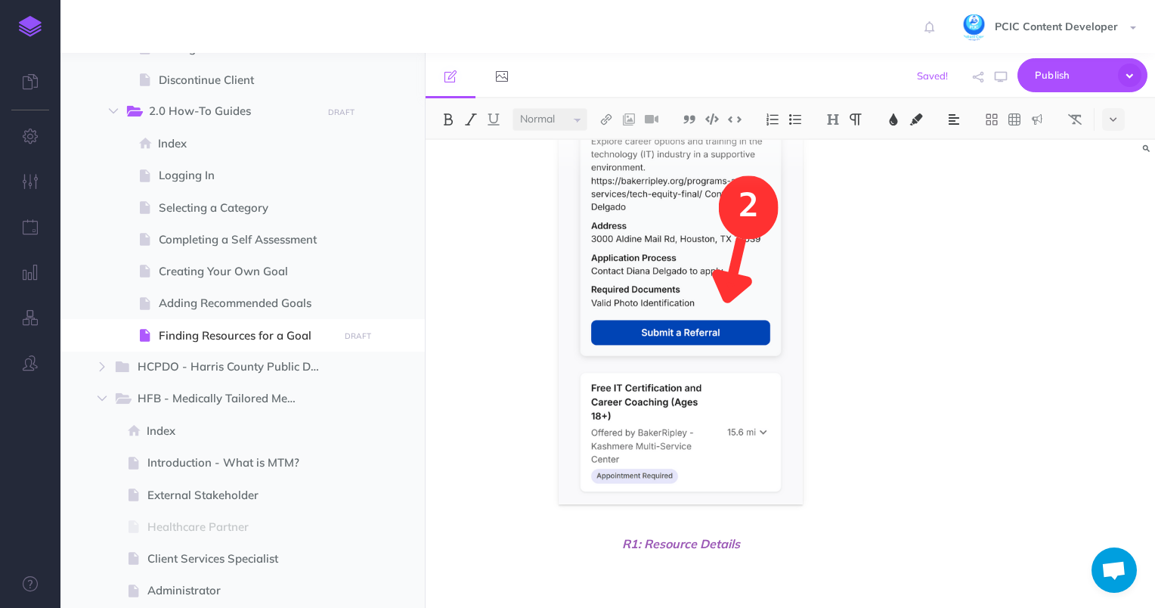
click at [520, 446] on figure at bounding box center [680, 22] width 473 height 963
click at [610, 414] on img at bounding box center [680, 22] width 244 height 963
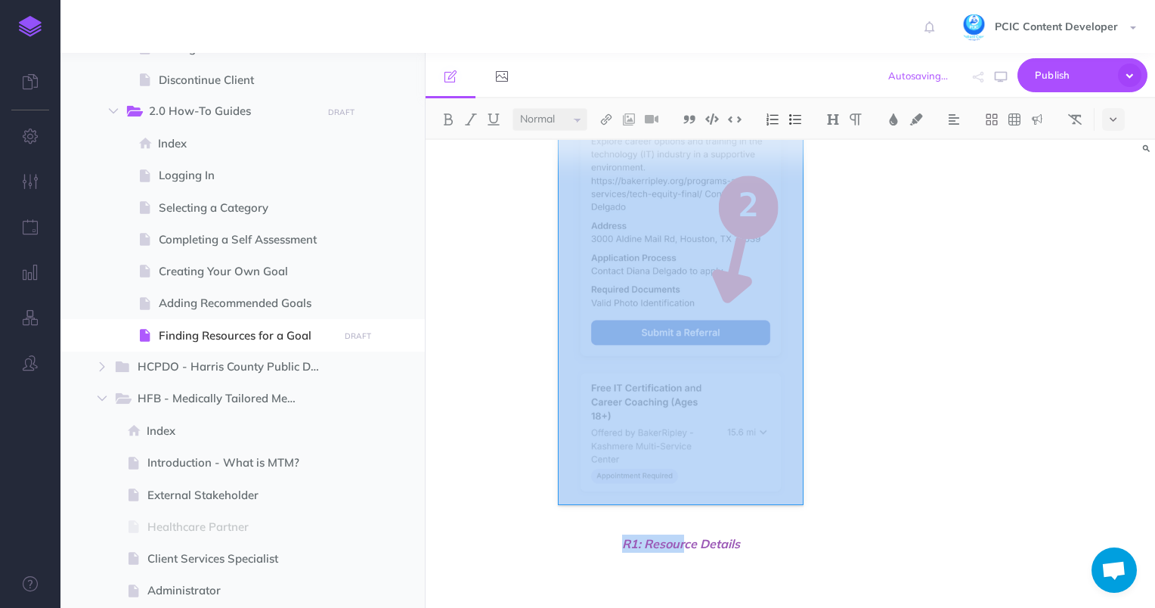
click at [683, 545] on span "R1: Resource Details" at bounding box center [680, 543] width 473 height 18
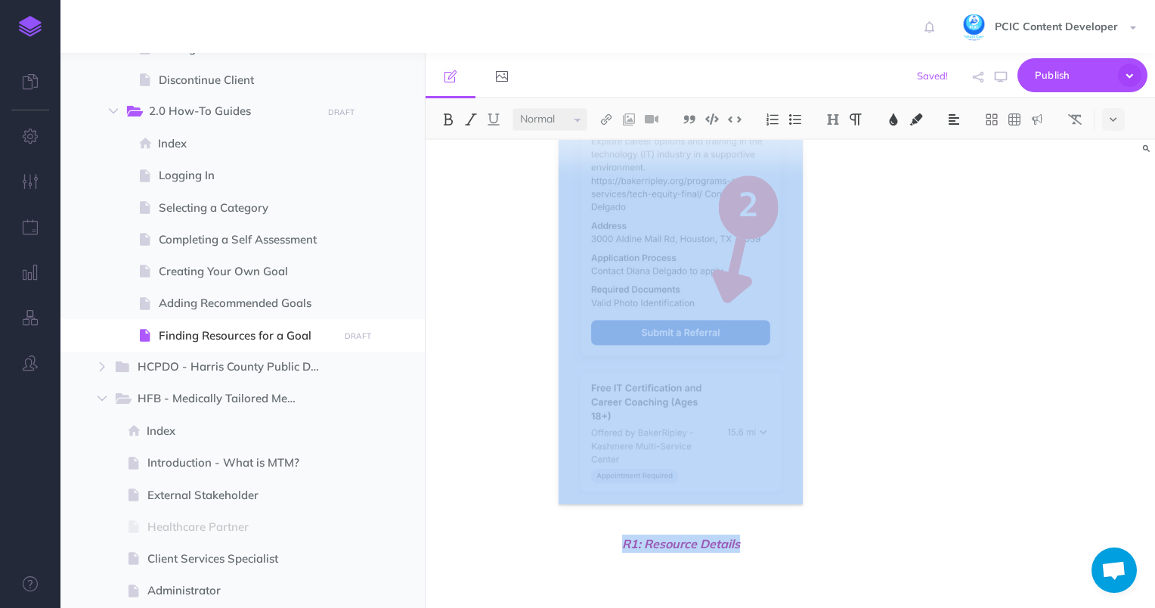
click at [748, 545] on span "R1: Resource Details" at bounding box center [680, 543] width 473 height 18
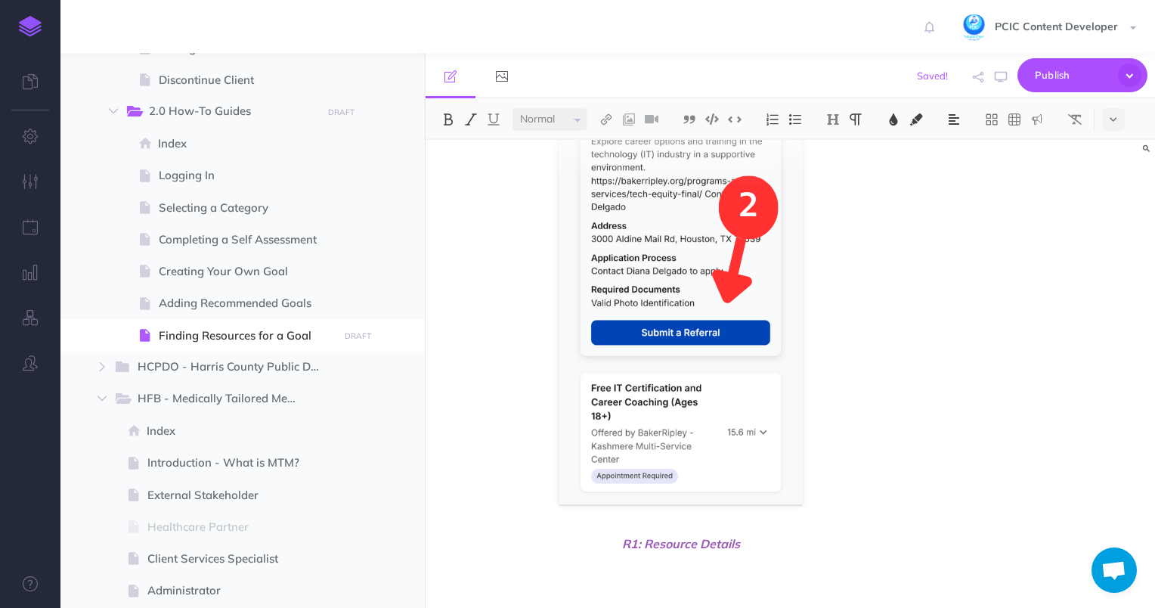
scroll to position [0, 0]
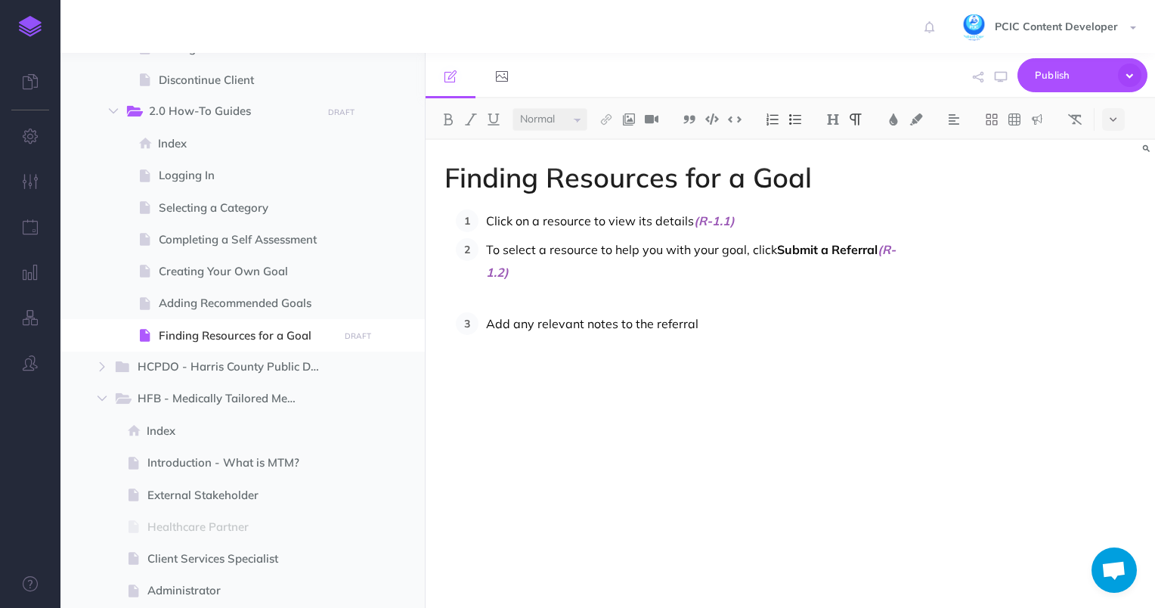
click at [553, 278] on p "To select a resource to help you with your goal, click Submit a Referral (R-1.2)" at bounding box center [701, 260] width 431 height 45
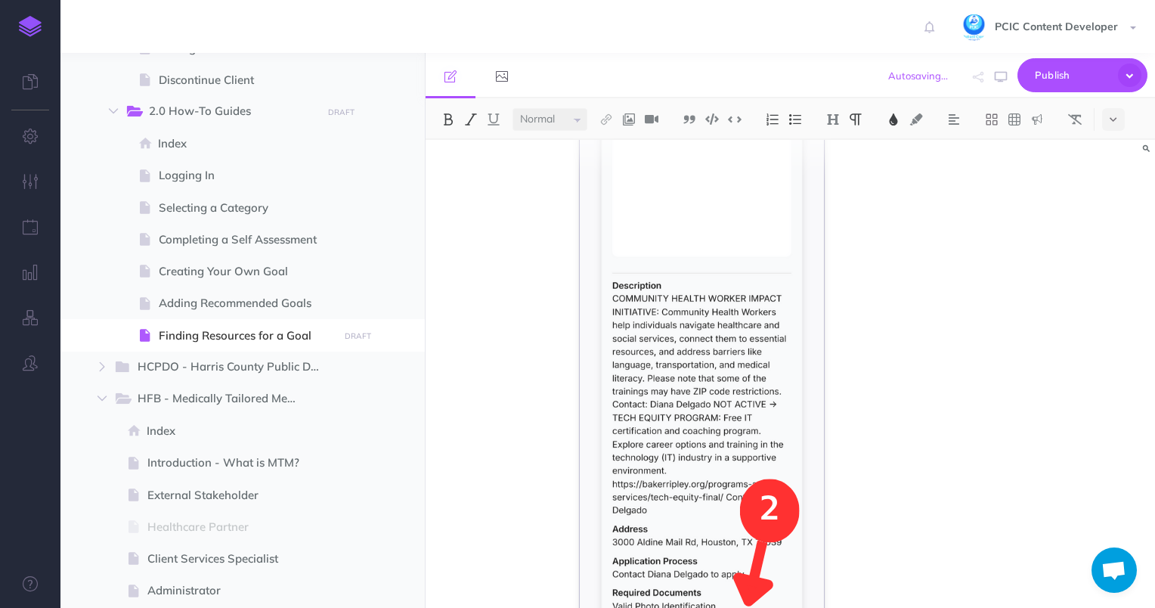
scroll to position [756, 0]
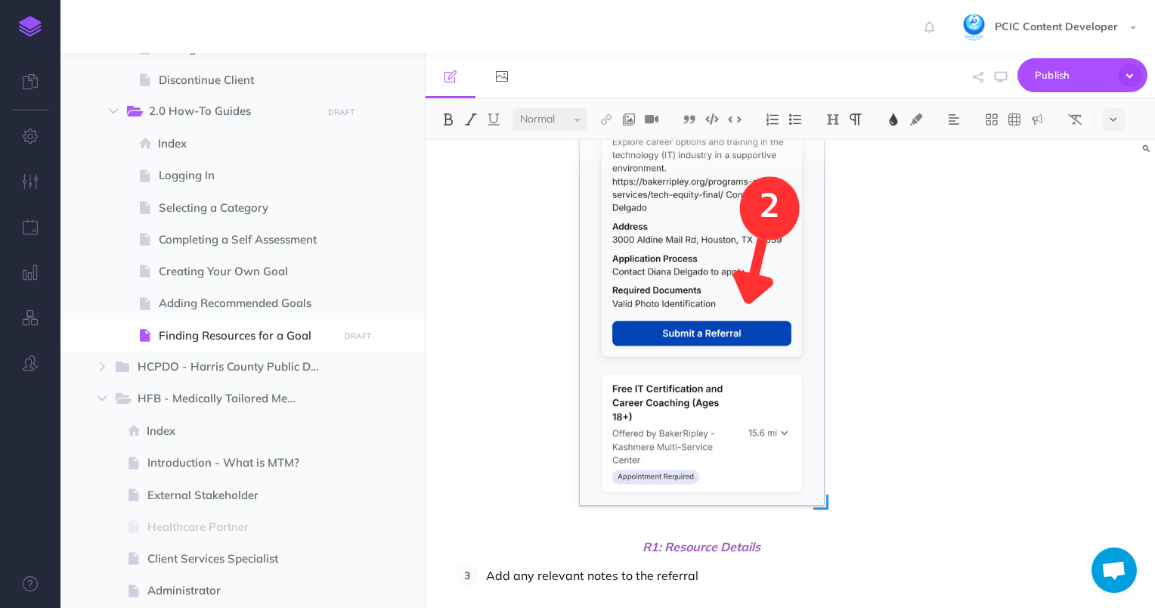
click at [689, 306] on img at bounding box center [702, 22] width 244 height 963
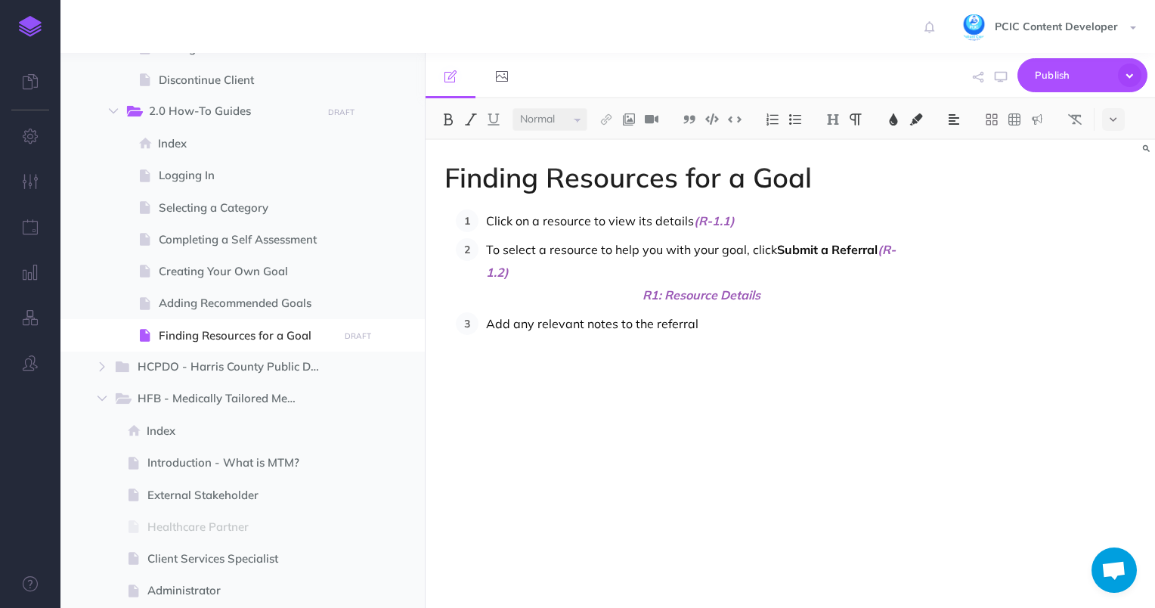
scroll to position [0, 0]
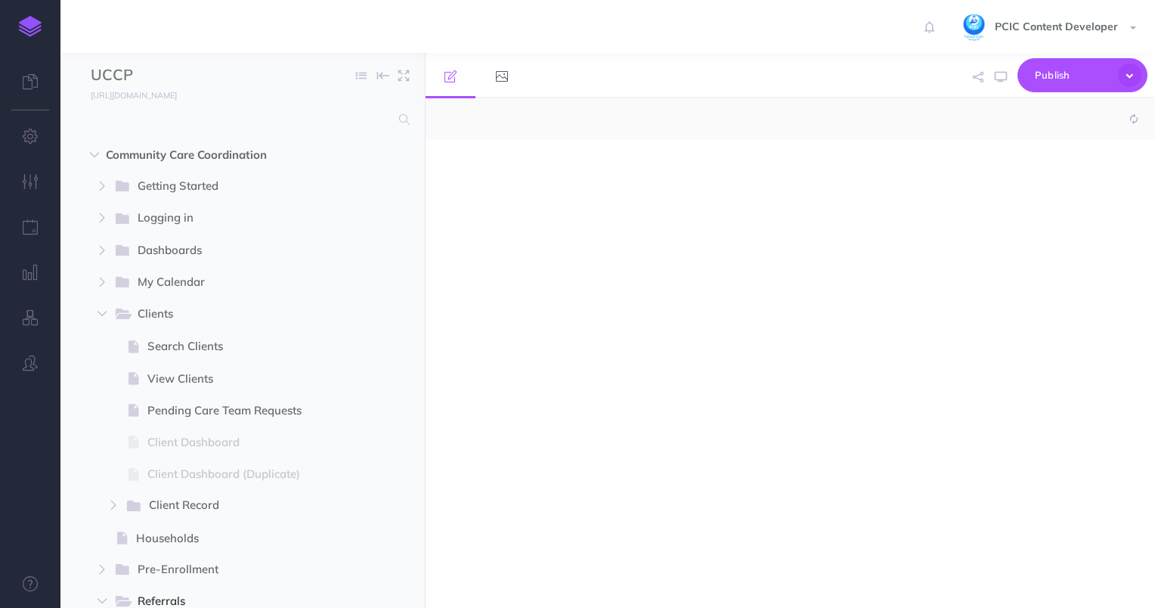
select select "null"
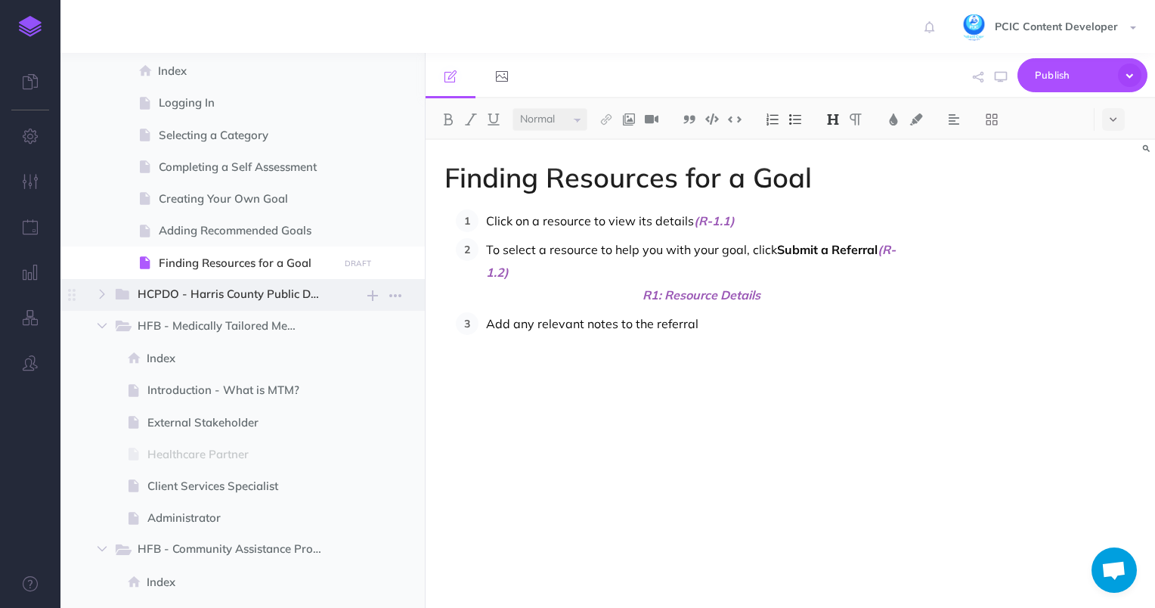
scroll to position [1285, 0]
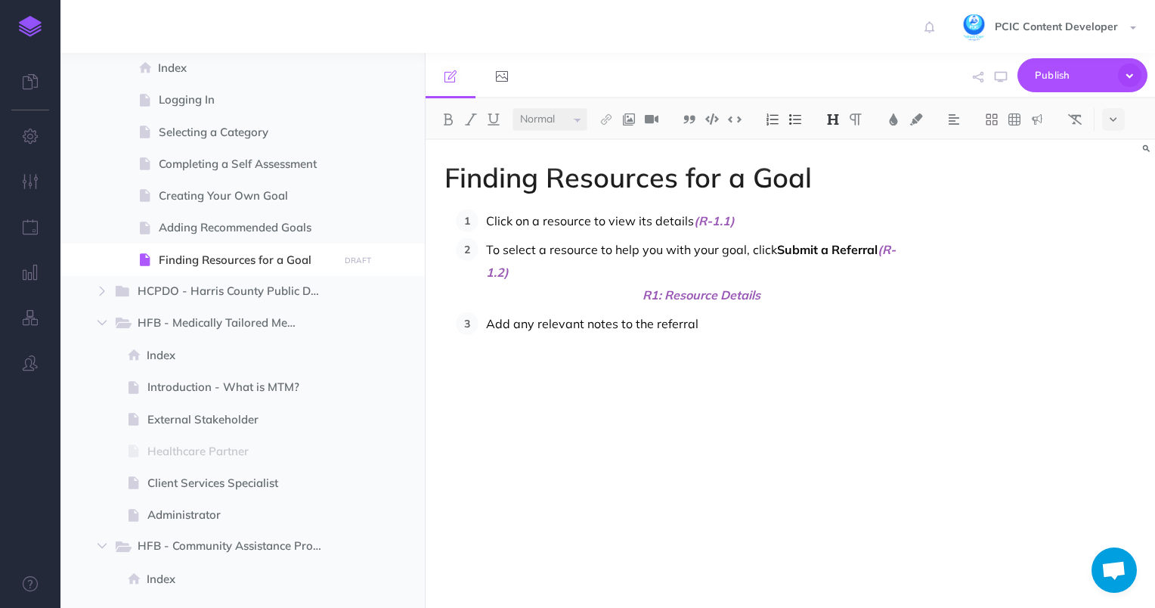
click at [512, 493] on div "Finding Resources for a Goal Click on a resource to view its details (R-1.1) To…" at bounding box center [680, 366] width 511 height 453
click at [629, 127] on button at bounding box center [628, 119] width 23 height 23
click at [635, 143] on icon at bounding box center [629, 146] width 12 height 11
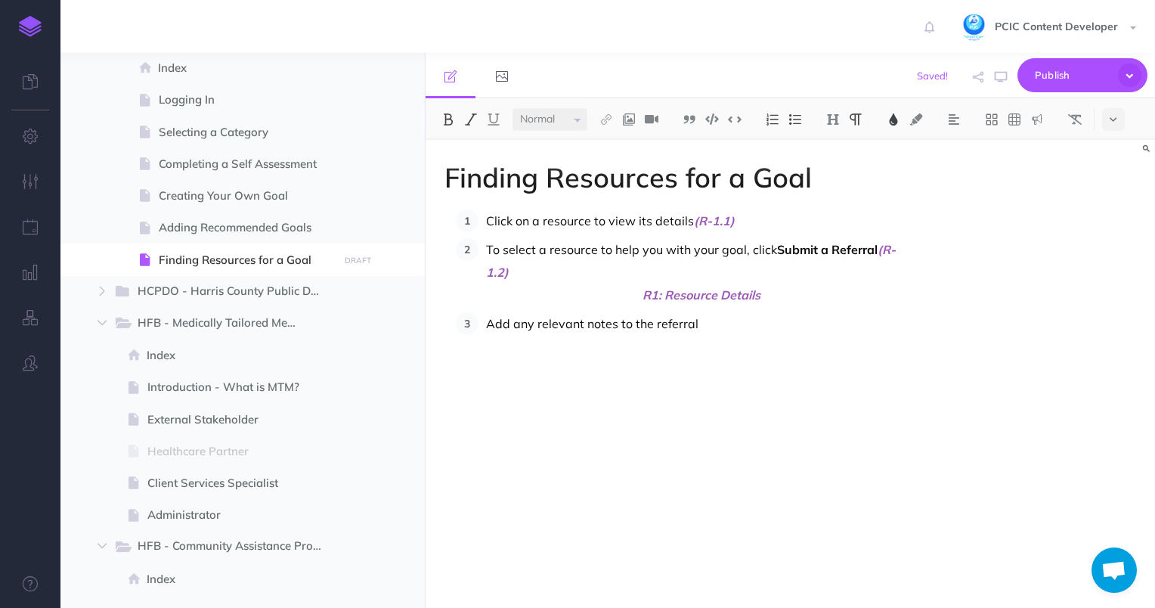
click at [653, 275] on p "To select a resource to help you with your goal, click Submit a Referral (R-1.2)" at bounding box center [701, 260] width 431 height 45
click at [642, 290] on span "R1: Resource Details" at bounding box center [701, 294] width 431 height 23
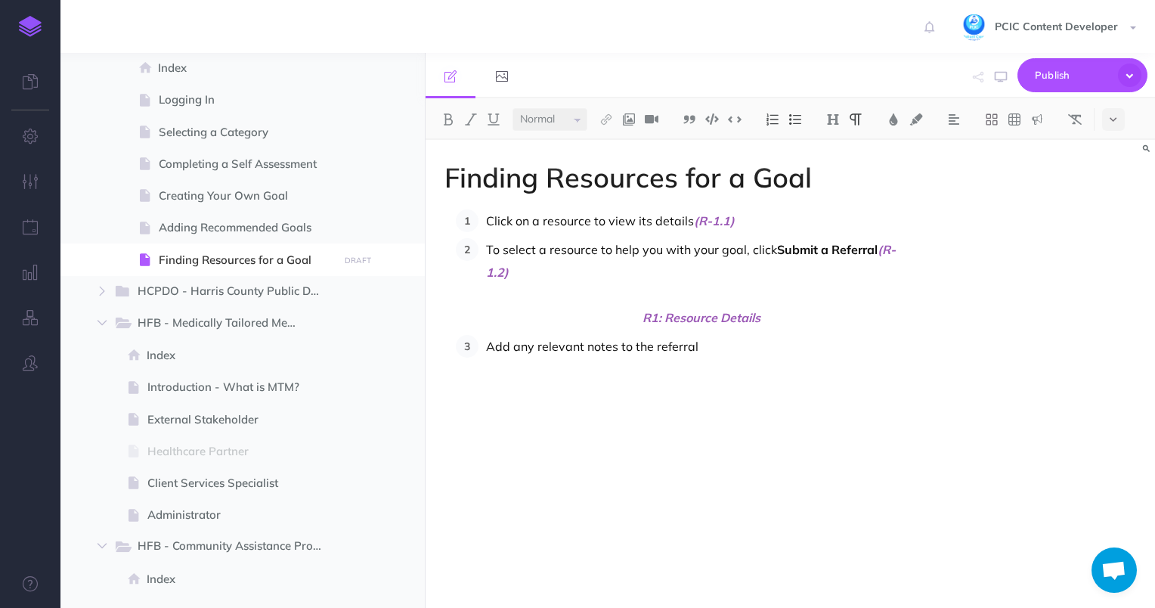
scroll to position [167, 0]
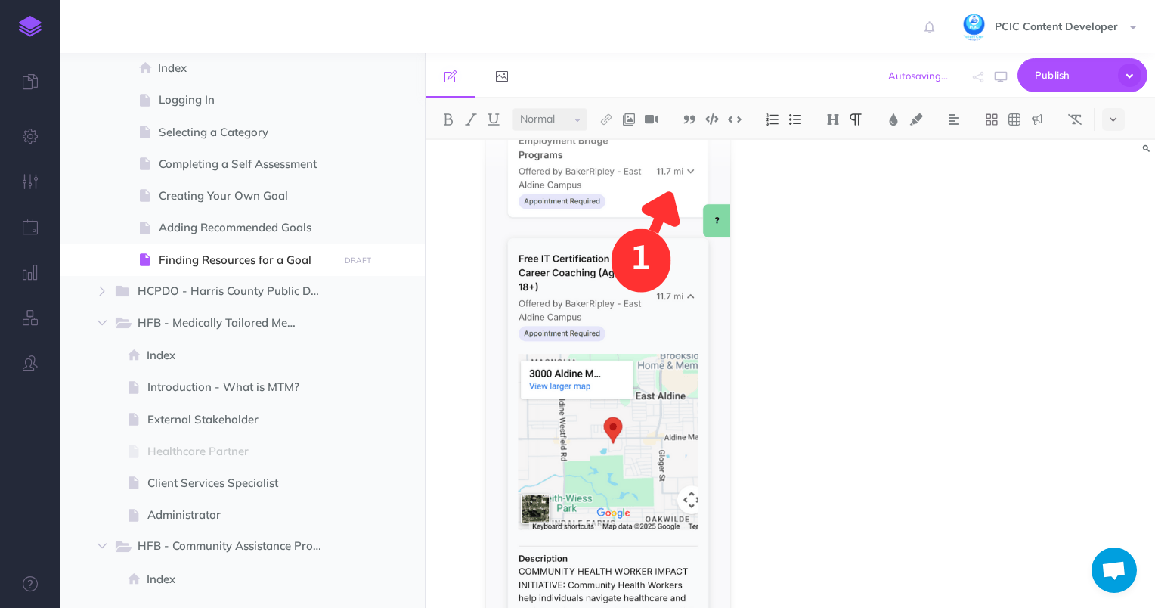
click at [642, 290] on img at bounding box center [608, 597] width 244 height 963
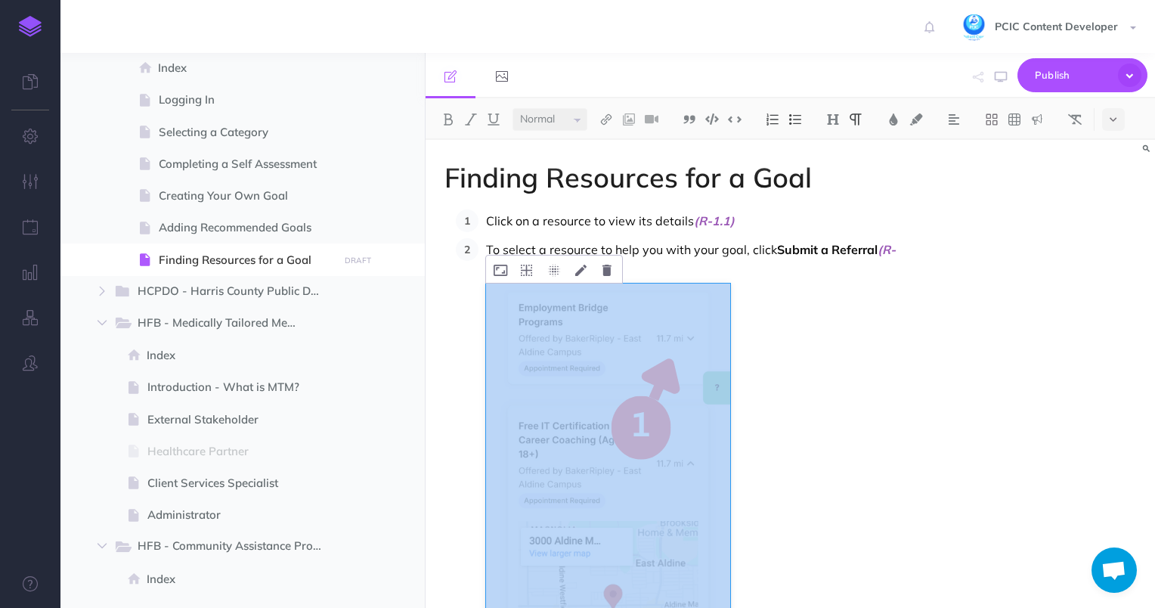
scroll to position [0, 0]
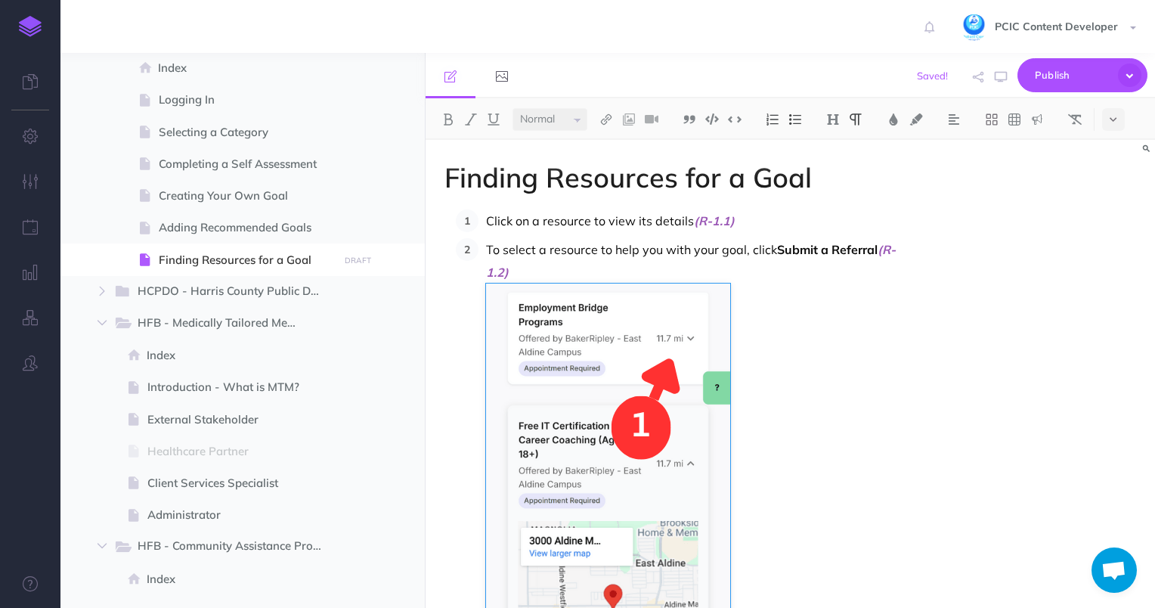
click at [966, 123] on div at bounding box center [954, 119] width 38 height 23
click at [950, 124] on img at bounding box center [954, 119] width 14 height 12
click at [960, 170] on img at bounding box center [954, 168] width 14 height 12
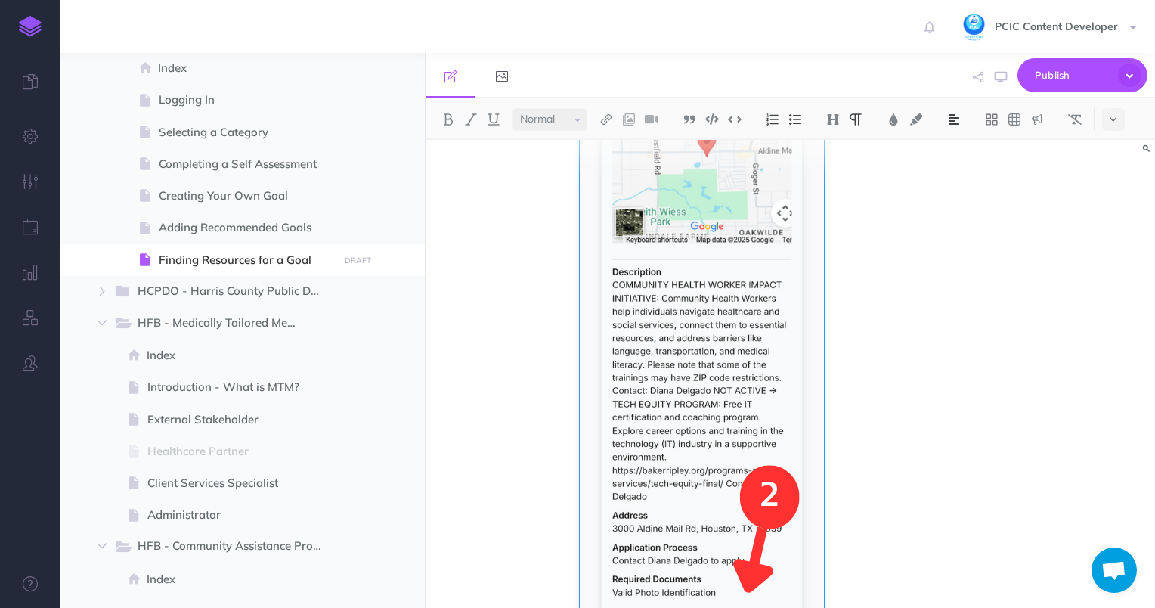
scroll to position [802, 0]
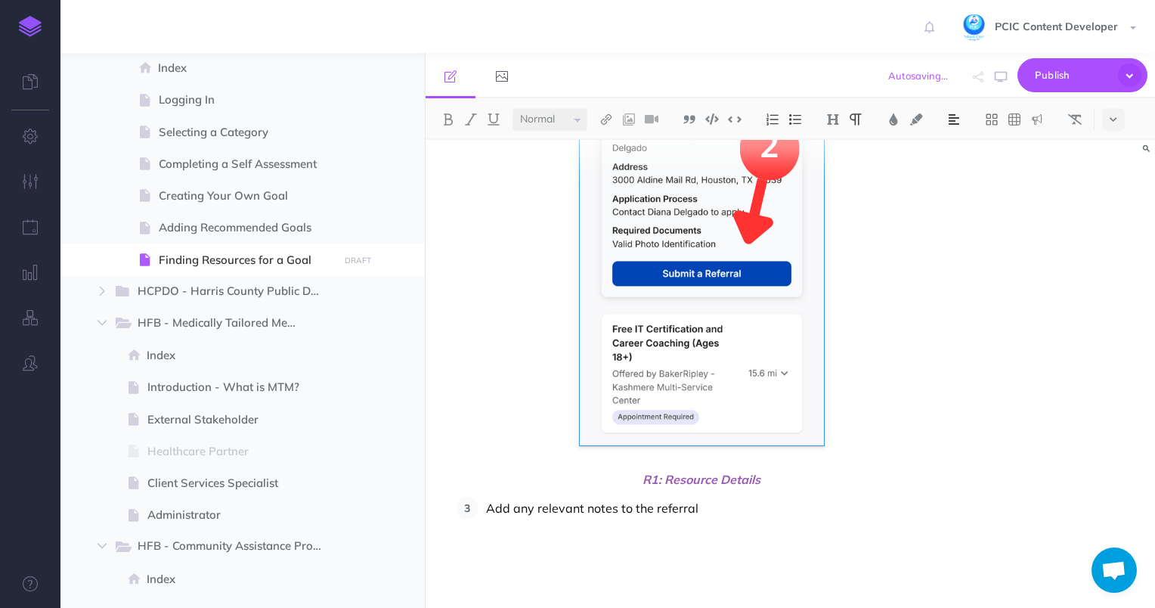
click at [713, 517] on p "Add any relevant notes to the referral" at bounding box center [701, 507] width 431 height 23
click at [561, 525] on p at bounding box center [701, 536] width 431 height 23
click at [1097, 338] on div "Finding Resources for a Goal Click on a resource to view its details (R-1.1) To…" at bounding box center [789, 374] width 729 height 468
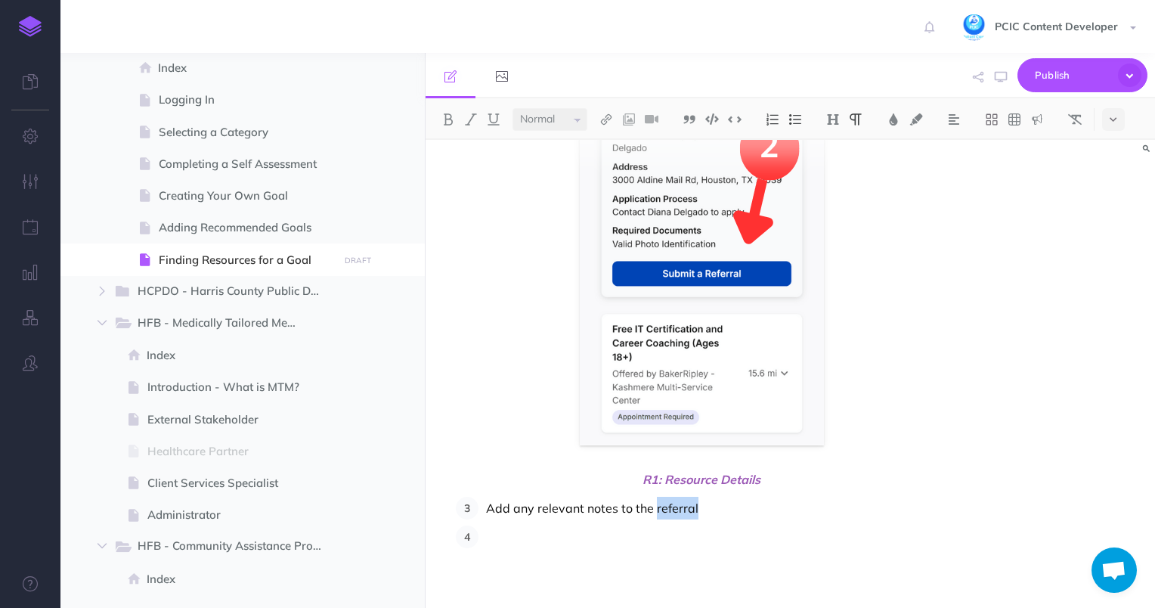
drag, startPoint x: 711, startPoint y: 509, endPoint x: 655, endPoint y: 512, distance: 56.0
click at [655, 512] on p "Add any relevant notes to the referral" at bounding box center [701, 507] width 431 height 23
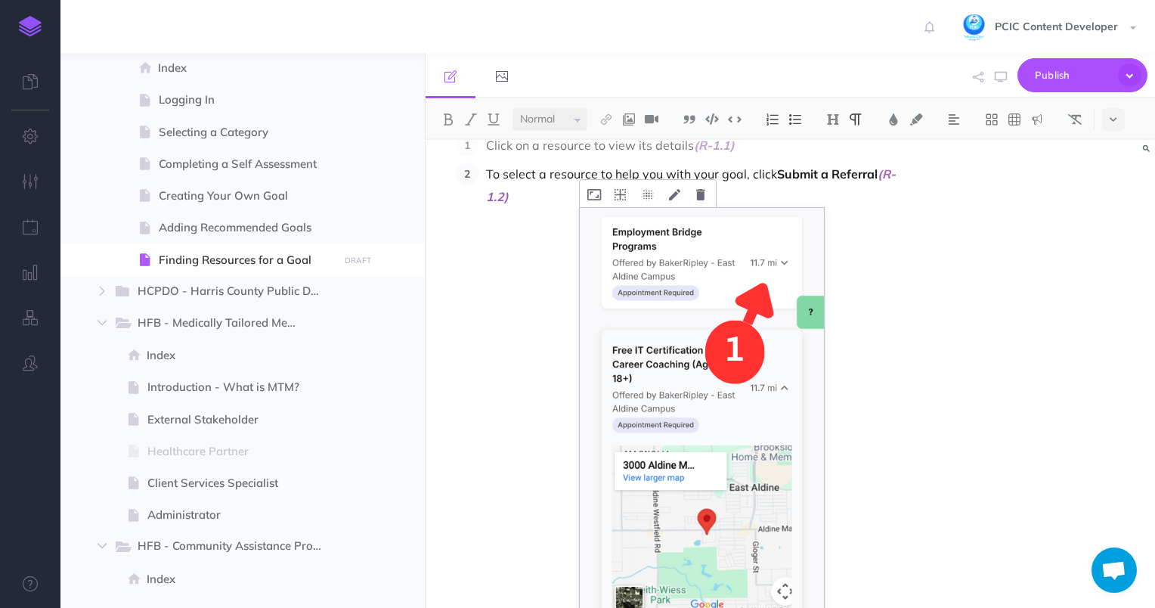
scroll to position [0, 0]
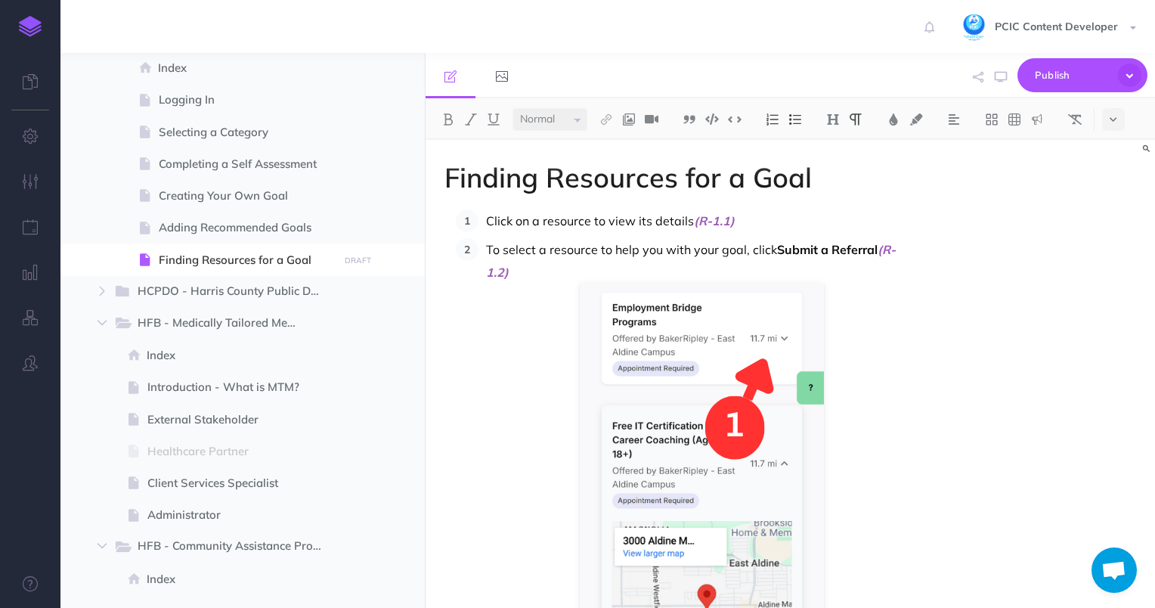
click at [758, 221] on p "Click on a resource to view its details (R-1.1)" at bounding box center [701, 220] width 431 height 23
click at [583, 269] on p "To select a resource to help you with your goal, click Submit a Referral (R-1.2)" at bounding box center [701, 260] width 431 height 45
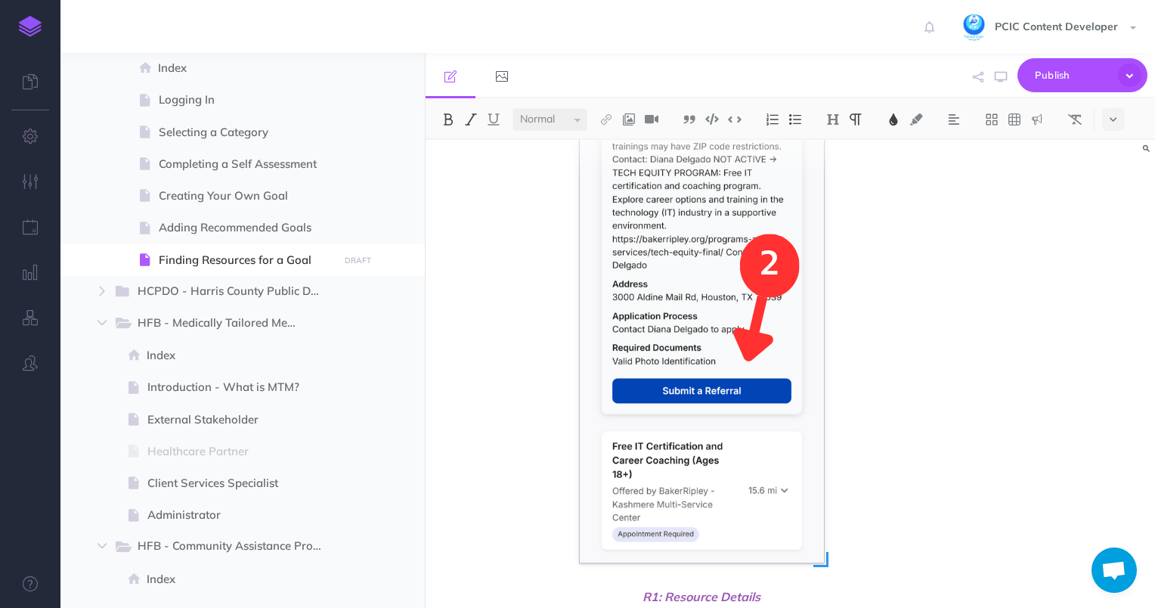
scroll to position [853, 0]
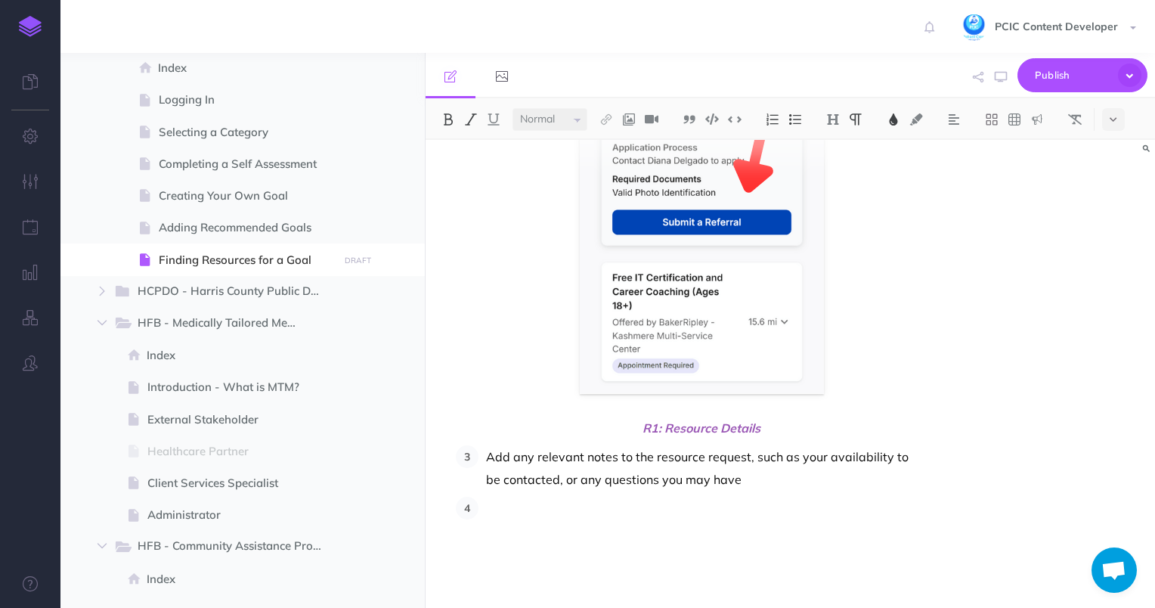
click at [645, 504] on p at bounding box center [701, 507] width 431 height 23
click at [748, 481] on p "Add any relevant notes to the resource request, such as your availability to be…" at bounding box center [701, 467] width 431 height 45
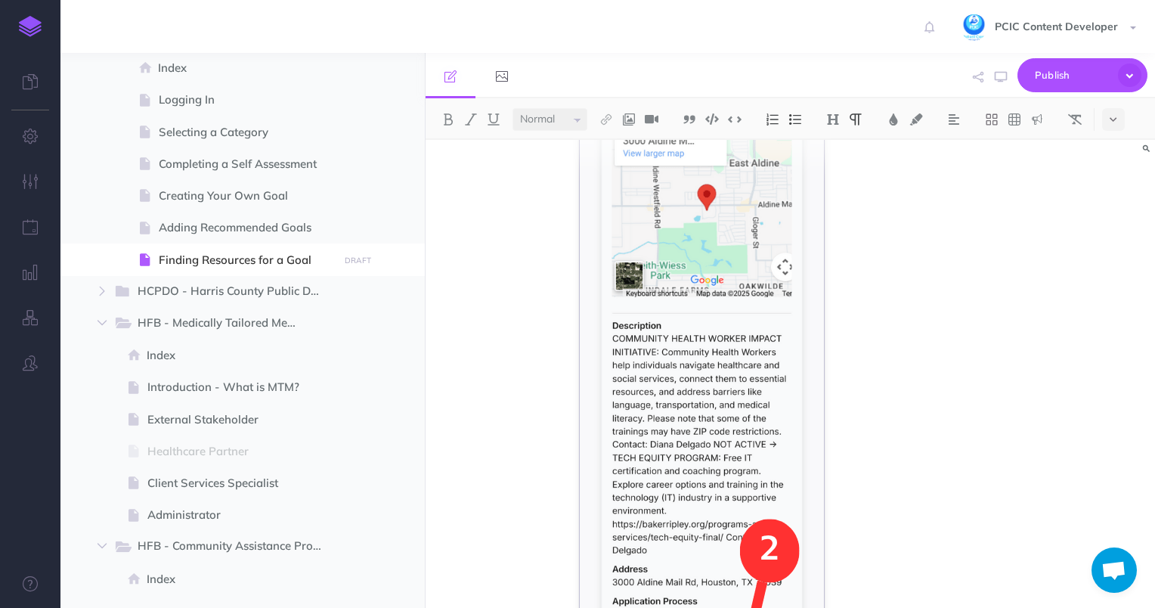
scroll to position [0, 0]
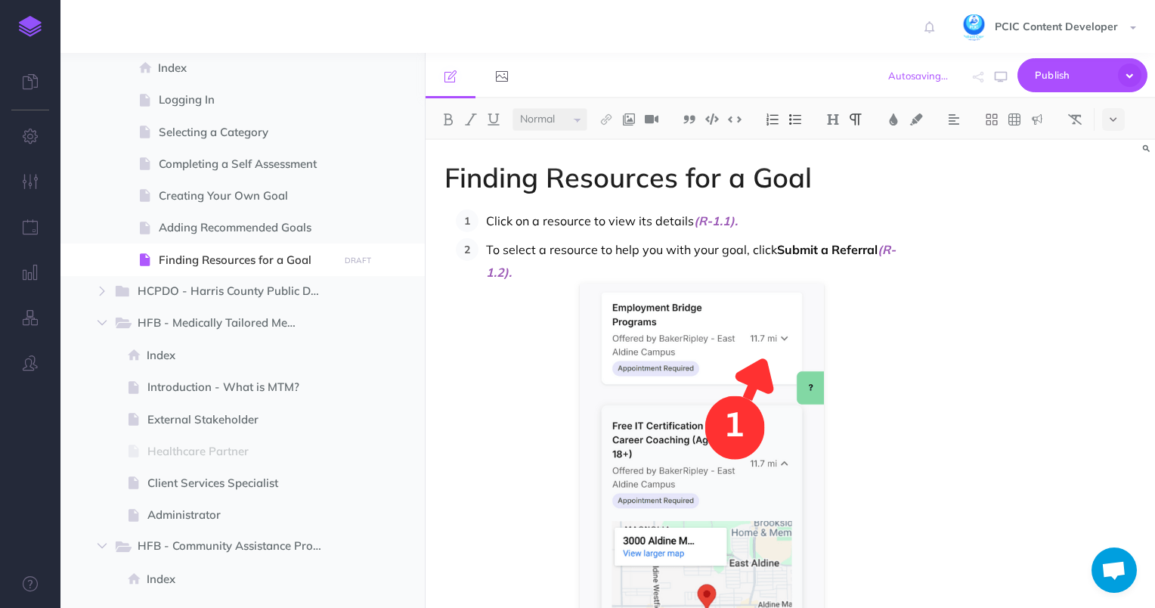
click at [690, 246] on p "To select a resource to help you with your goal, click Submit a Referral (R-1.2…" at bounding box center [701, 260] width 431 height 45
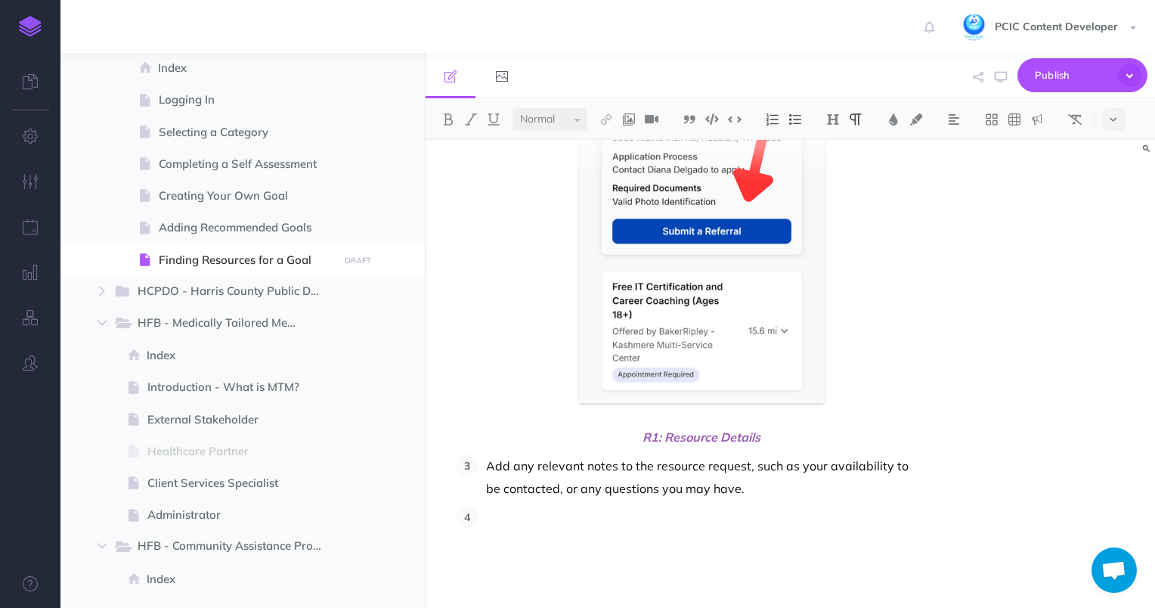
scroll to position [853, 0]
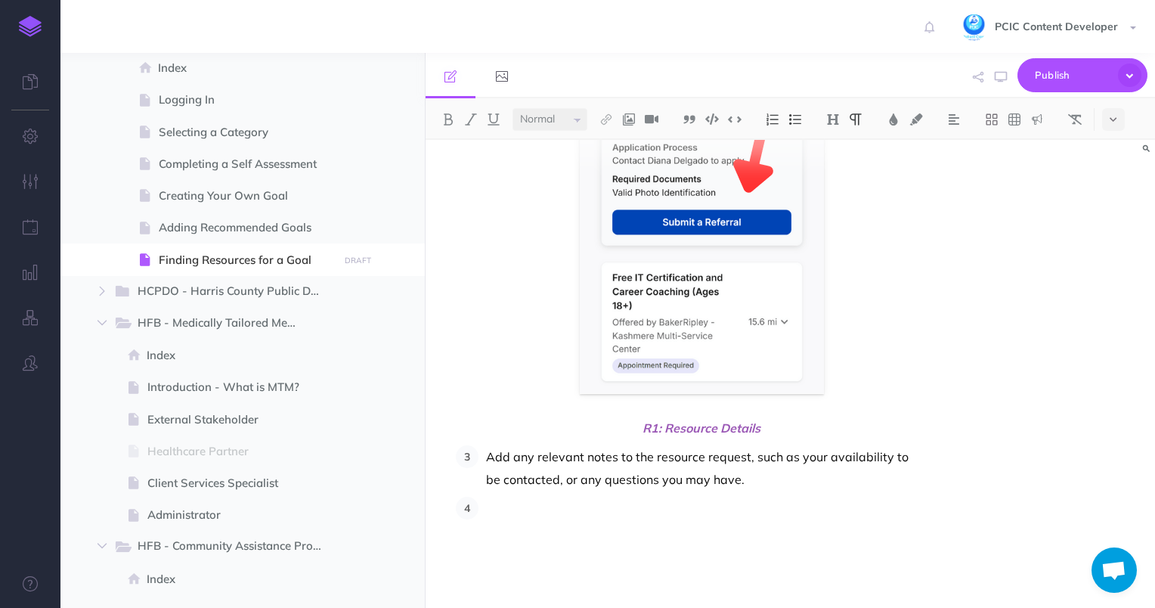
click at [659, 509] on p at bounding box center [701, 507] width 431 height 23
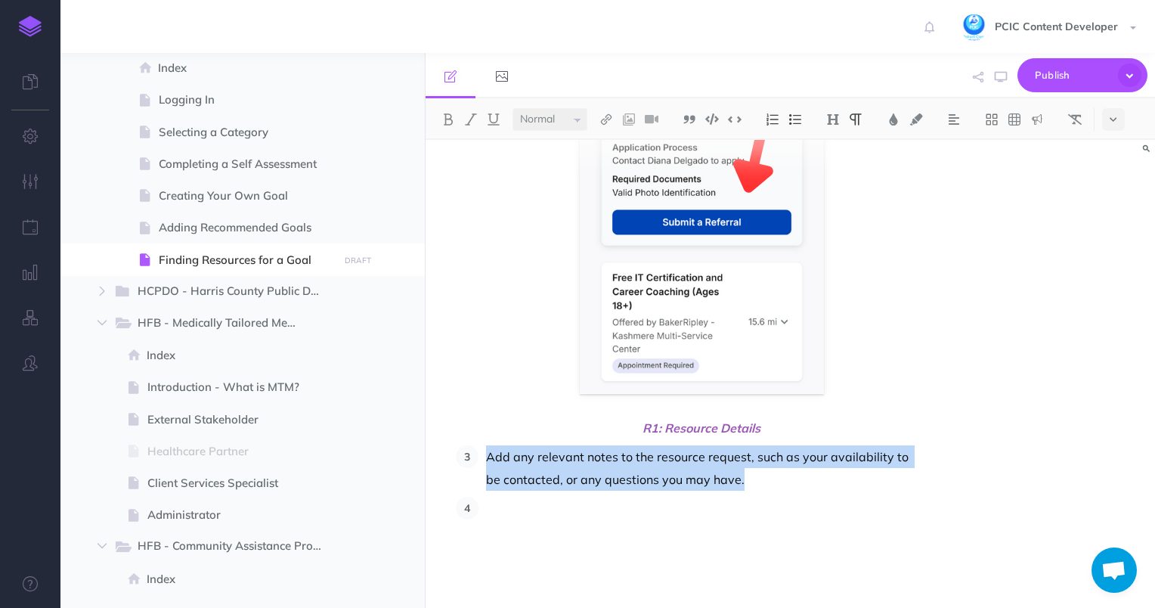
drag, startPoint x: 762, startPoint y: 478, endPoint x: 488, endPoint y: 461, distance: 274.0
click at [488, 461] on p "Add any relevant notes to the resource request, such as your availability to be…" at bounding box center [701, 467] width 431 height 45
copy p "Add any relevant notes to the resource request, such as your availability to be…"
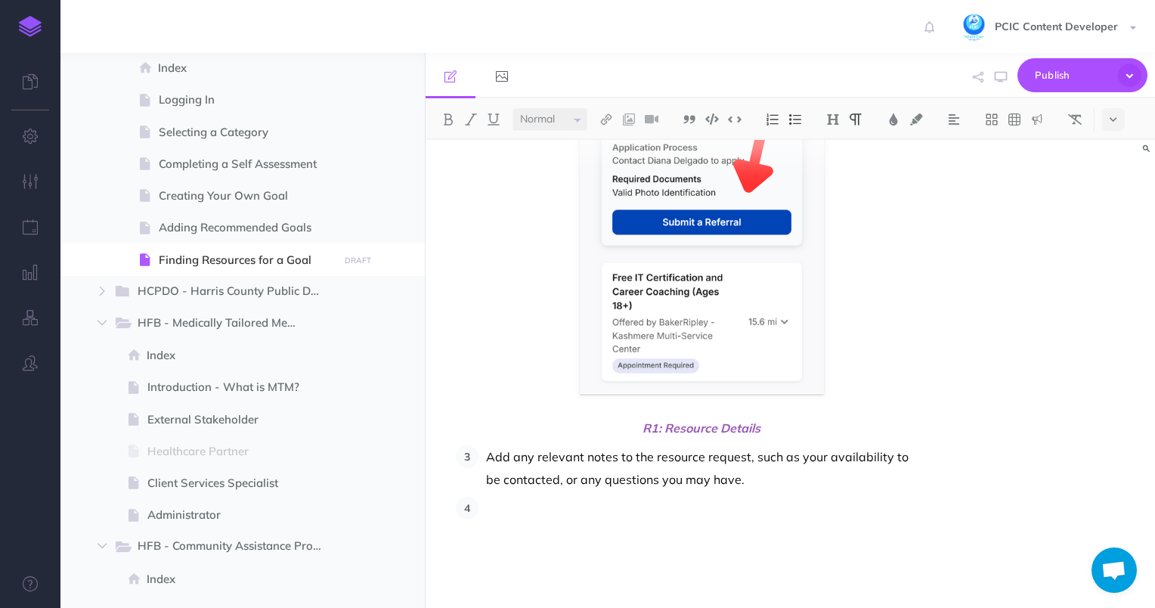
click at [601, 507] on p at bounding box center [701, 507] width 431 height 23
click at [780, 476] on p "Add any relevant notes to the resource request, such as your availability to be…" at bounding box center [701, 467] width 431 height 45
click at [677, 496] on p at bounding box center [701, 507] width 431 height 23
drag, startPoint x: 583, startPoint y: 530, endPoint x: 566, endPoint y: 510, distance: 26.8
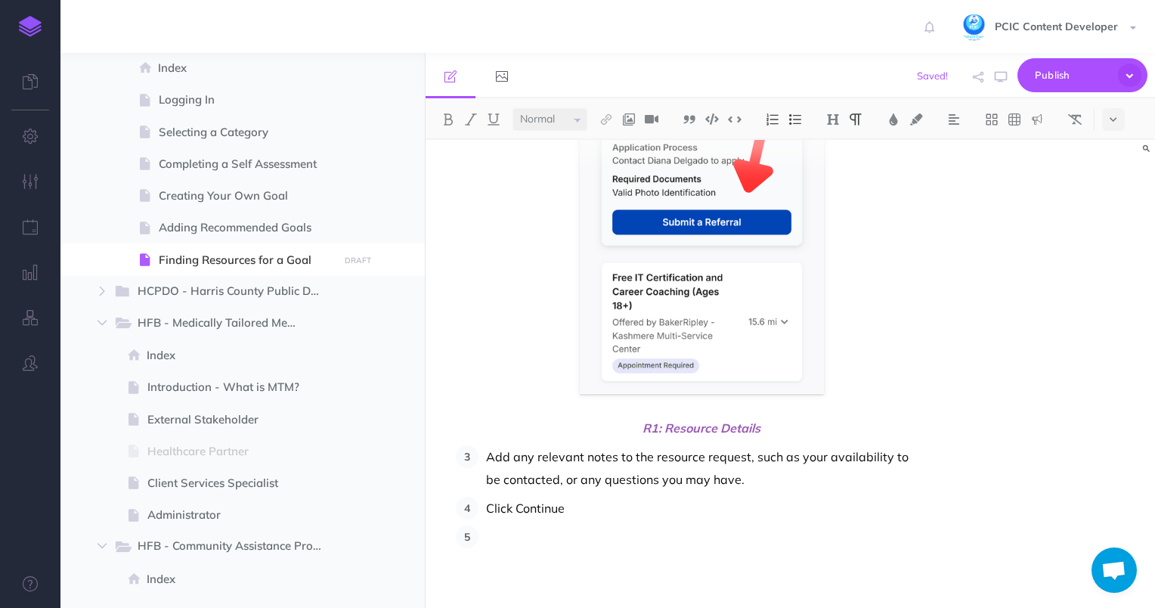
click at [522, 506] on p "Click Continue" at bounding box center [701, 507] width 431 height 23
click at [523, 506] on p "Click Continue" at bounding box center [701, 507] width 431 height 23
click at [535, 508] on p "Click Continue" at bounding box center [701, 507] width 431 height 23
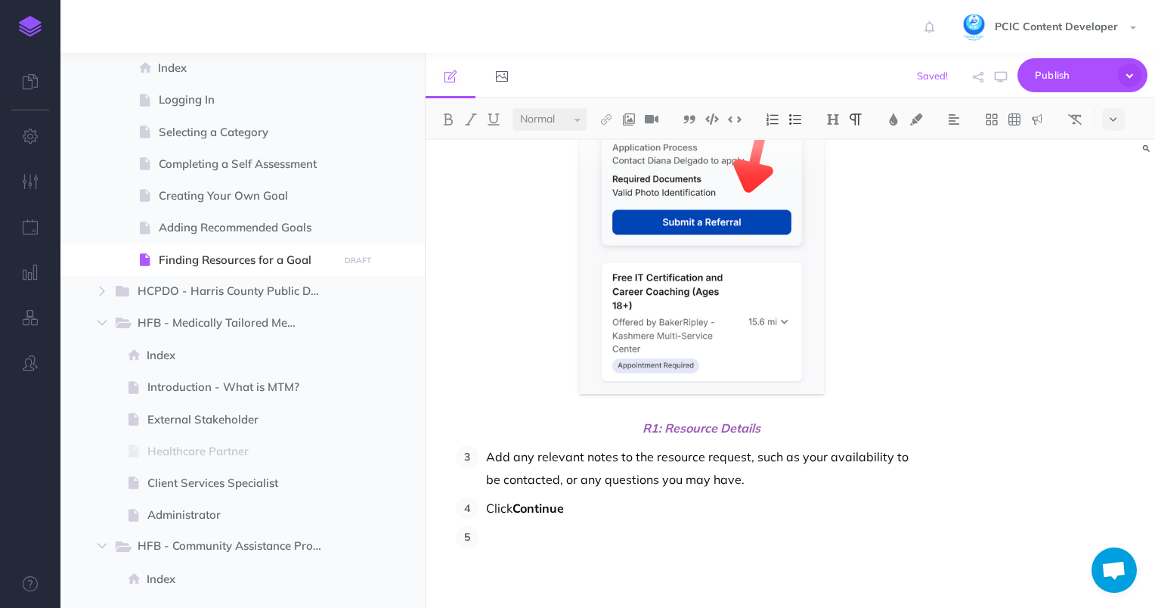
click at [538, 532] on p at bounding box center [701, 536] width 431 height 23
click at [1082, 305] on div "Finding Resources for a Goal Click on a resource to view its details (R-1.1). T…" at bounding box center [789, 374] width 729 height 468
click at [505, 529] on p at bounding box center [701, 536] width 431 height 23
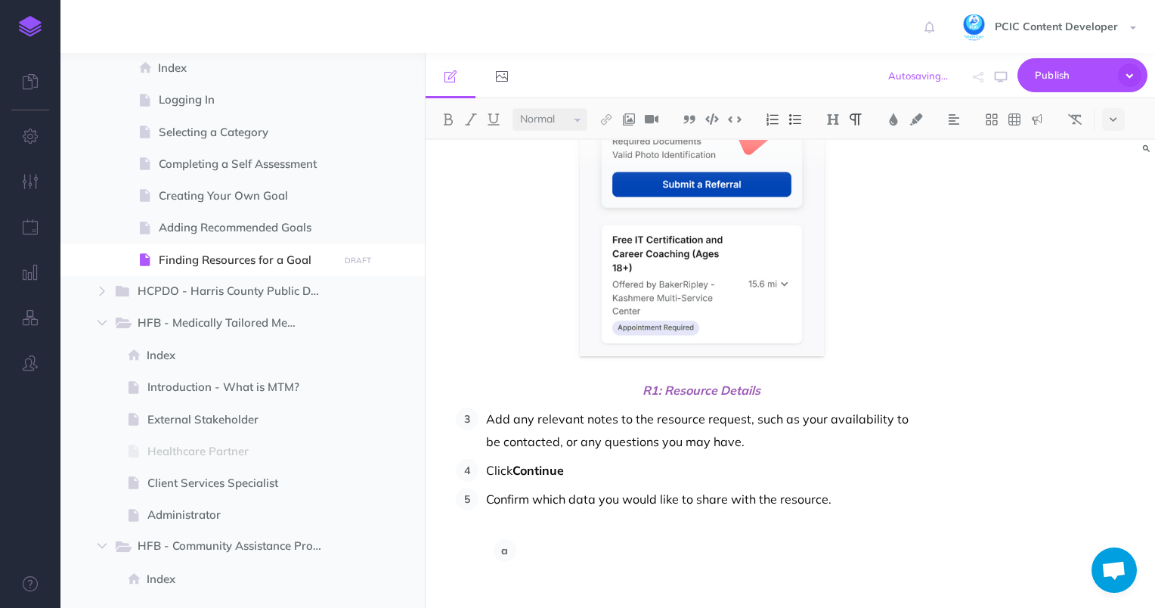
scroll to position [911, 0]
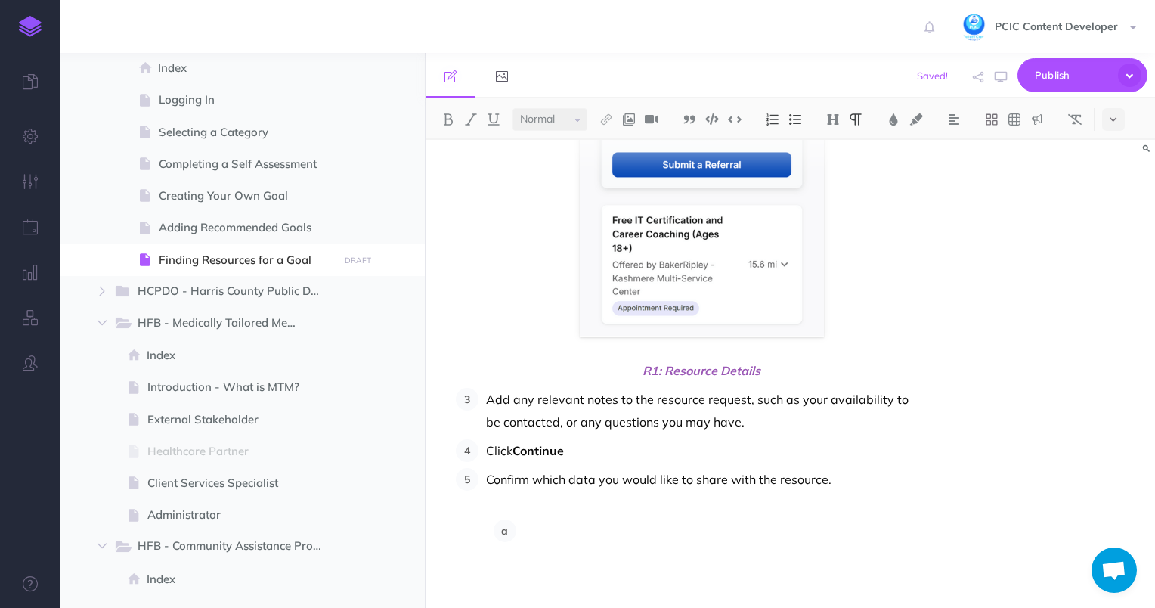
click at [526, 530] on p at bounding box center [721, 530] width 394 height 23
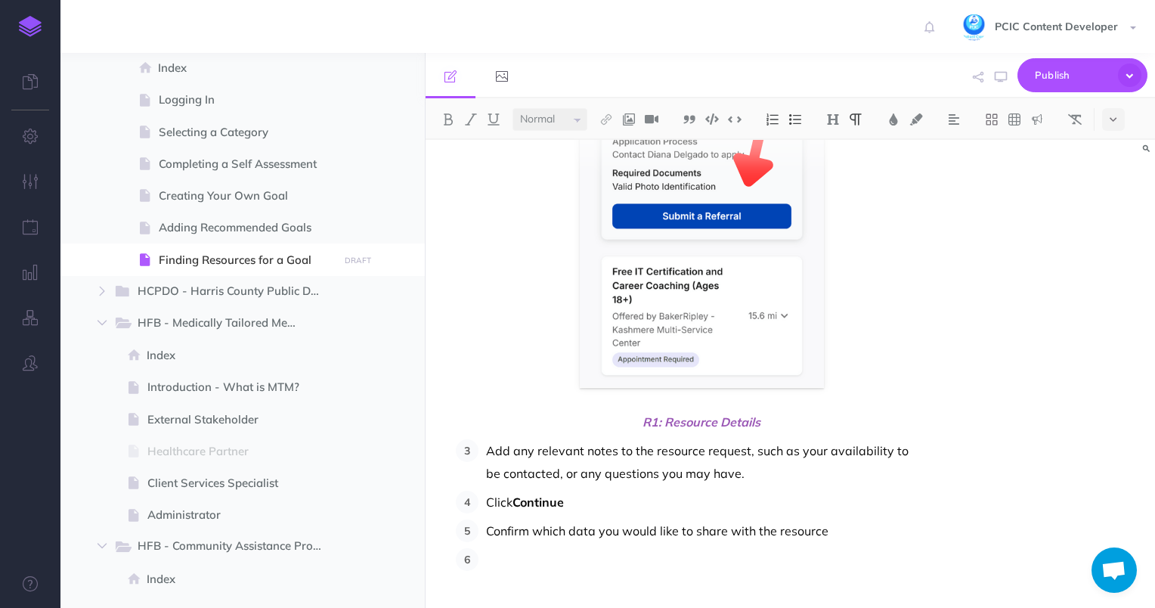
scroll to position [889, 0]
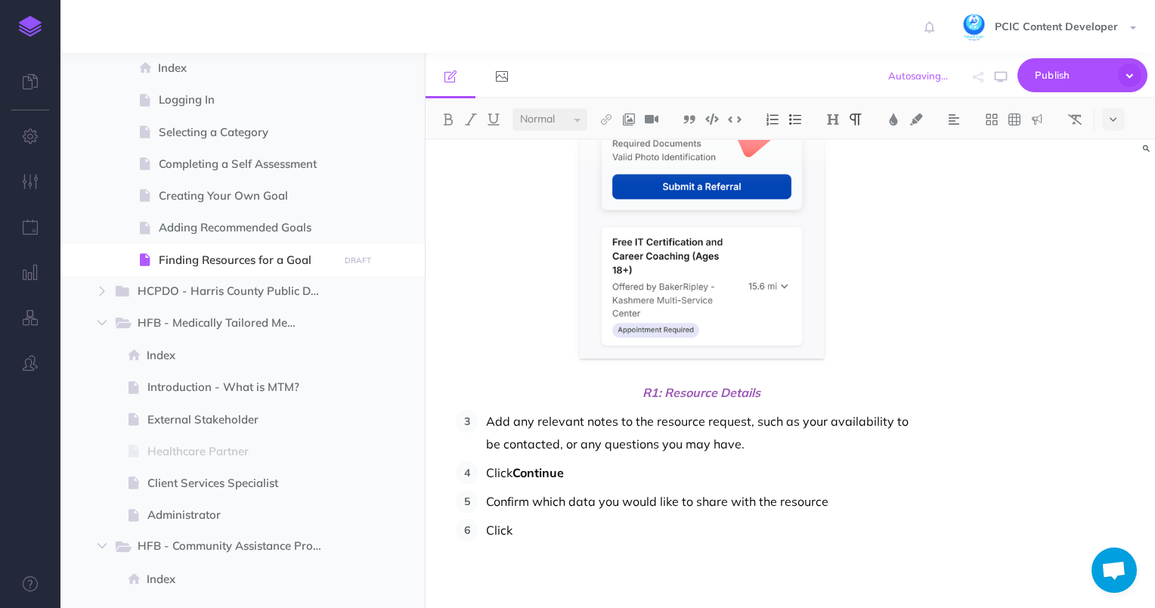
click at [833, 496] on p "Confirm which data you would like to share with the resource" at bounding box center [701, 501] width 431 height 23
click at [504, 497] on p "Confirm which data you would like to share with the resource" at bounding box center [701, 501] width 431 height 23
click at [849, 499] on p "Confirm which data you would like to share with the resource" at bounding box center [701, 501] width 431 height 23
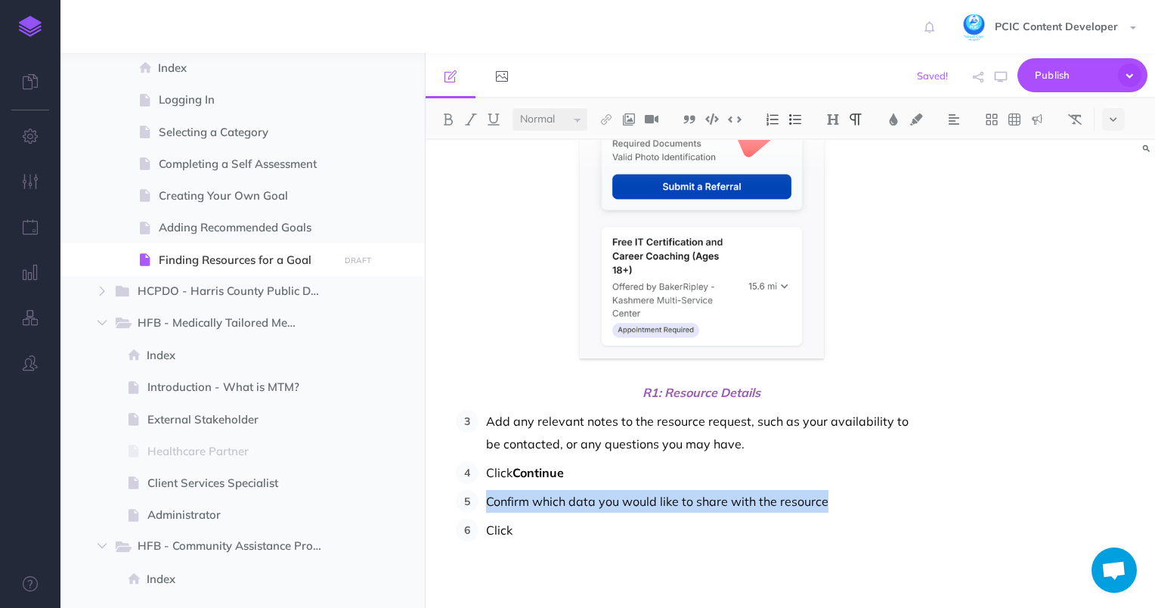
click at [484, 505] on li "Confirm which data you would like to share with the resource" at bounding box center [697, 501] width 439 height 23
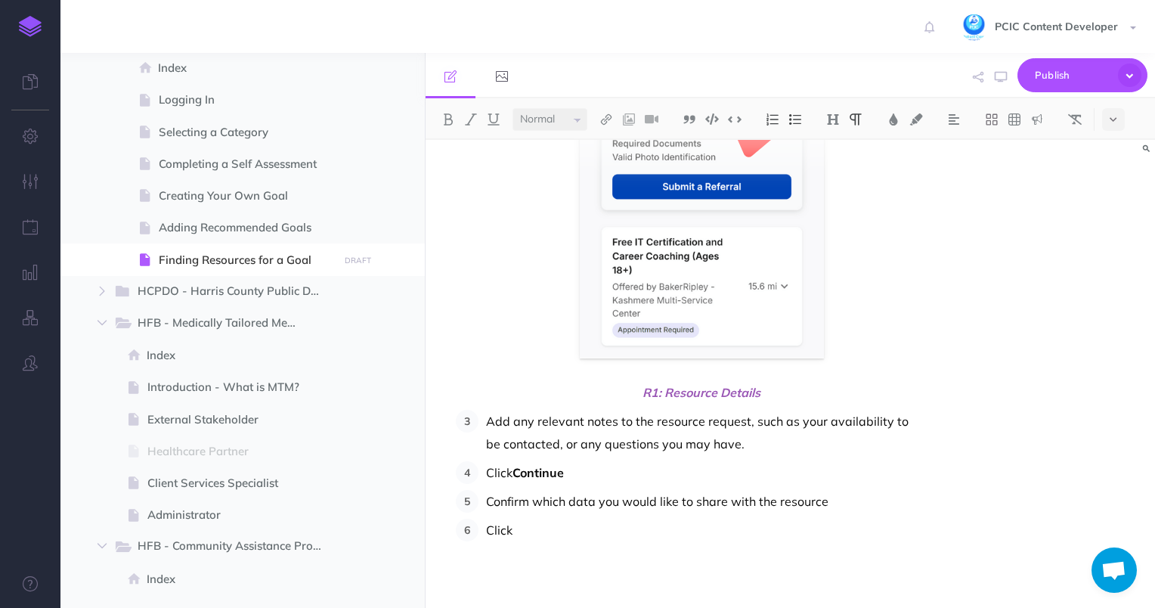
click at [846, 481] on p "Click Continue" at bounding box center [701, 472] width 431 height 23
click at [821, 499] on p "Confirm which data you would like to share with the resource" at bounding box center [701, 501] width 431 height 23
click at [839, 505] on p "Confirm which data you would like to share with the resource" at bounding box center [701, 501] width 431 height 23
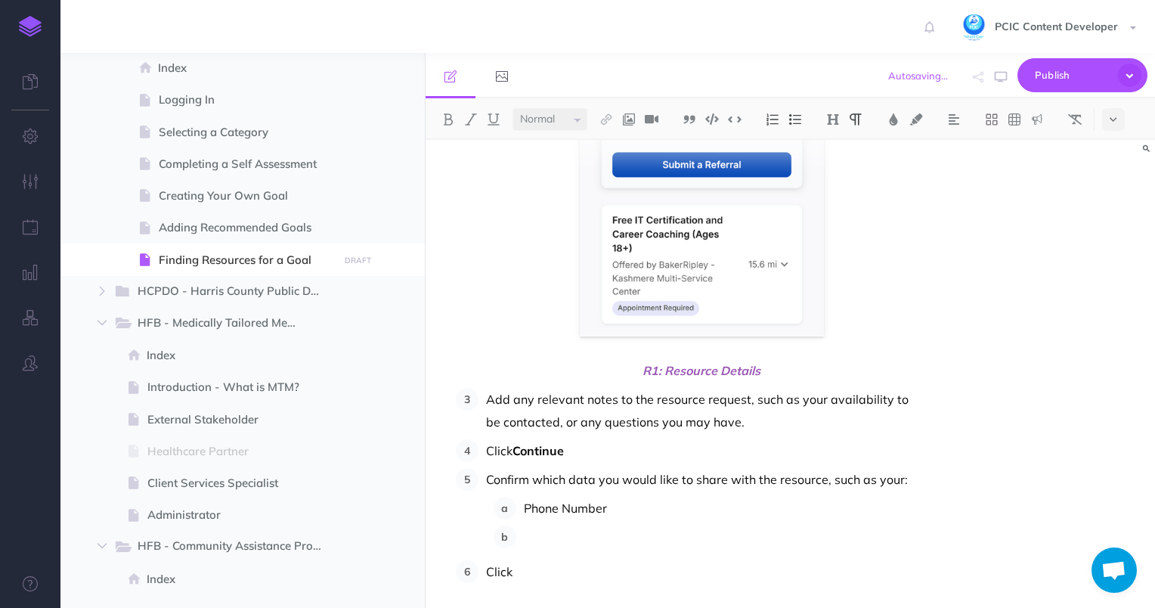
click at [489, 480] on p "Confirm which data you would like to share with the resource, such as your:" at bounding box center [701, 479] width 431 height 23
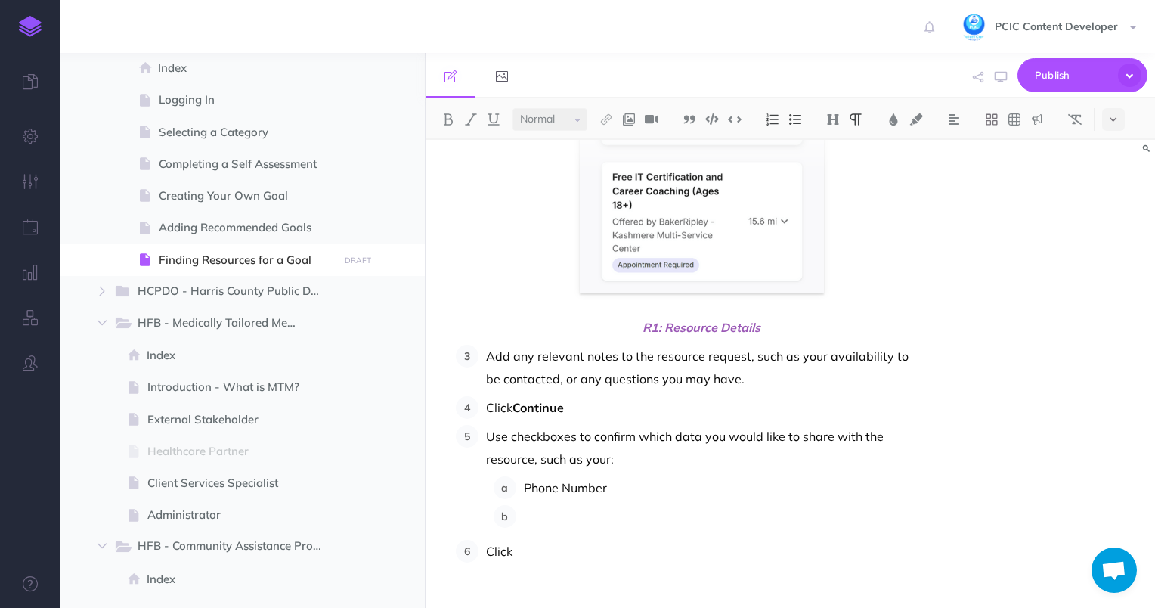
scroll to position [974, 0]
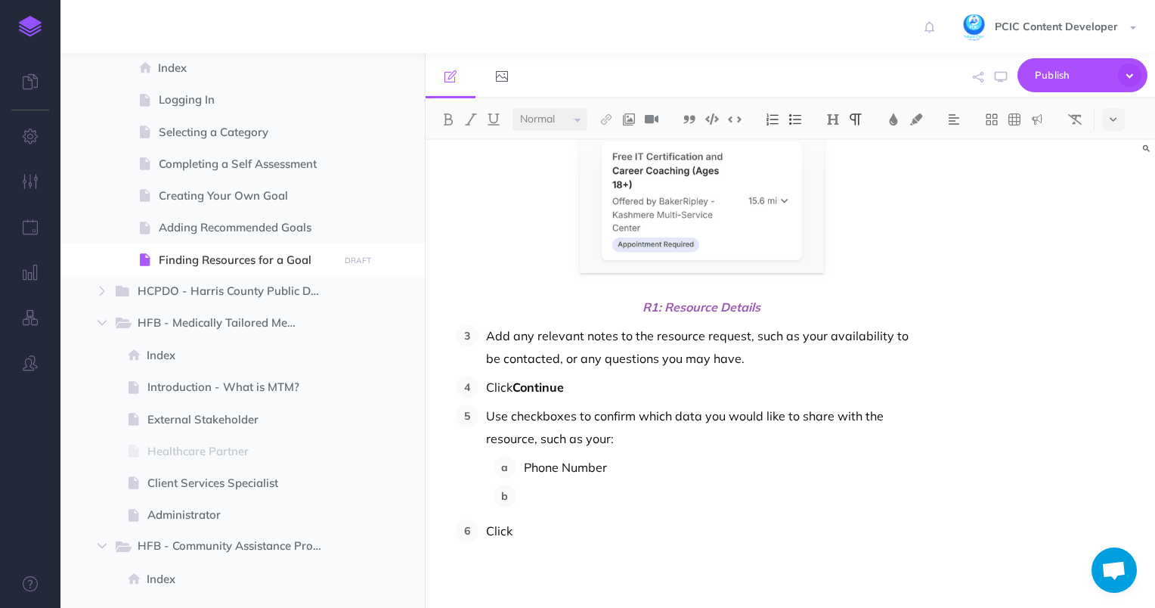
click at [568, 484] on p at bounding box center [721, 495] width 394 height 23
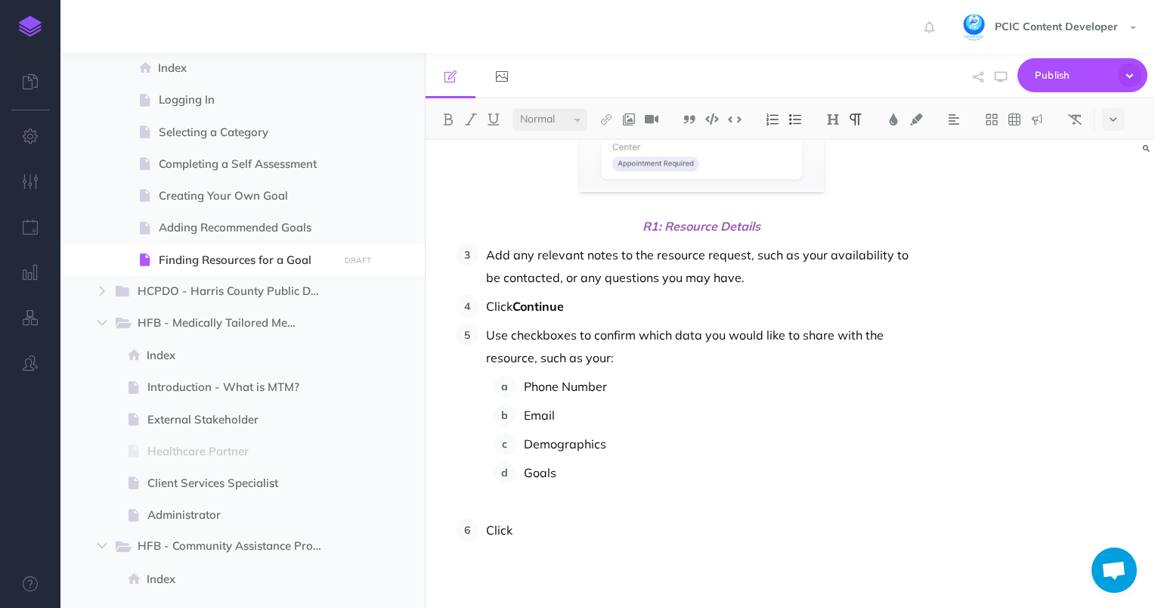
scroll to position [1055, 0]
drag, startPoint x: 1040, startPoint y: 121, endPoint x: 1044, endPoint y: 133, distance: 12.7
click at [1040, 121] on img at bounding box center [1037, 119] width 14 height 12
click at [1041, 218] on img at bounding box center [1037, 214] width 14 height 12
click at [1034, 115] on img at bounding box center [1037, 119] width 14 height 12
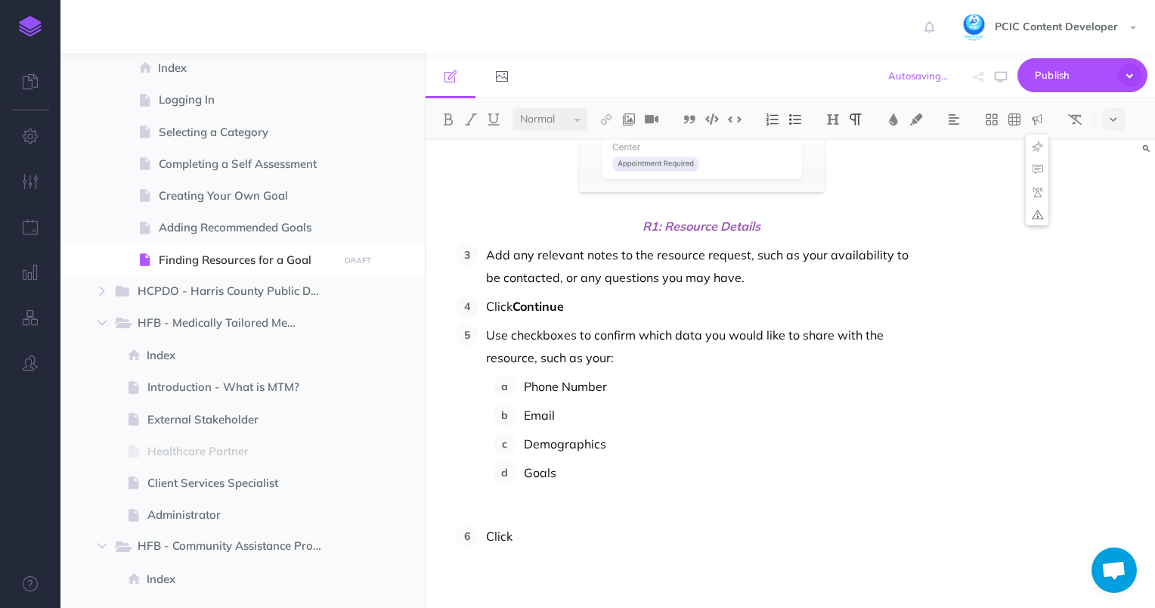
click at [1038, 212] on img at bounding box center [1037, 214] width 14 height 12
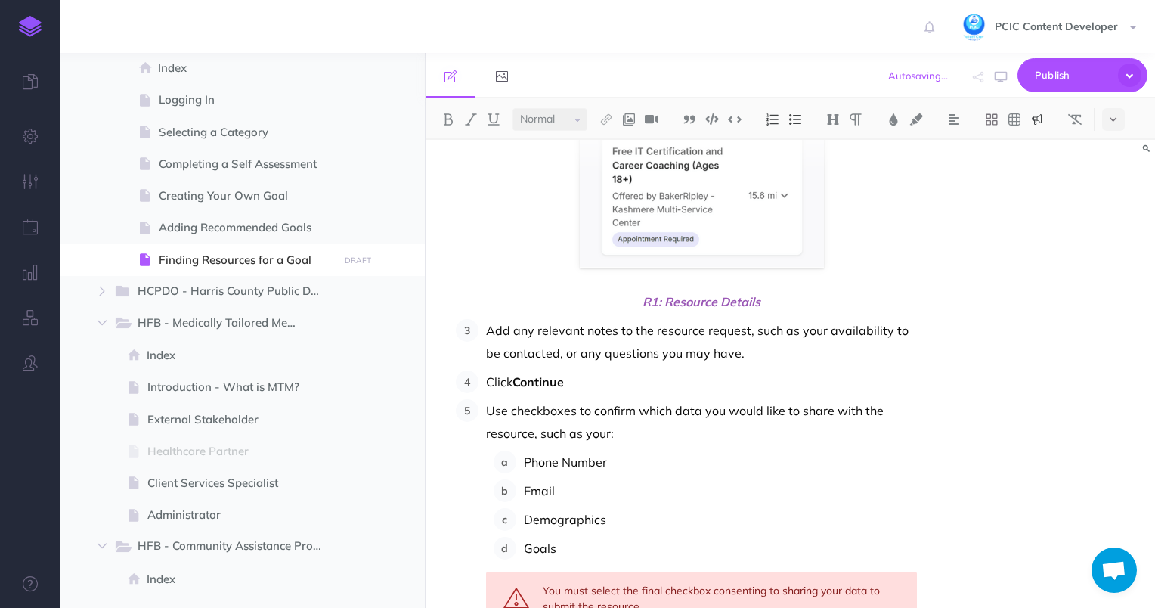
scroll to position [1107, 0]
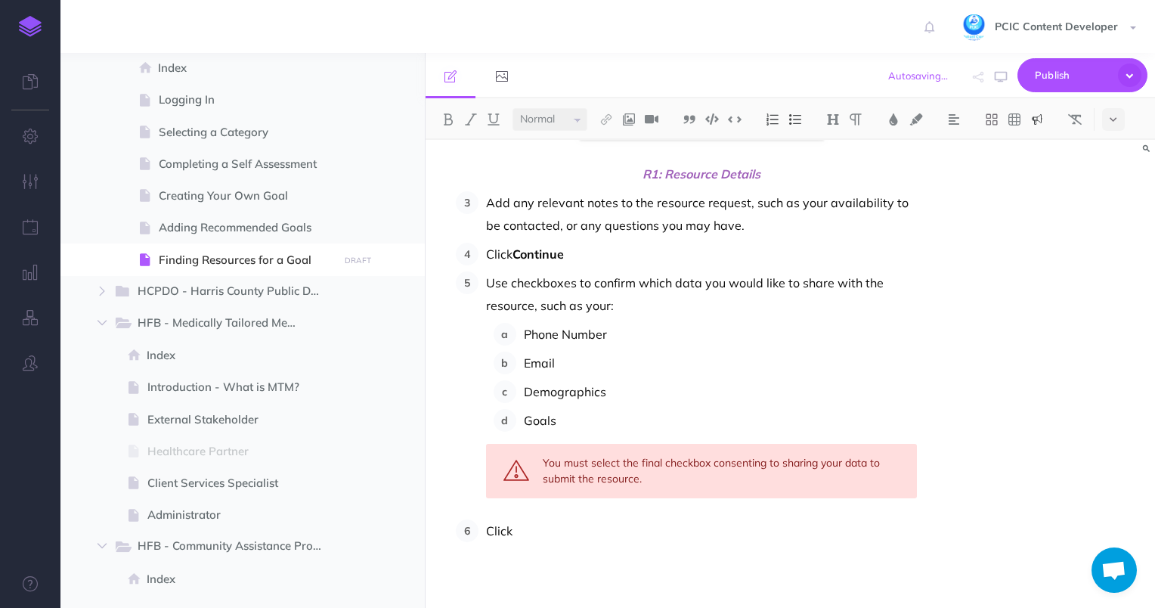
click at [585, 419] on p "Goals" at bounding box center [721, 420] width 394 height 23
drag, startPoint x: 582, startPoint y: 414, endPoint x: 523, endPoint y: 336, distance: 97.6
click at [523, 336] on ol "Phone Number Email Demographics Goals" at bounding box center [705, 377] width 424 height 109
click at [547, 278] on p "Use checkboxes to confirm which data you would like to share with the resource,…" at bounding box center [701, 293] width 431 height 45
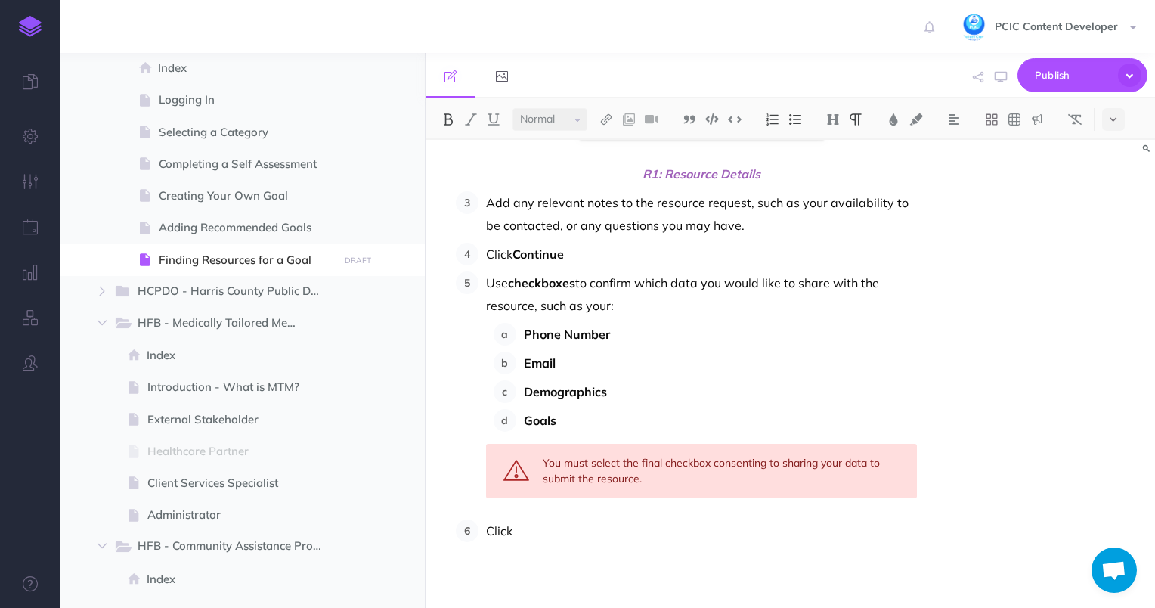
click at [668, 284] on p "Use checkboxes to confirm which data you would like to share with the resource,…" at bounding box center [701, 293] width 431 height 45
click at [641, 478] on div "You must select the final checkbox consenting to sharing your data to submit th…" at bounding box center [701, 471] width 431 height 54
click at [574, 519] on p "Click" at bounding box center [701, 530] width 431 height 23
click at [726, 482] on div "You must select the final checkbox consenting to sharing your data to submit th…" at bounding box center [701, 471] width 431 height 54
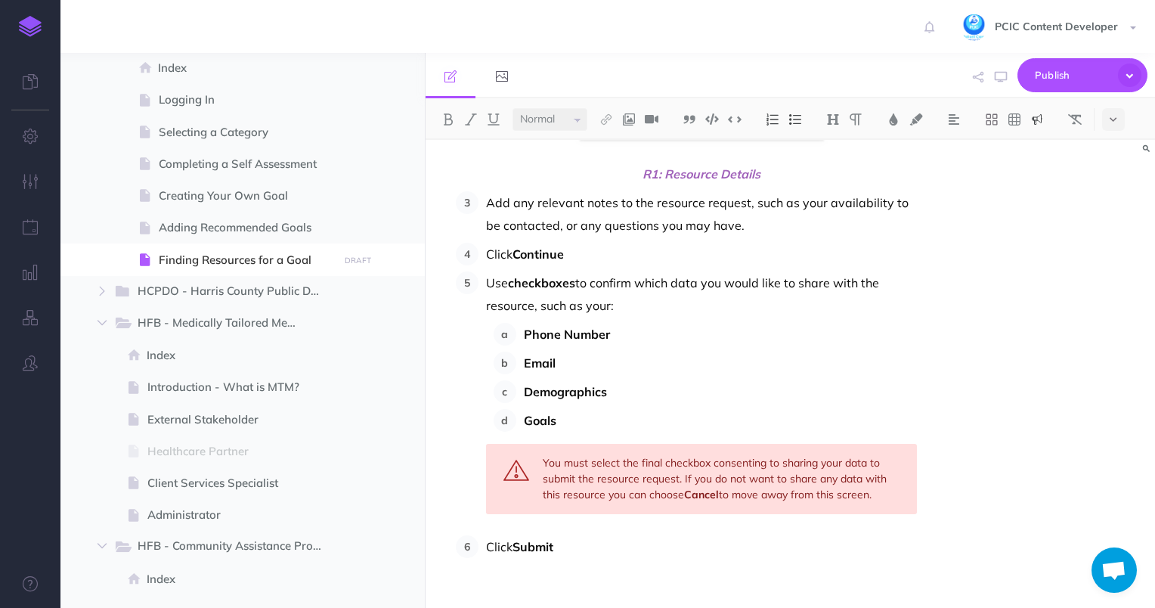
click at [723, 493] on div "You must select the final checkbox consenting to sharing your data to submit th…" at bounding box center [701, 479] width 431 height 70
click at [877, 490] on div "You must select the final checkbox consenting to sharing your data to submit th…" at bounding box center [701, 479] width 431 height 70
drag, startPoint x: 870, startPoint y: 492, endPoint x: 719, endPoint y: 496, distance: 150.4
click at [719, 496] on div "You must select the final checkbox consenting to sharing your data to submit th…" at bounding box center [701, 479] width 431 height 70
click at [729, 541] on p "Click Submit" at bounding box center [701, 546] width 431 height 23
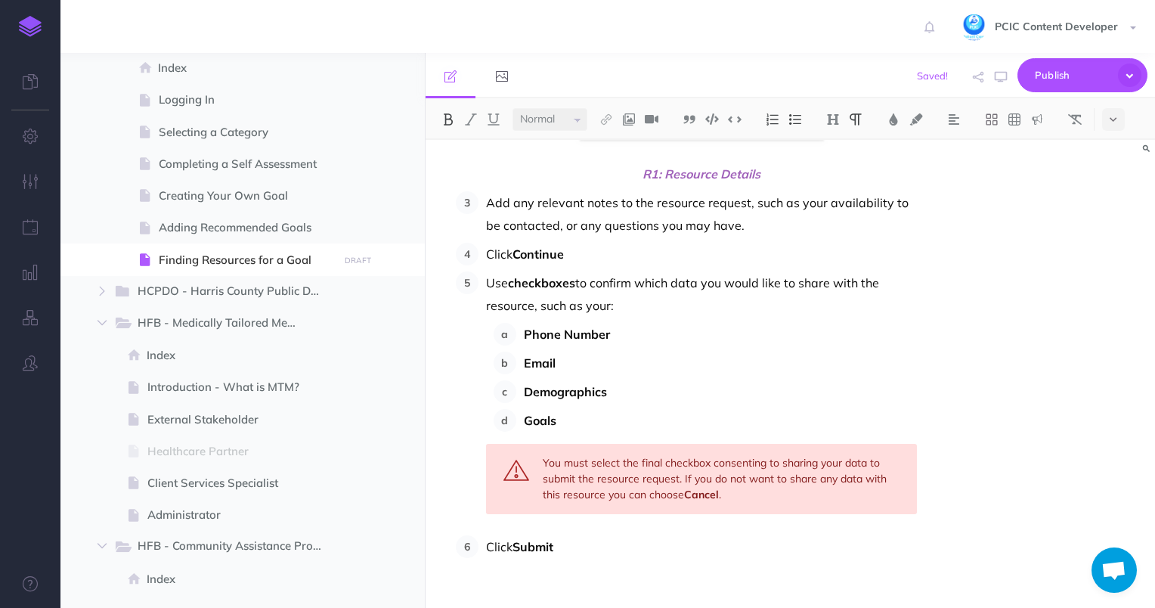
click at [577, 461] on div "You must select the final checkbox consenting to sharing your data to submit th…" at bounding box center [701, 479] width 431 height 70
click at [734, 492] on div "You must select the final checkbox consenting to sharing your data to submit th…" at bounding box center [701, 479] width 431 height 70
click at [681, 309] on p "Use checkboxes to confirm which data you would like to share with the resource,…" at bounding box center [701, 293] width 431 height 45
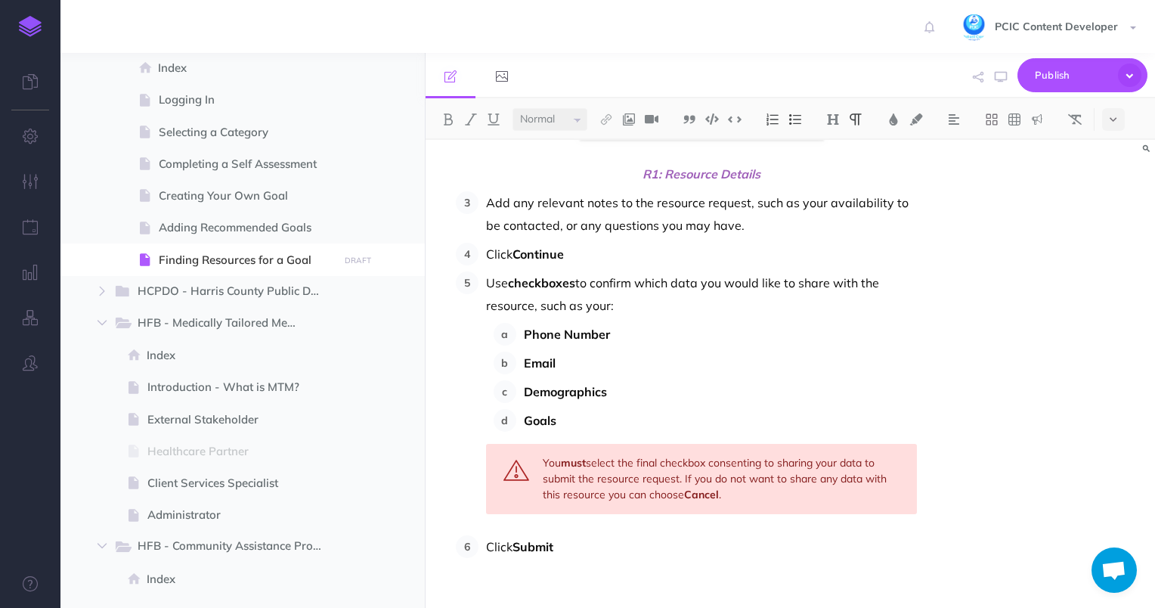
click at [676, 284] on p "Use checkboxes to confirm which data you would like to share with the resource,…" at bounding box center [701, 293] width 431 height 45
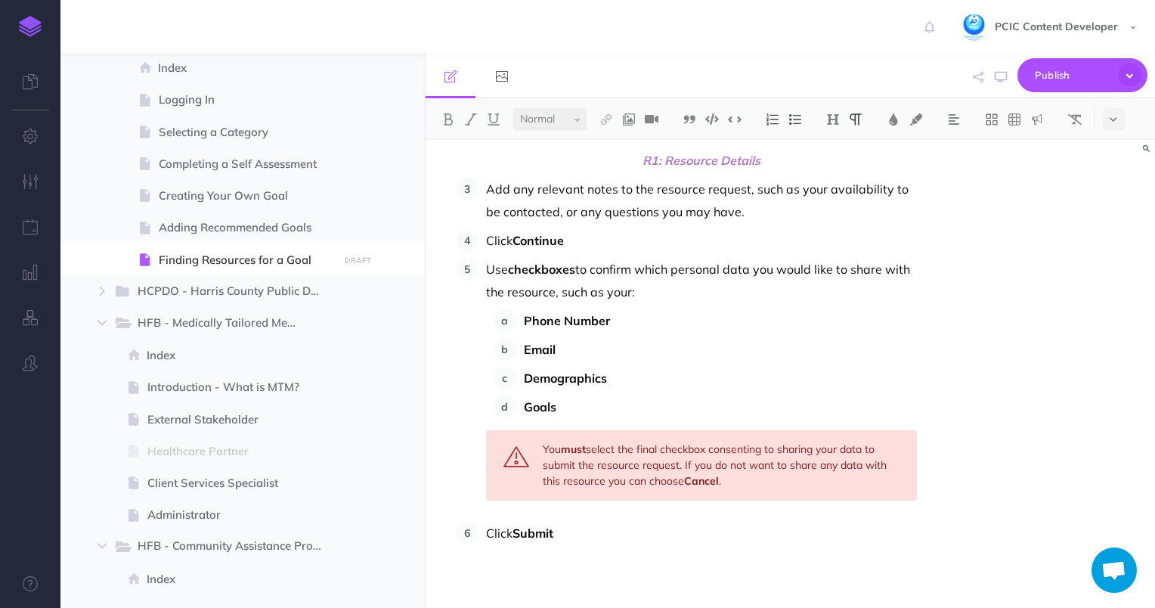
scroll to position [1124, 0]
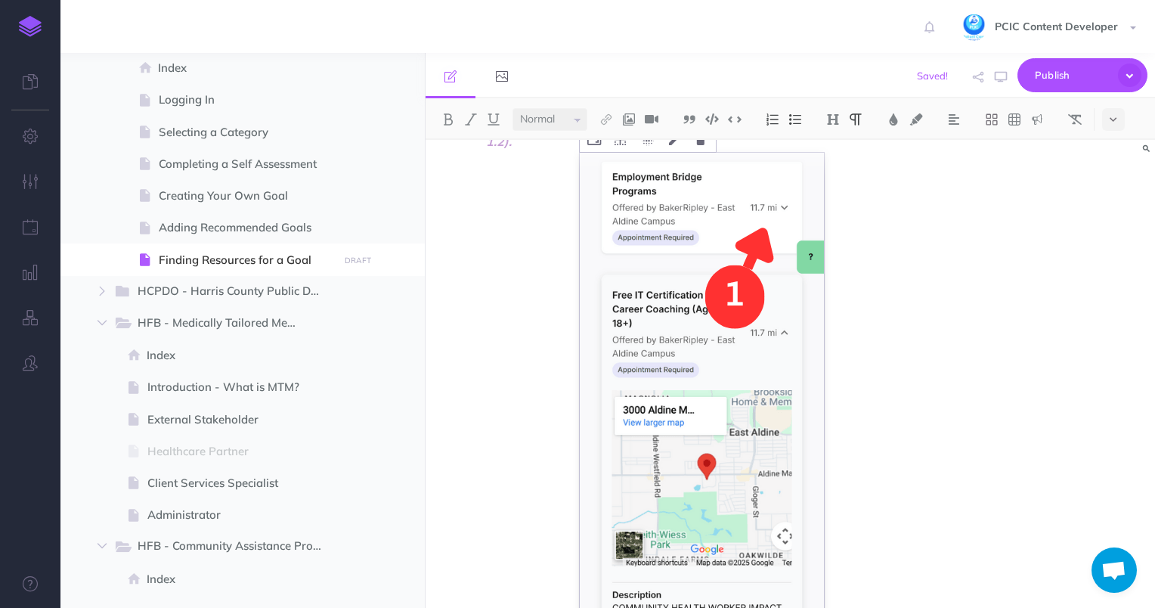
scroll to position [0, 0]
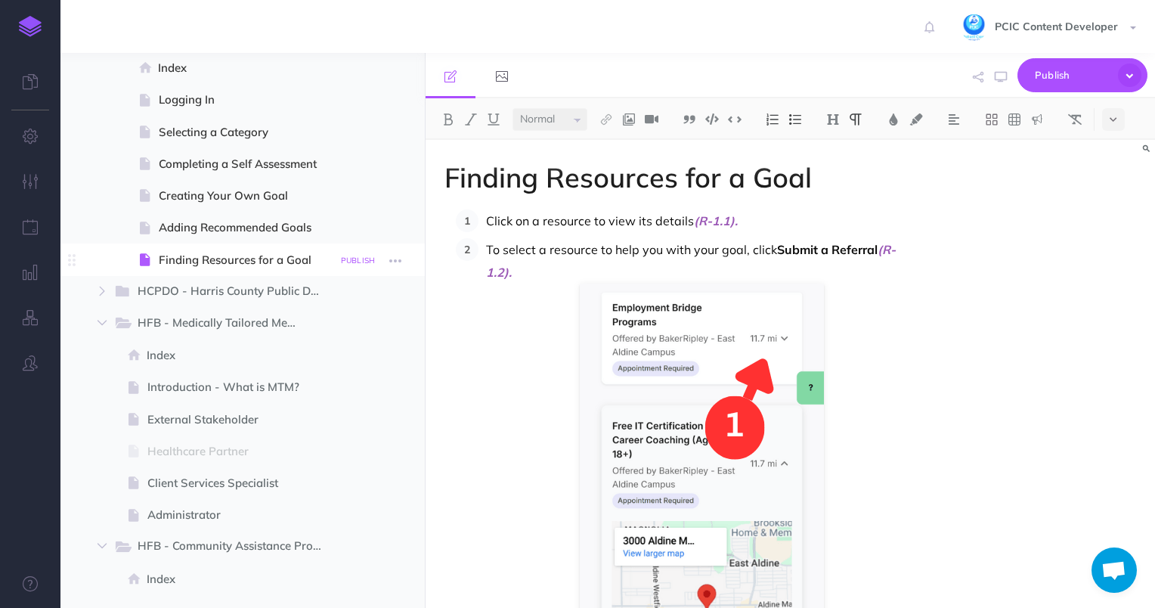
click at [346, 259] on small "PUBLISH" at bounding box center [358, 260] width 35 height 10
click at [283, 316] on textarea at bounding box center [280, 336] width 177 height 64
type textarea "first draft"
click at [339, 386] on button "Publish" at bounding box center [344, 389] width 49 height 26
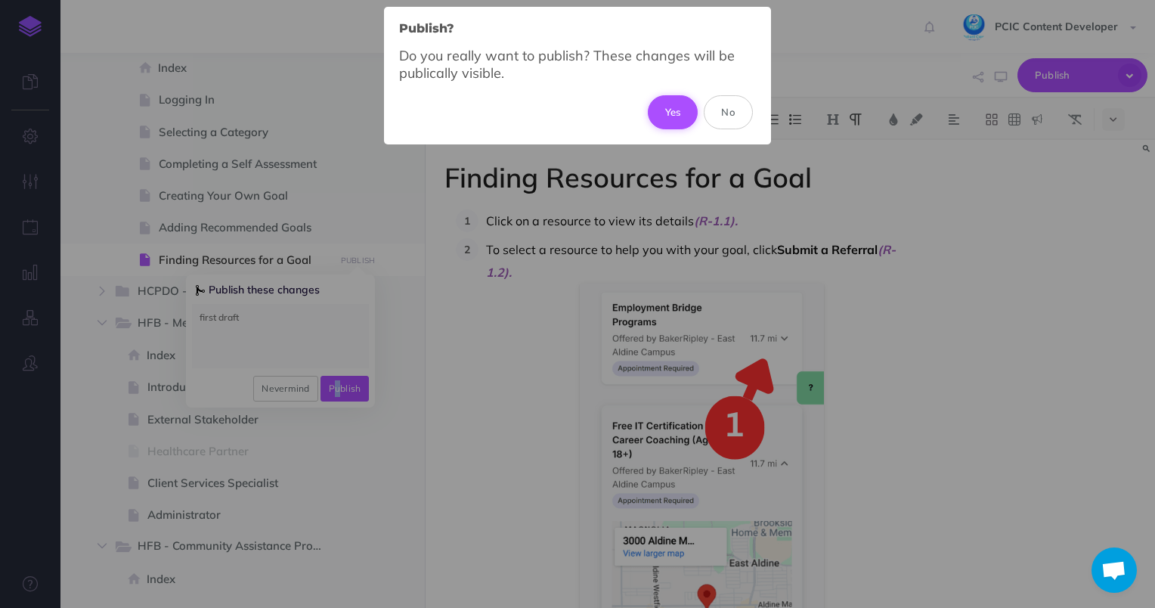
click at [659, 119] on button "Yes" at bounding box center [673, 111] width 51 height 33
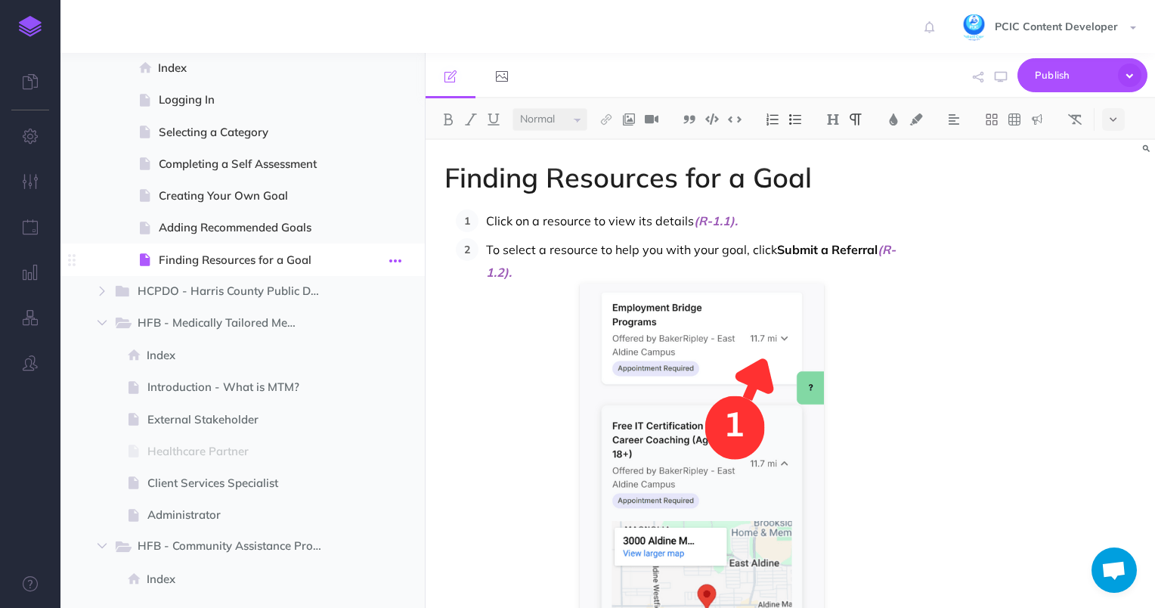
click at [403, 266] on button "button" at bounding box center [395, 260] width 27 height 20
click at [384, 365] on link "Settings" at bounding box center [352, 361] width 113 height 25
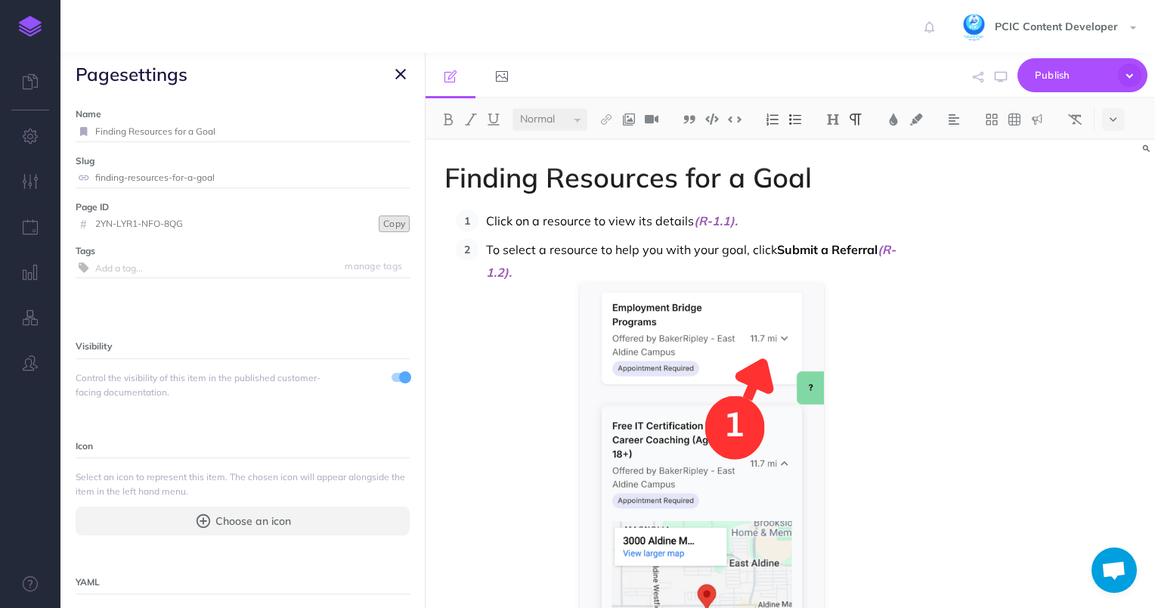
click at [379, 228] on button "Copy" at bounding box center [394, 223] width 31 height 17
click at [299, 140] on input "Finding Resources for a Goal" at bounding box center [252, 132] width 314 height 20
click at [668, 190] on h1 "Finding Resources for a Goal" at bounding box center [680, 177] width 473 height 30
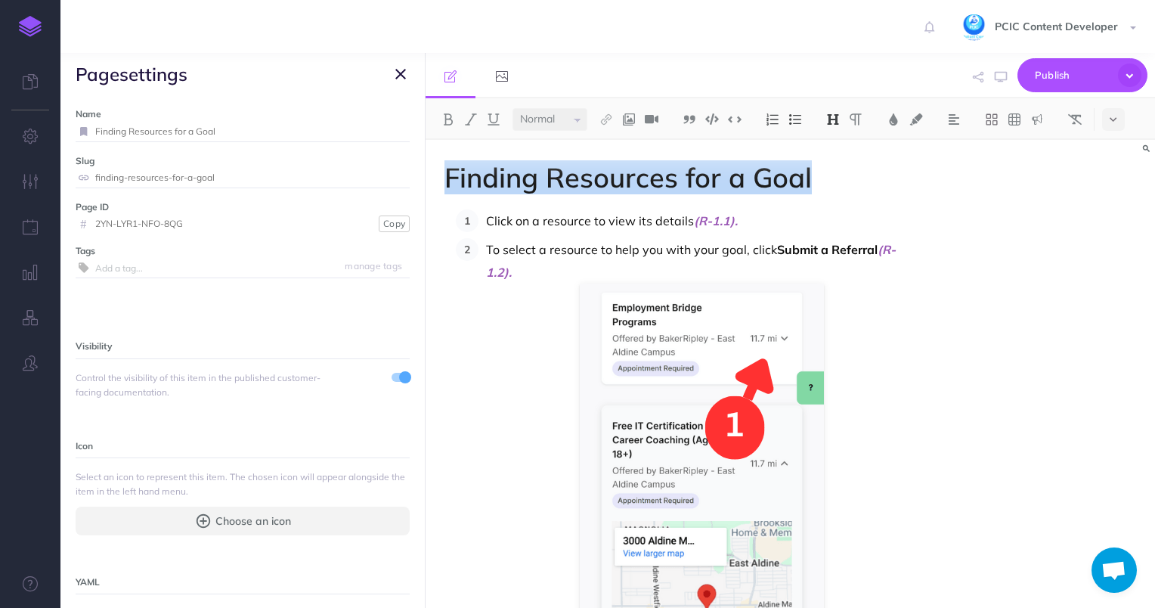
click at [668, 190] on h1 "Finding Resources for a Goal" at bounding box center [680, 177] width 473 height 30
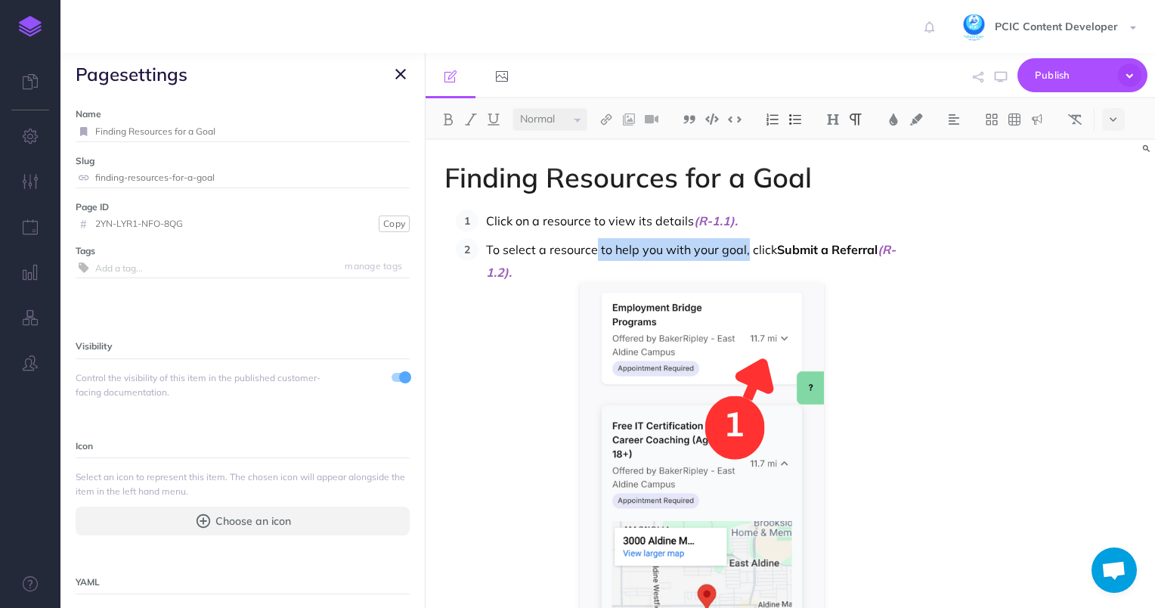
drag, startPoint x: 745, startPoint y: 248, endPoint x: 594, endPoint y: 249, distance: 151.1
click at [594, 249] on p "To select a resource to help you with your goal, click Submit a Referral (R-1.2…" at bounding box center [701, 260] width 431 height 45
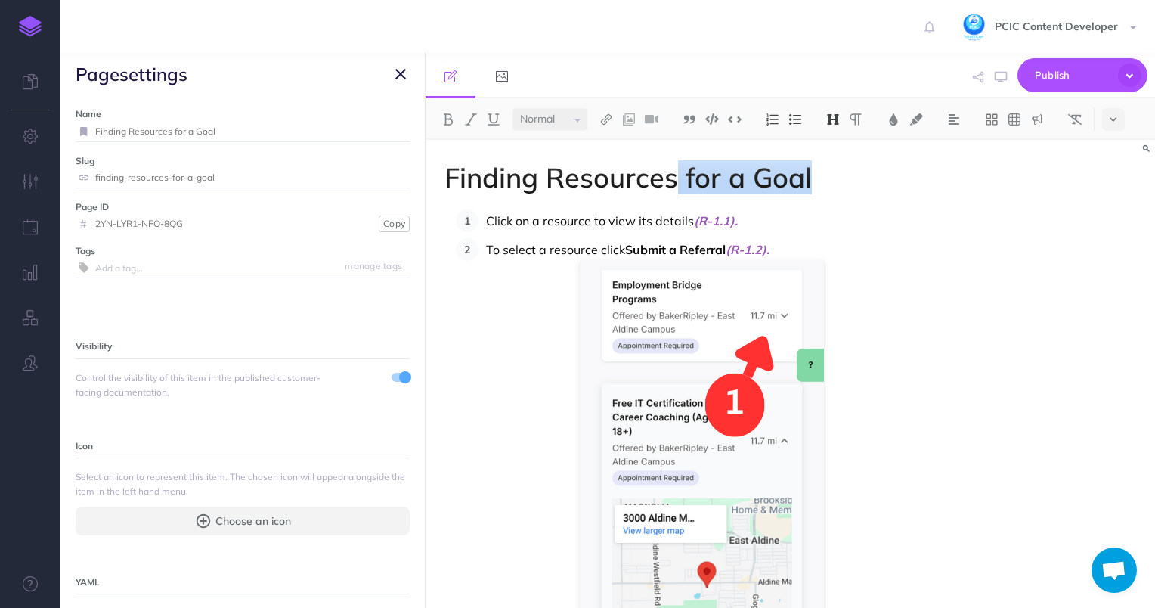
drag, startPoint x: 820, startPoint y: 181, endPoint x: 674, endPoint y: 179, distance: 145.9
click at [674, 179] on h1 "Finding Resources for a Goal" at bounding box center [680, 177] width 473 height 30
click at [497, 172] on h1 "Finding Resources" at bounding box center [680, 177] width 473 height 30
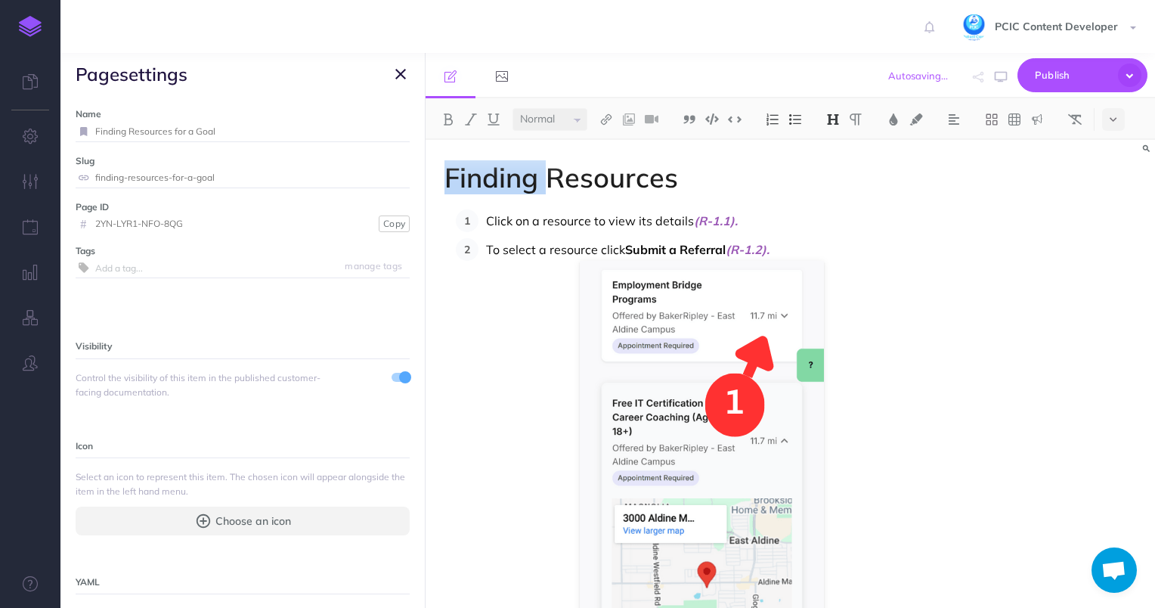
click at [497, 172] on h1 "Finding Resources" at bounding box center [680, 177] width 473 height 30
click at [614, 190] on h1 "Requesting Resources" at bounding box center [680, 177] width 473 height 30
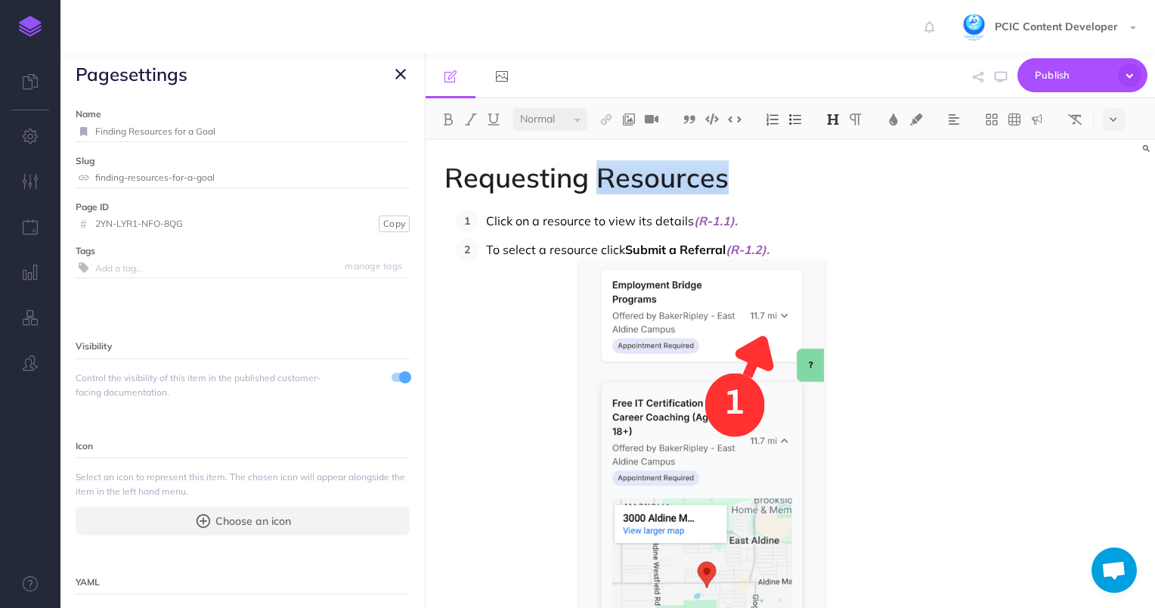
click at [614, 190] on h1 "Requesting Resources" at bounding box center [680, 177] width 473 height 30
copy h1 "Requesting Resources"
click at [215, 133] on input "Finding Resources for a Goal" at bounding box center [252, 132] width 314 height 20
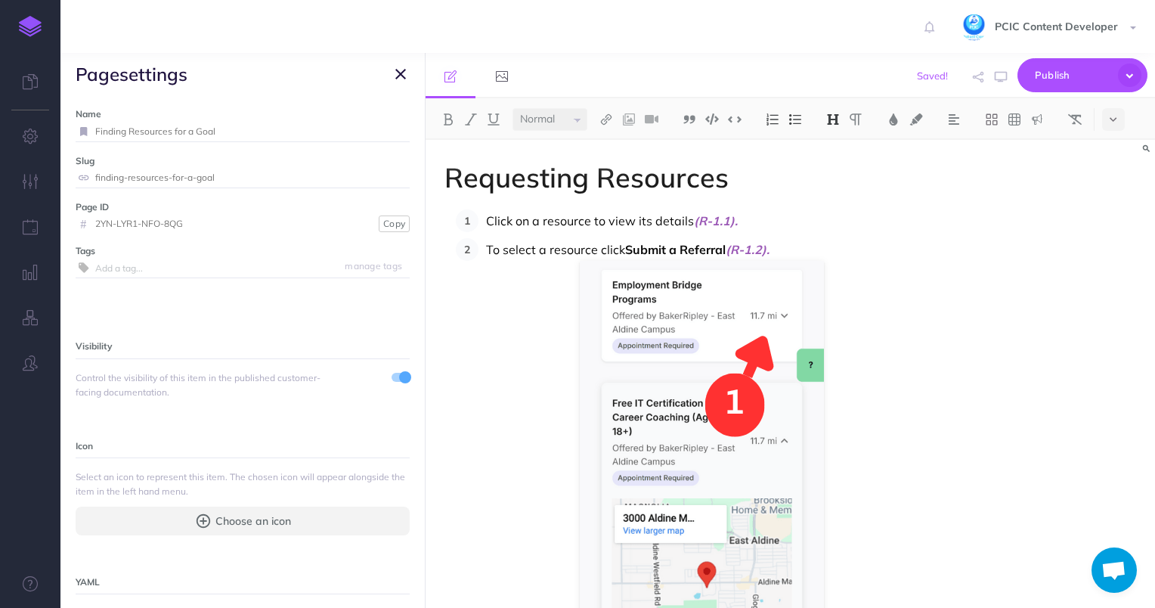
paste input "Requesting Resources"
type input "Requesting Resources"
click at [383, 130] on small "Save" at bounding box center [392, 130] width 20 height 11
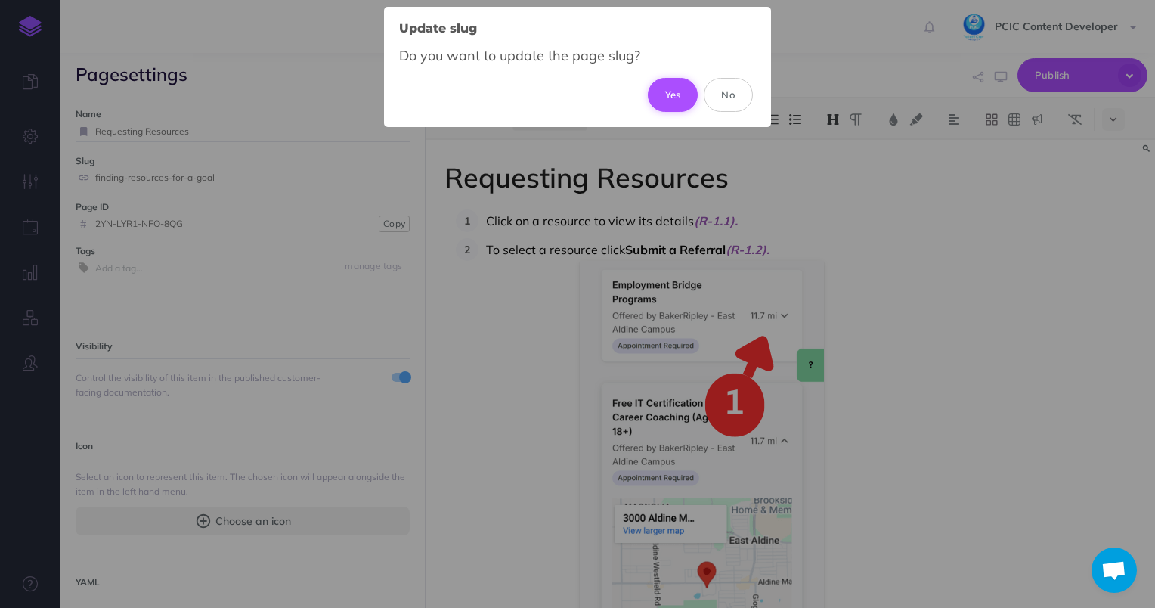
click at [677, 92] on button "Yes" at bounding box center [673, 94] width 51 height 33
type input "requesting-resources"
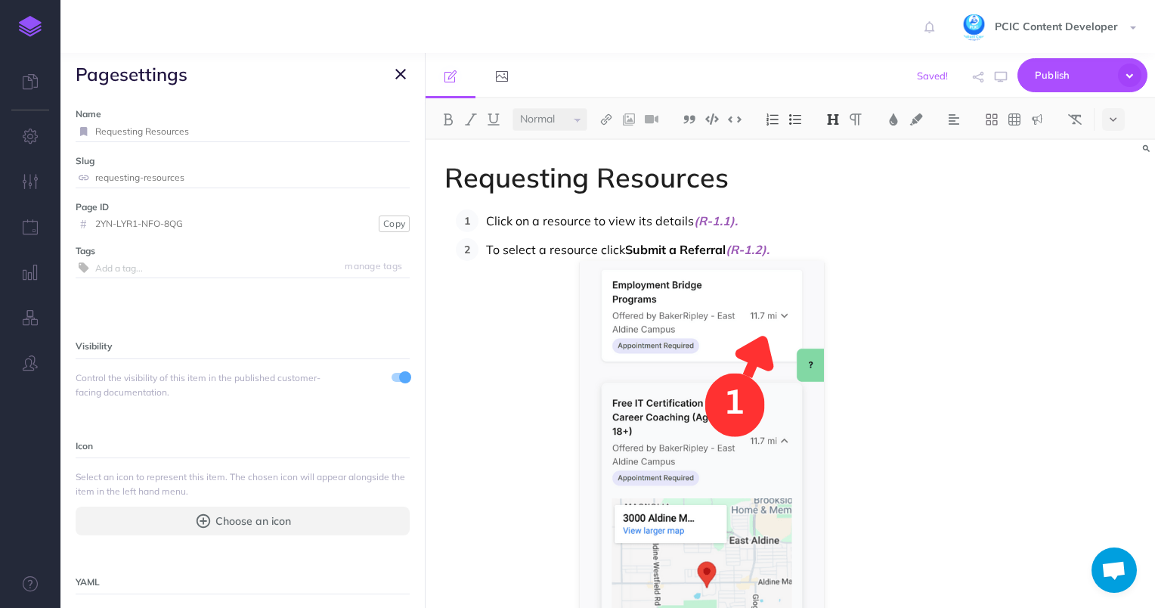
click at [954, 269] on div "Requesting Resources Click on a resource to view its details (R-1.1). To select…" at bounding box center [789, 374] width 729 height 468
click at [402, 76] on icon "button" at bounding box center [400, 74] width 11 height 18
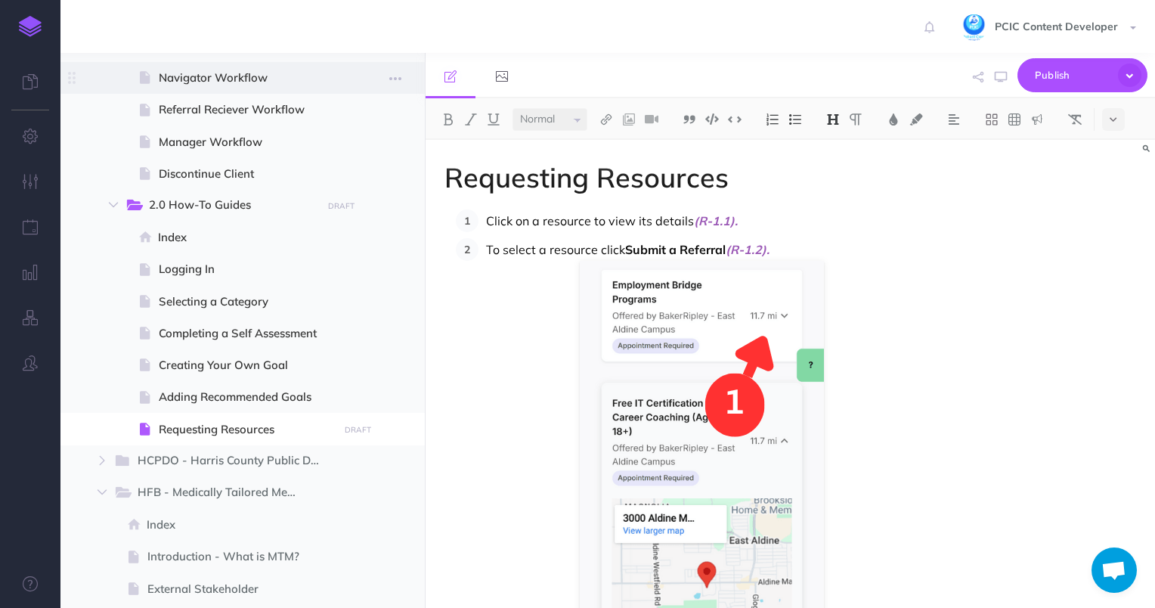
scroll to position [982, 0]
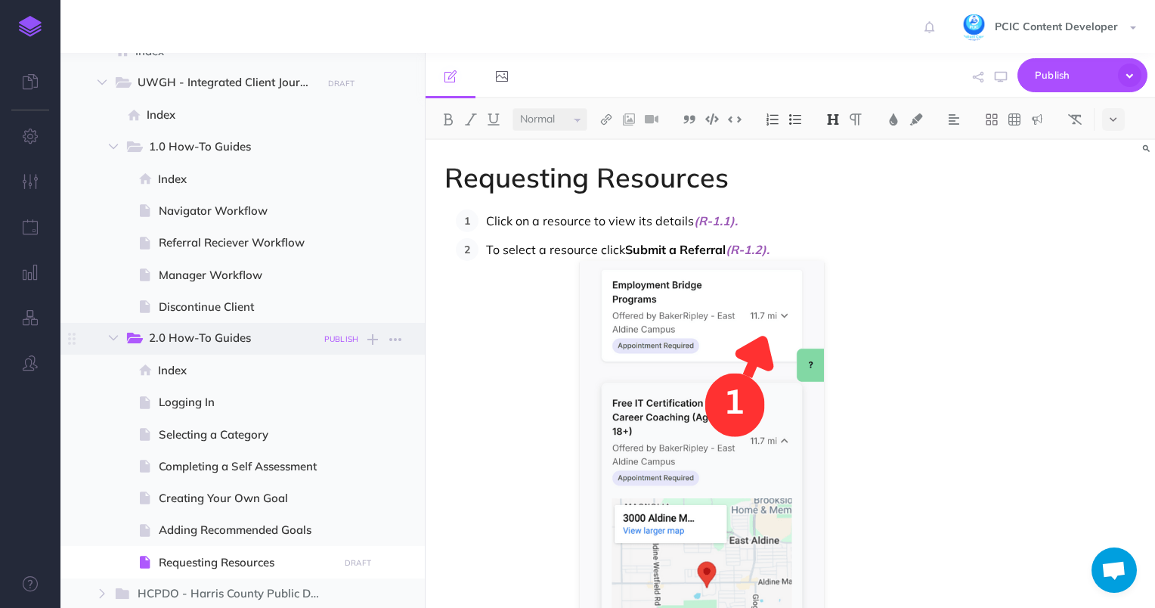
click at [343, 339] on small "PUBLISH" at bounding box center [341, 339] width 35 height 10
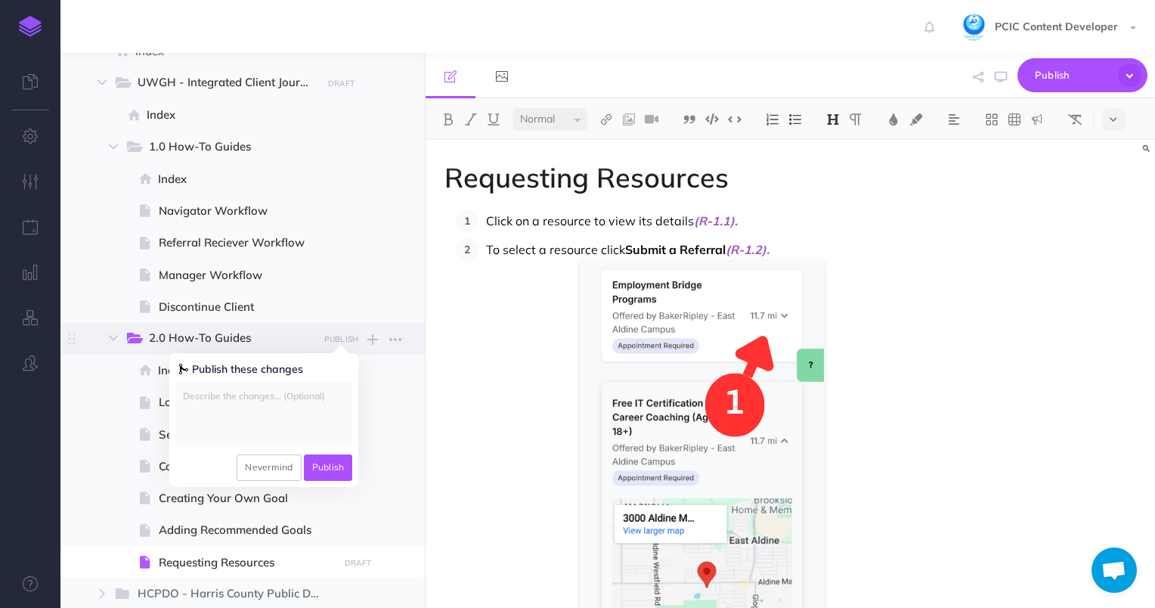
click at [292, 416] on textarea at bounding box center [263, 414] width 177 height 64
paste textarea "Requesting Resources"
click at [218, 396] on textarea "changed phrasing to Requesting Resources" at bounding box center [263, 414] width 177 height 64
type textarea "changed Finding Resources for a Goal phrasing to Requesting Resources"
click at [315, 472] on button "Publish" at bounding box center [328, 467] width 49 height 26
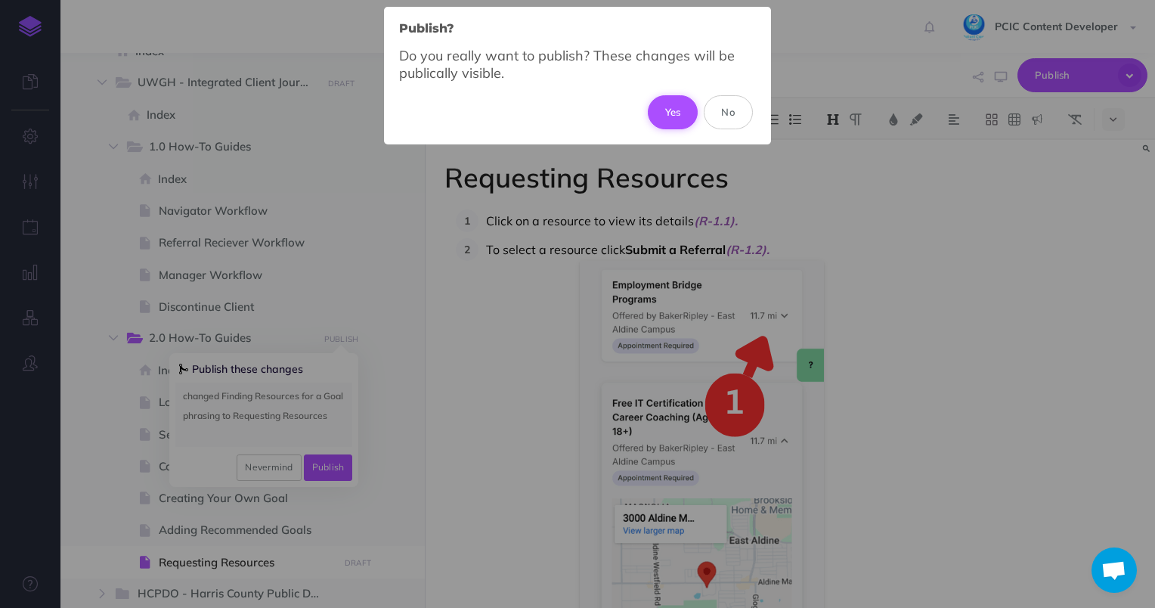
click at [669, 112] on button "Yes" at bounding box center [673, 111] width 51 height 33
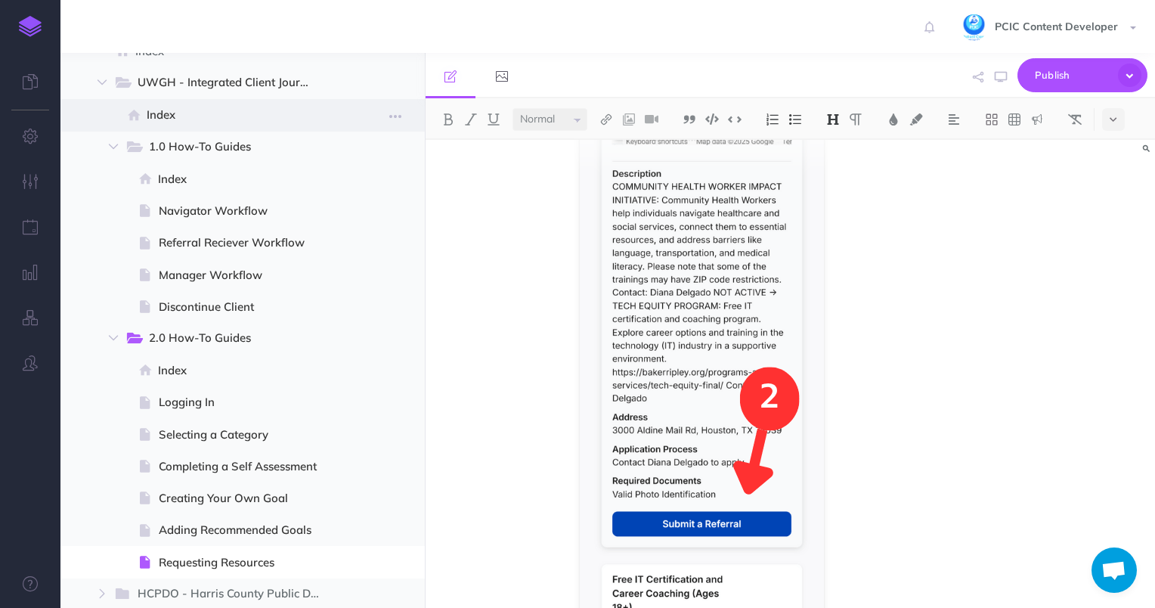
scroll to position [496, 0]
